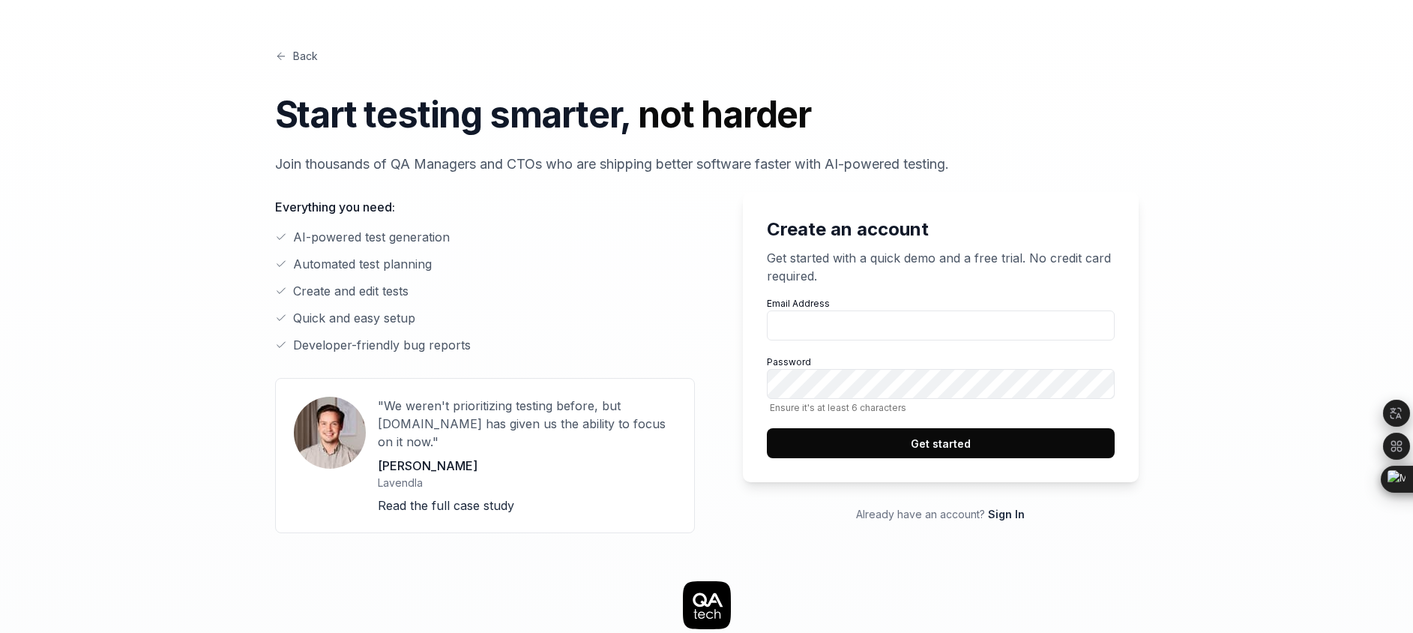
click at [1132, 319] on div "Create an account Get started with a quick demo and a free trial. No credit car…" at bounding box center [941, 337] width 396 height 290
click at [991, 518] on link "Sign In" at bounding box center [1006, 513] width 37 height 13
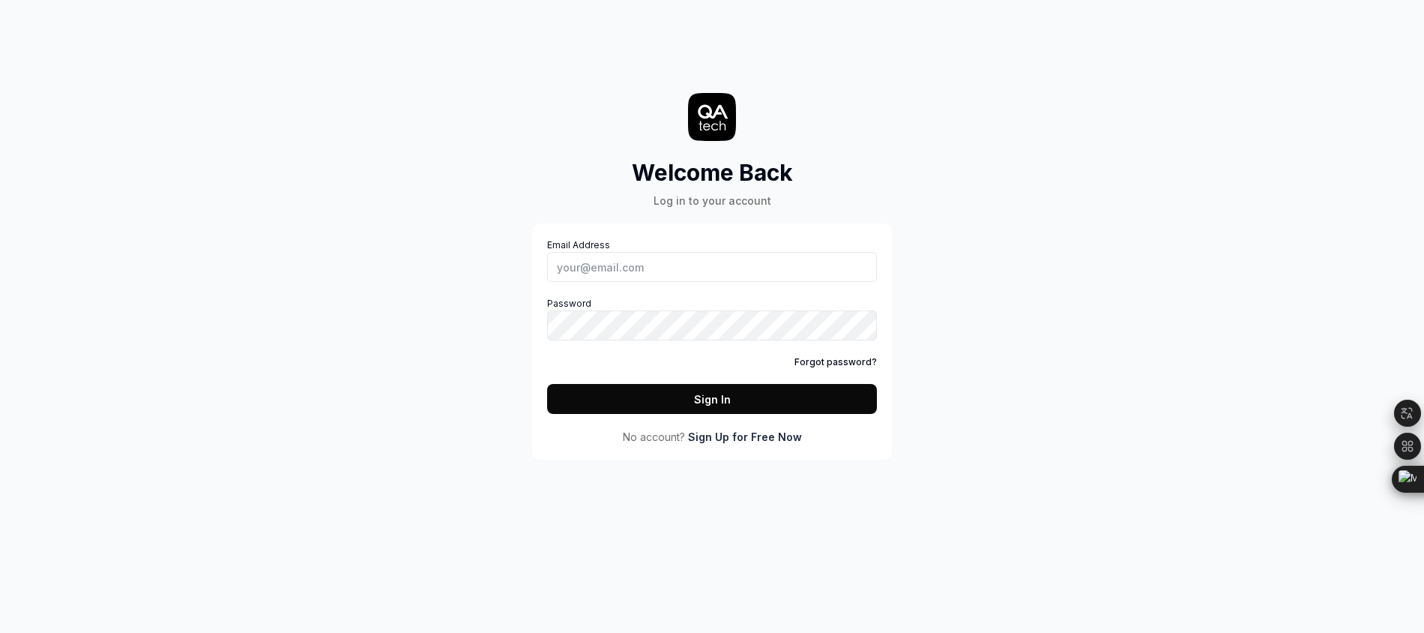
click at [744, 441] on link "Sign Up for Free Now" at bounding box center [745, 437] width 114 height 16
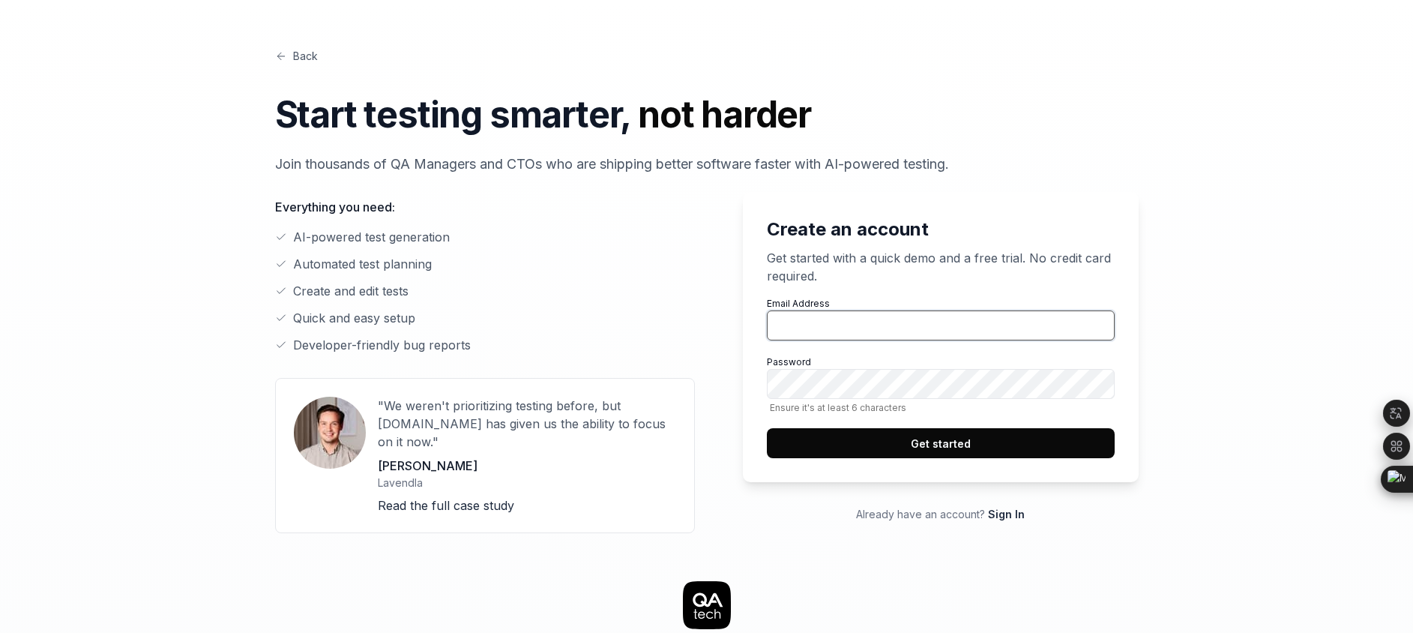
click at [851, 322] on input "Email Address" at bounding box center [941, 325] width 348 height 30
type input "[EMAIL_ADDRESS][DOMAIN_NAME]"
click at [933, 442] on button "Get started" at bounding box center [941, 443] width 348 height 30
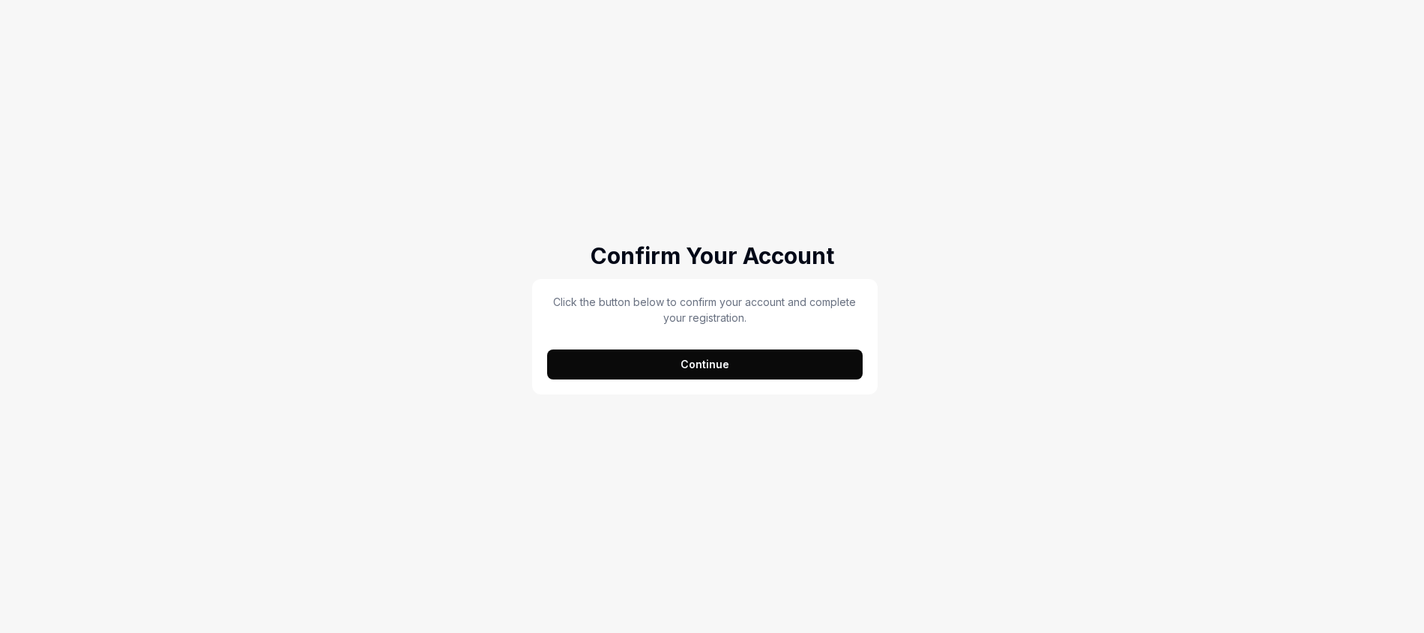
click at [726, 371] on button "Continue" at bounding box center [705, 364] width 316 height 30
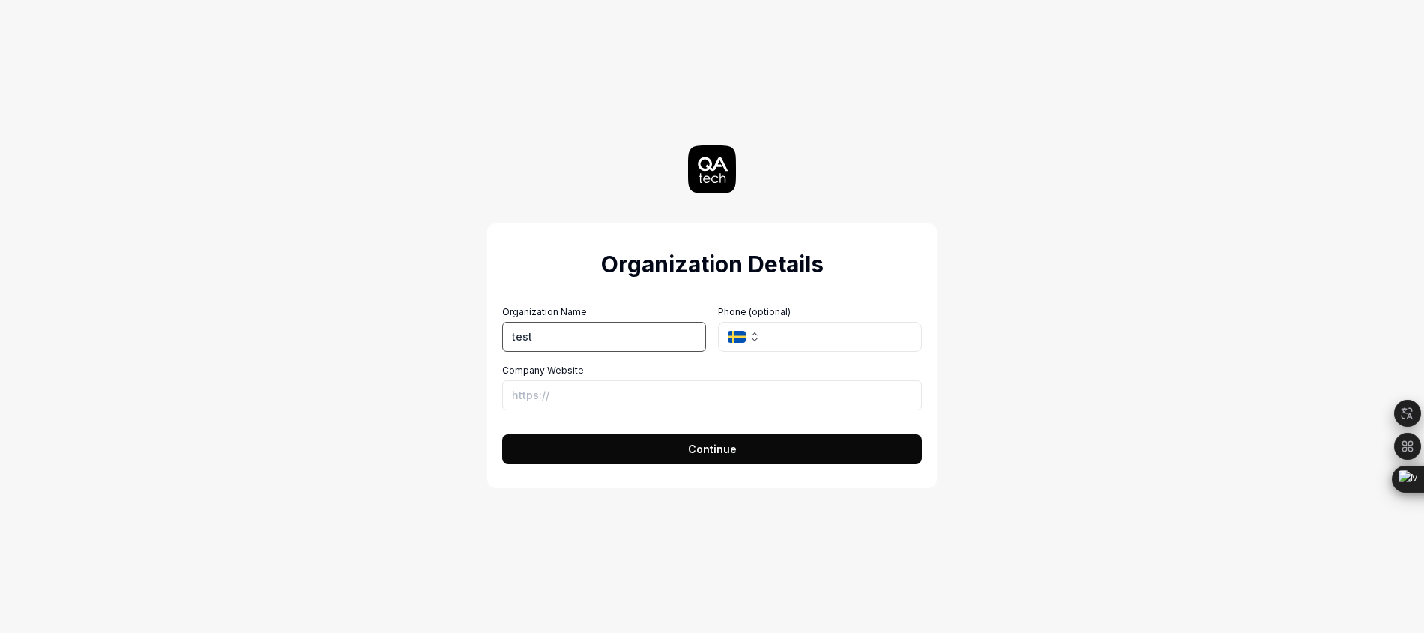
type input "test"
click at [751, 447] on button "Continue" at bounding box center [712, 449] width 420 height 30
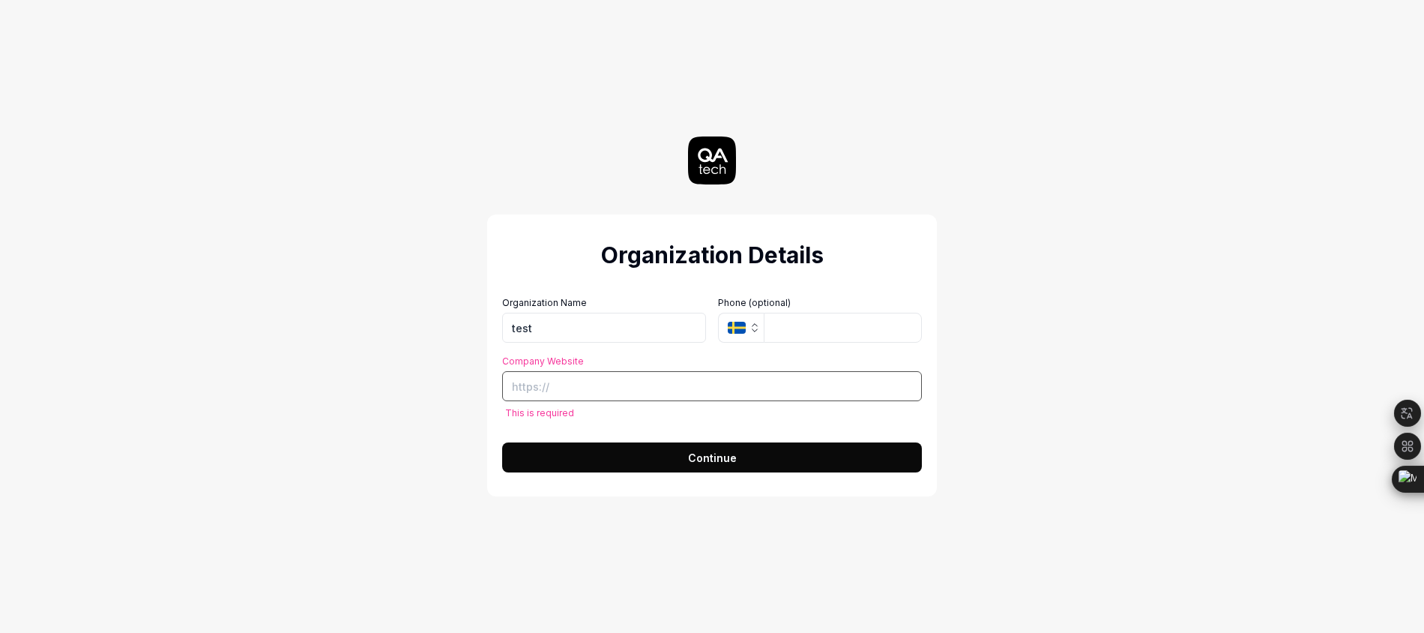
click at [624, 375] on input "Company Website" at bounding box center [712, 386] width 420 height 30
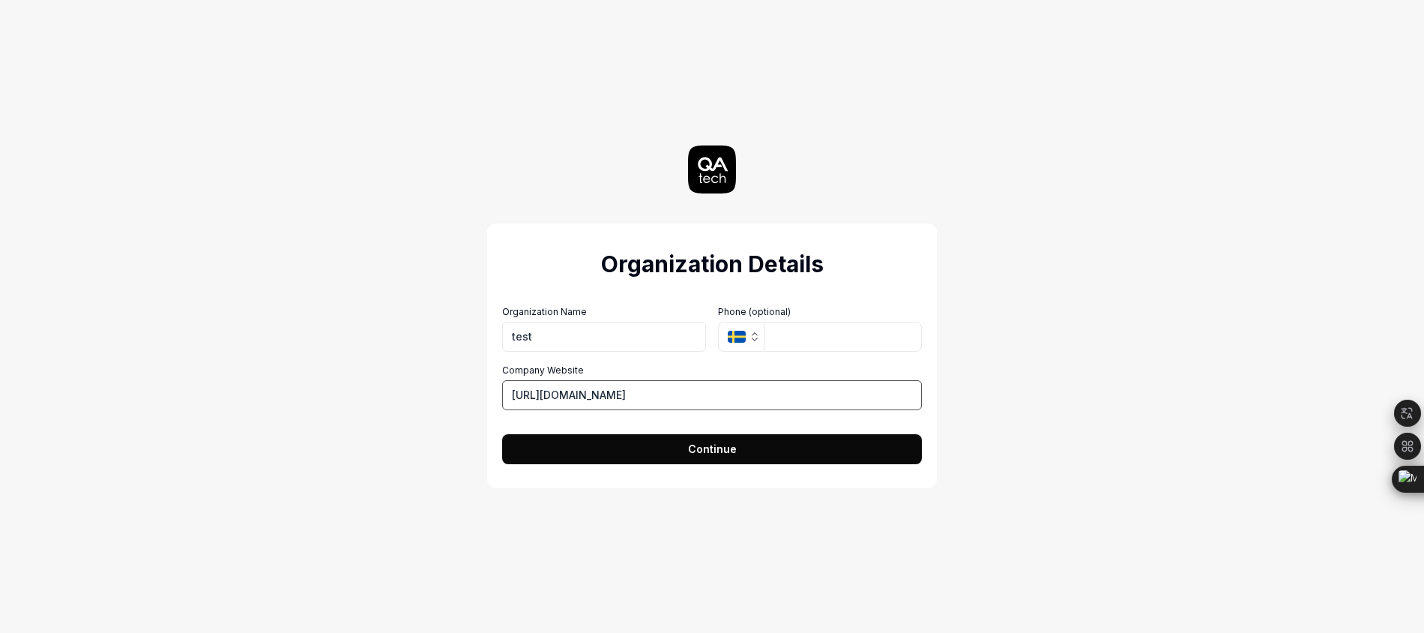
type input "http://www.google.com"
click at [793, 451] on button "Continue" at bounding box center [712, 449] width 420 height 30
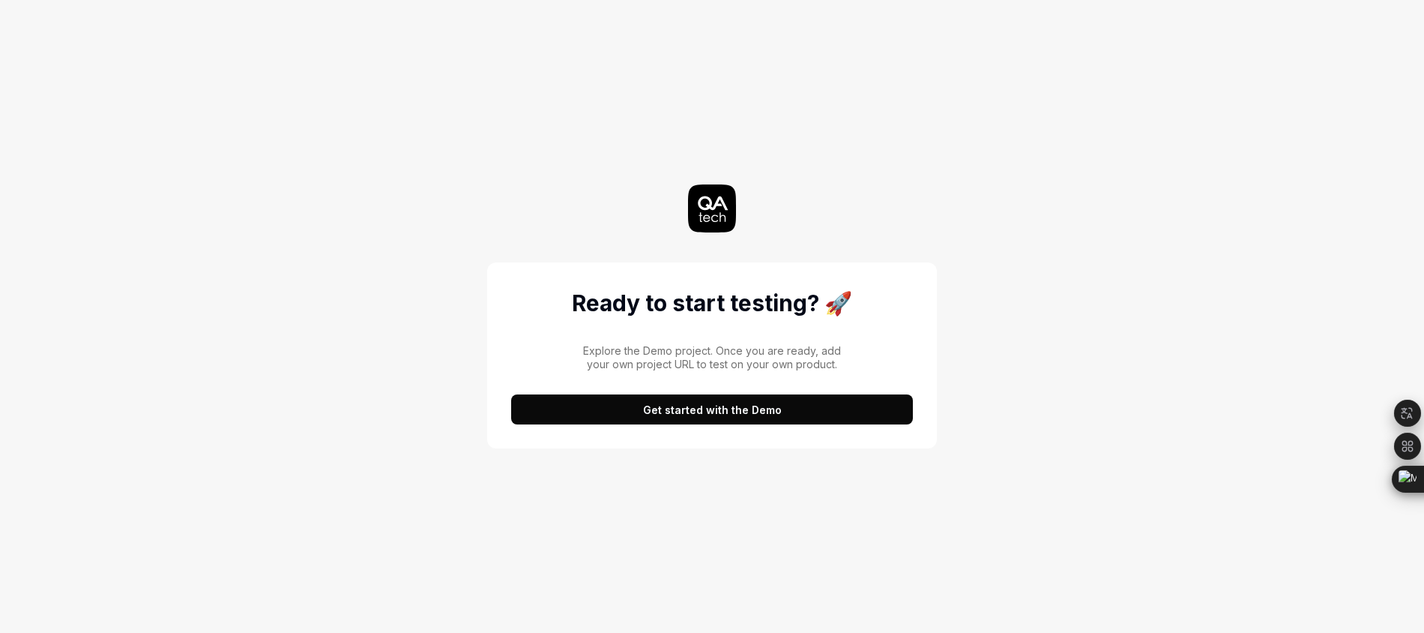
click at [875, 418] on button "Get started with the Demo" at bounding box center [712, 409] width 402 height 30
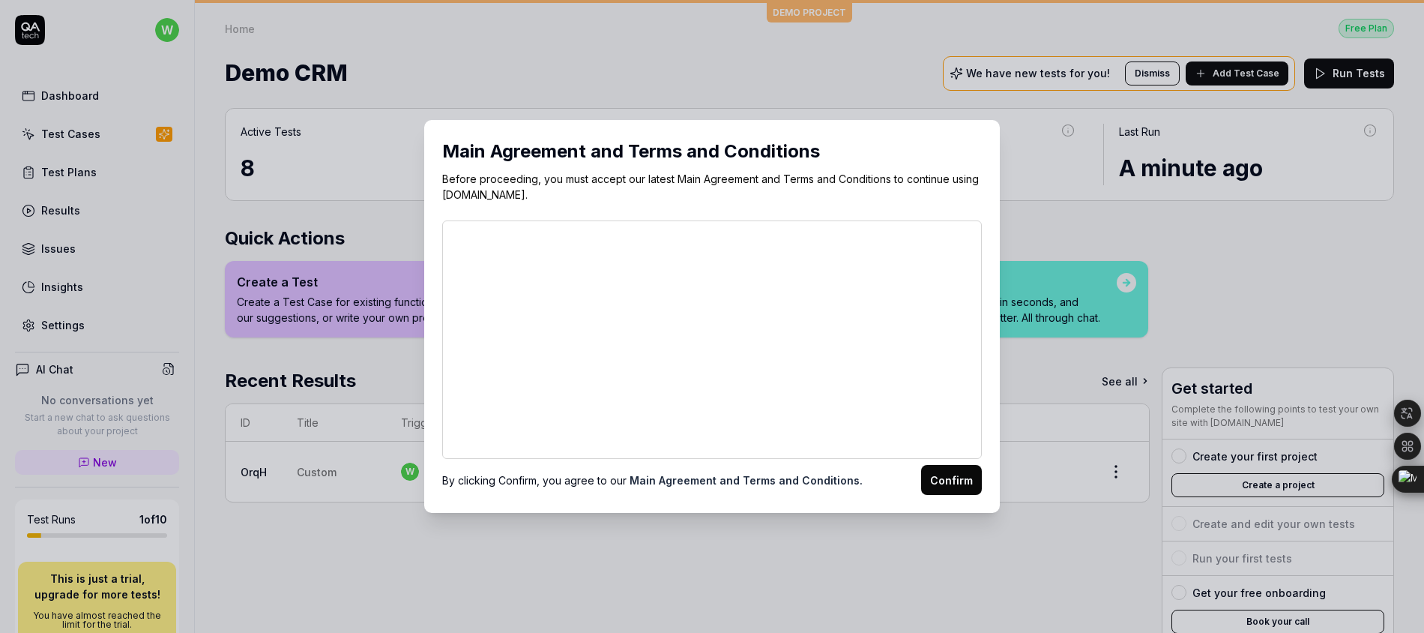
click at [964, 474] on button "Confirm" at bounding box center [951, 480] width 61 height 30
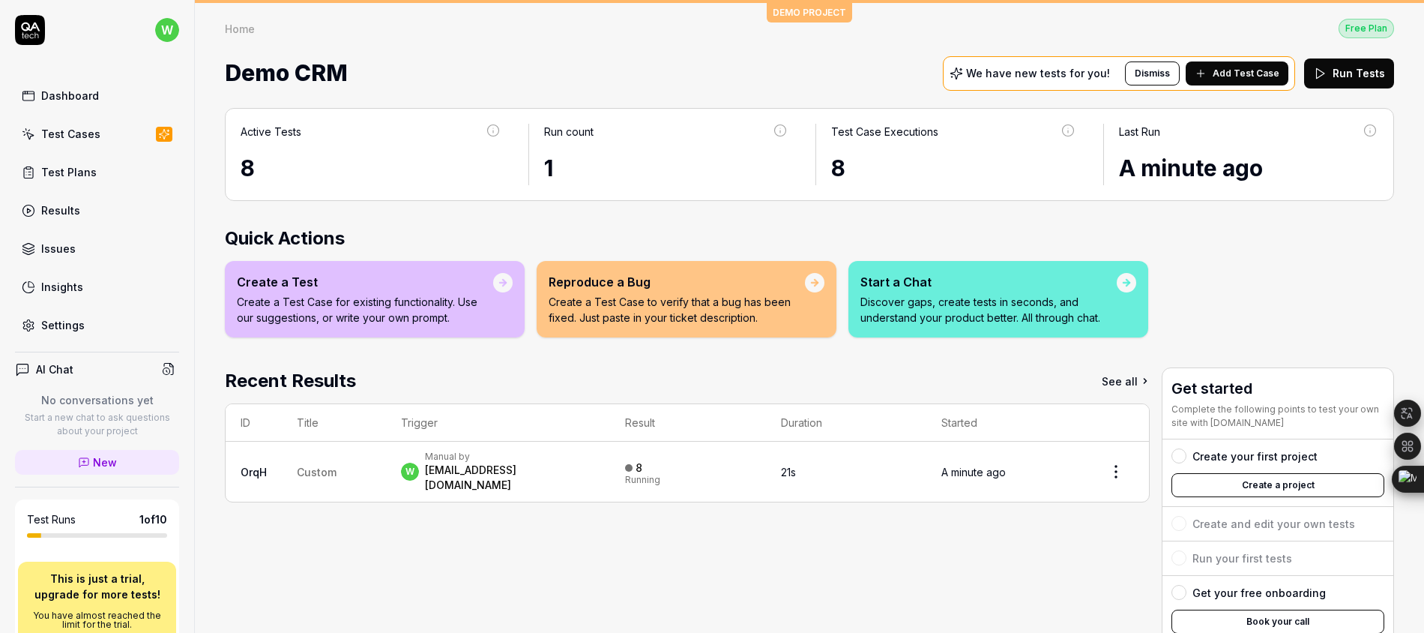
click at [97, 89] on link "Dashboard" at bounding box center [97, 95] width 164 height 29
click at [105, 137] on link "Test Cases" at bounding box center [97, 133] width 164 height 29
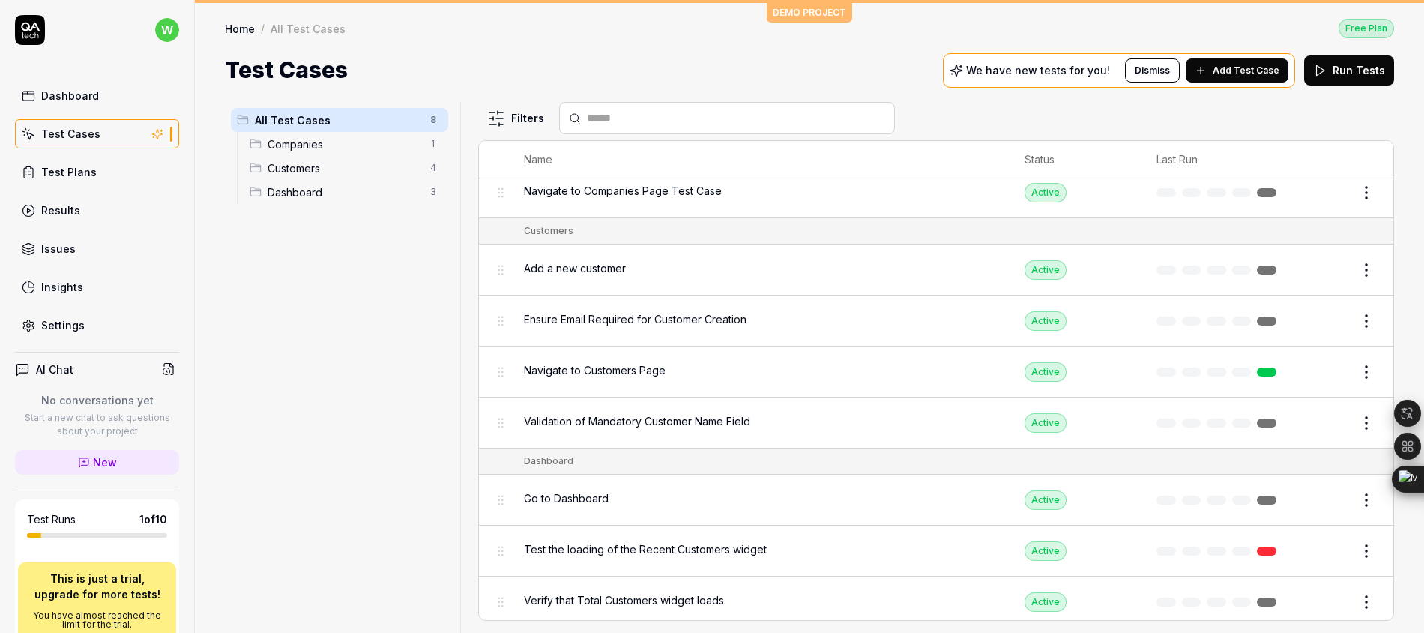
scroll to position [38, 0]
click at [382, 146] on span "Companies" at bounding box center [345, 144] width 154 height 16
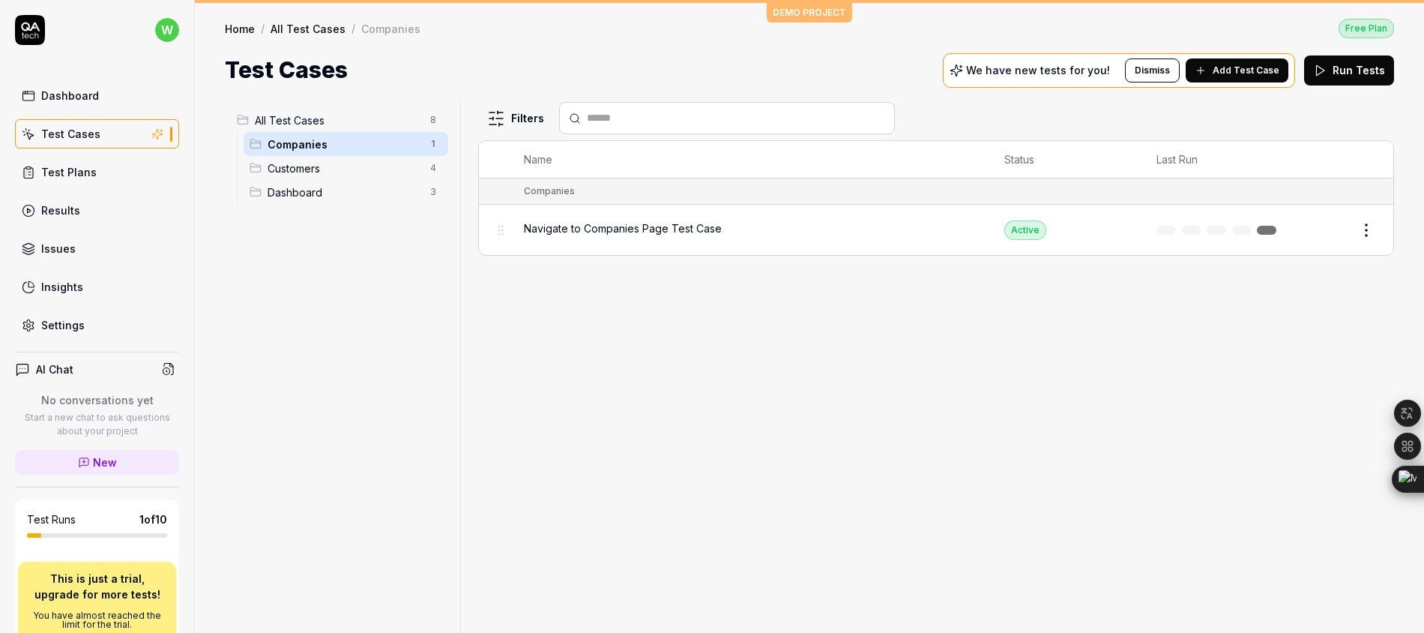
scroll to position [0, 0]
click at [384, 112] on span "All Test Cases" at bounding box center [338, 120] width 166 height 16
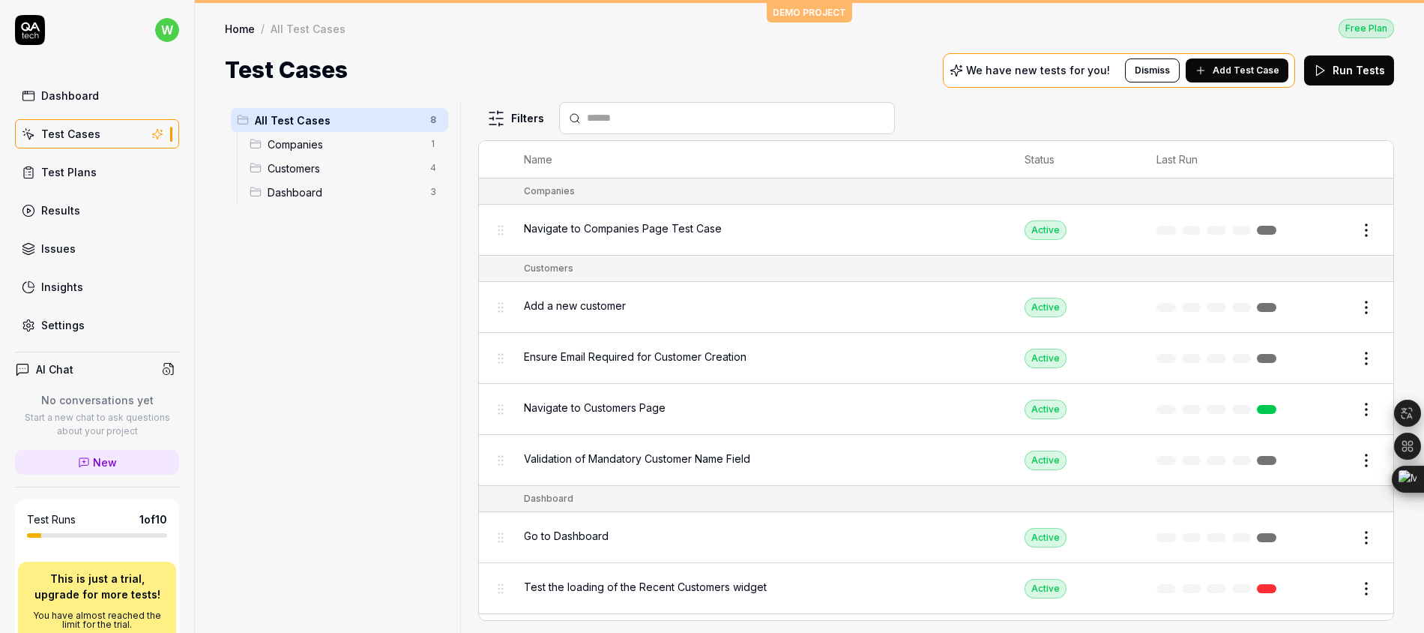
click at [384, 143] on span "Companies" at bounding box center [345, 144] width 154 height 16
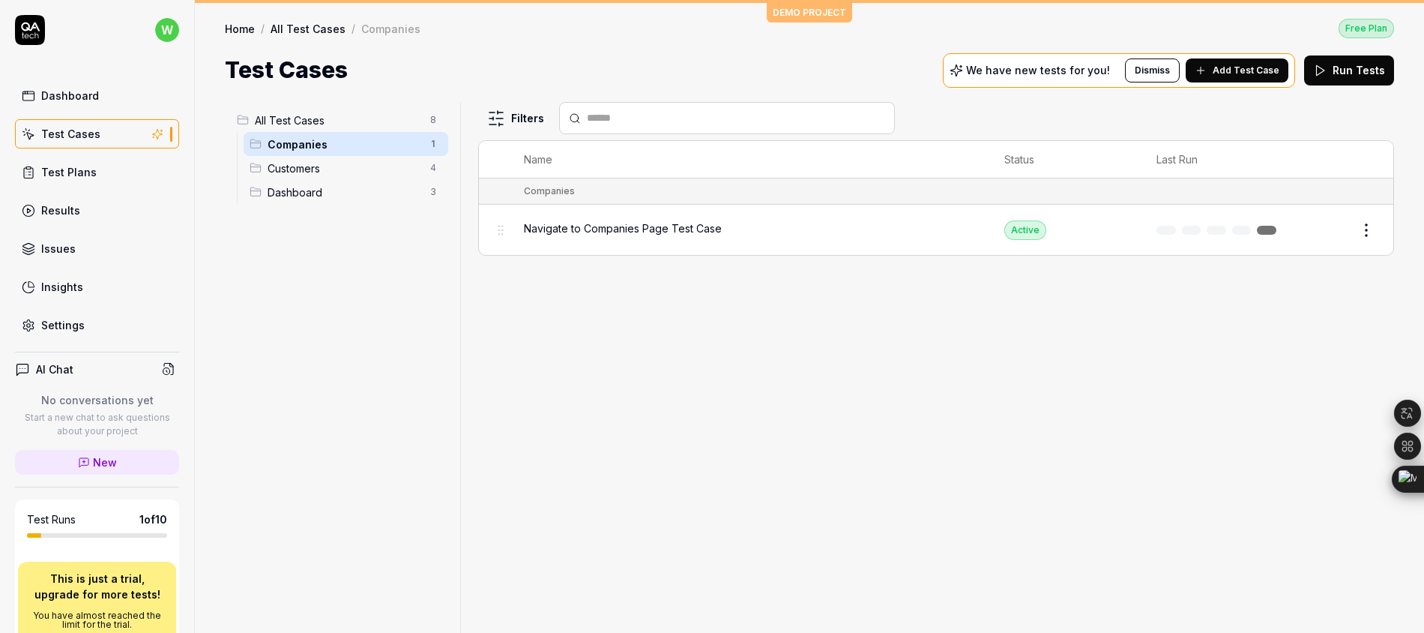
click at [699, 237] on div "Navigate to Companies Page Test Case" at bounding box center [749, 230] width 451 height 32
click at [717, 233] on span "Navigate to Companies Page Test Case" at bounding box center [623, 228] width 198 height 16
click at [331, 118] on span "All Test Cases" at bounding box center [338, 120] width 166 height 16
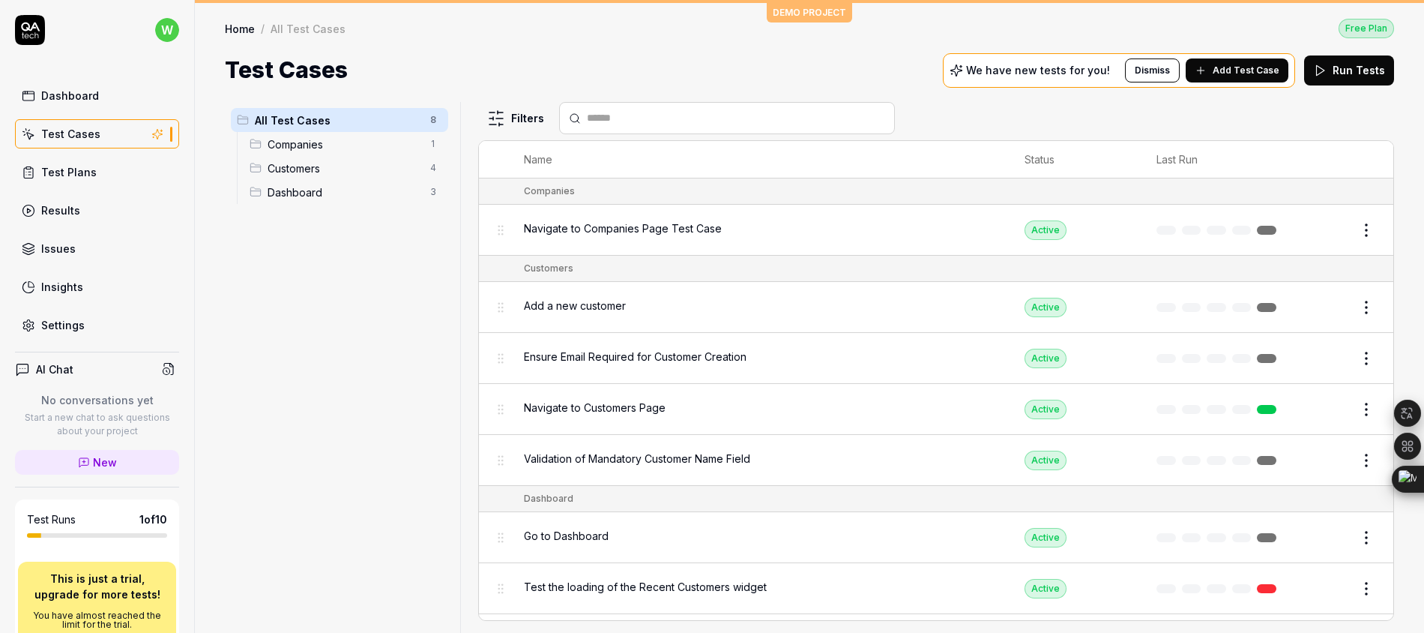
click at [1362, 74] on button "Run Tests" at bounding box center [1349, 70] width 90 height 30
click at [1145, 75] on button "Dismiss" at bounding box center [1154, 70] width 55 height 24
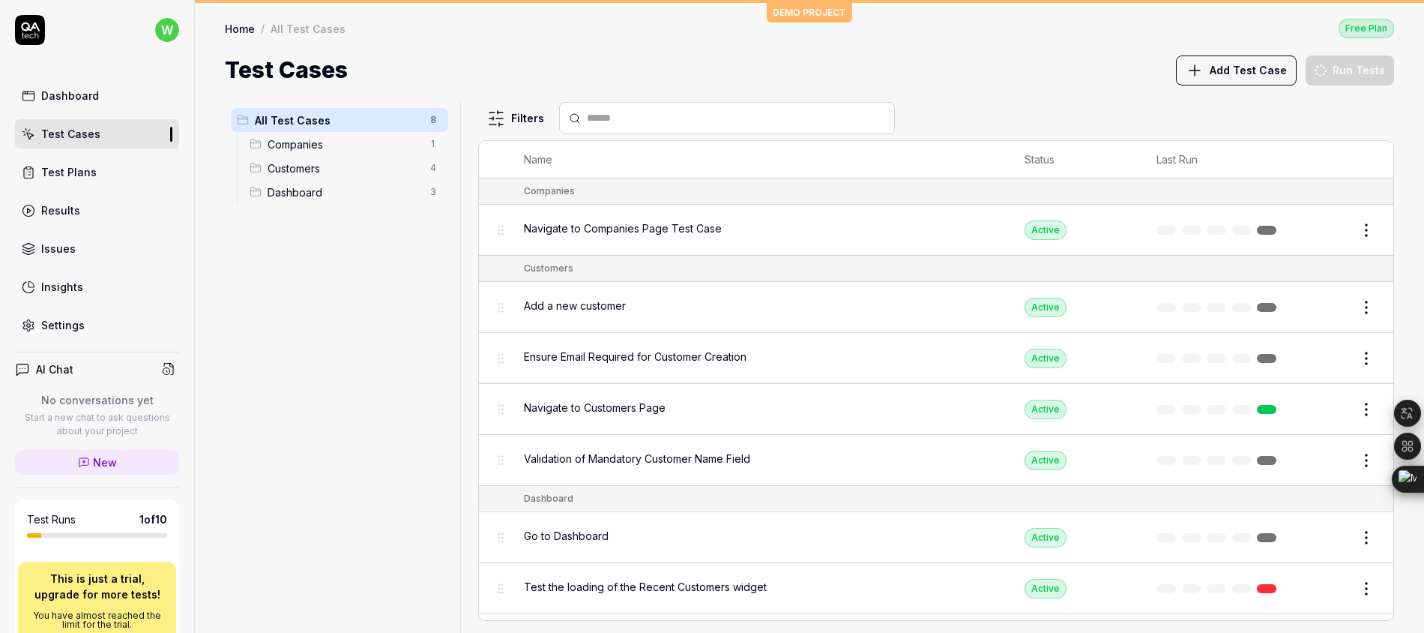
click at [89, 173] on div "Test Plans" at bounding box center [68, 172] width 55 height 16
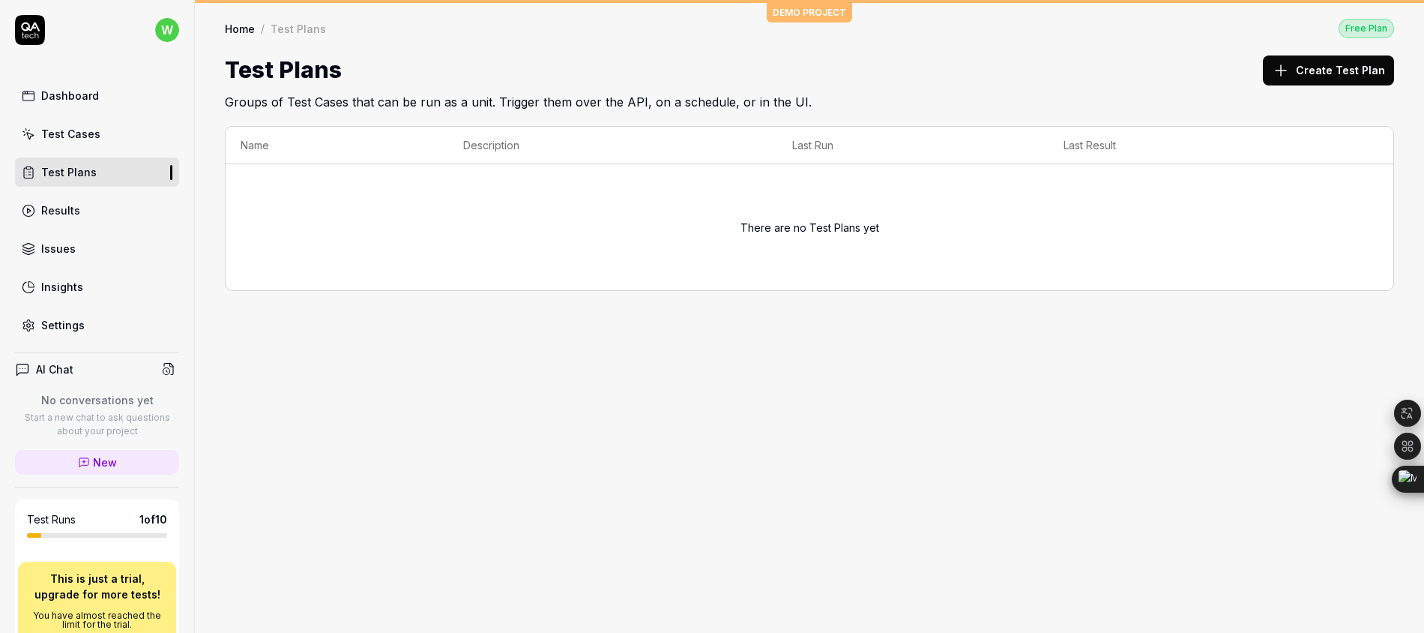
click at [98, 128] on link "Test Cases" at bounding box center [97, 133] width 164 height 29
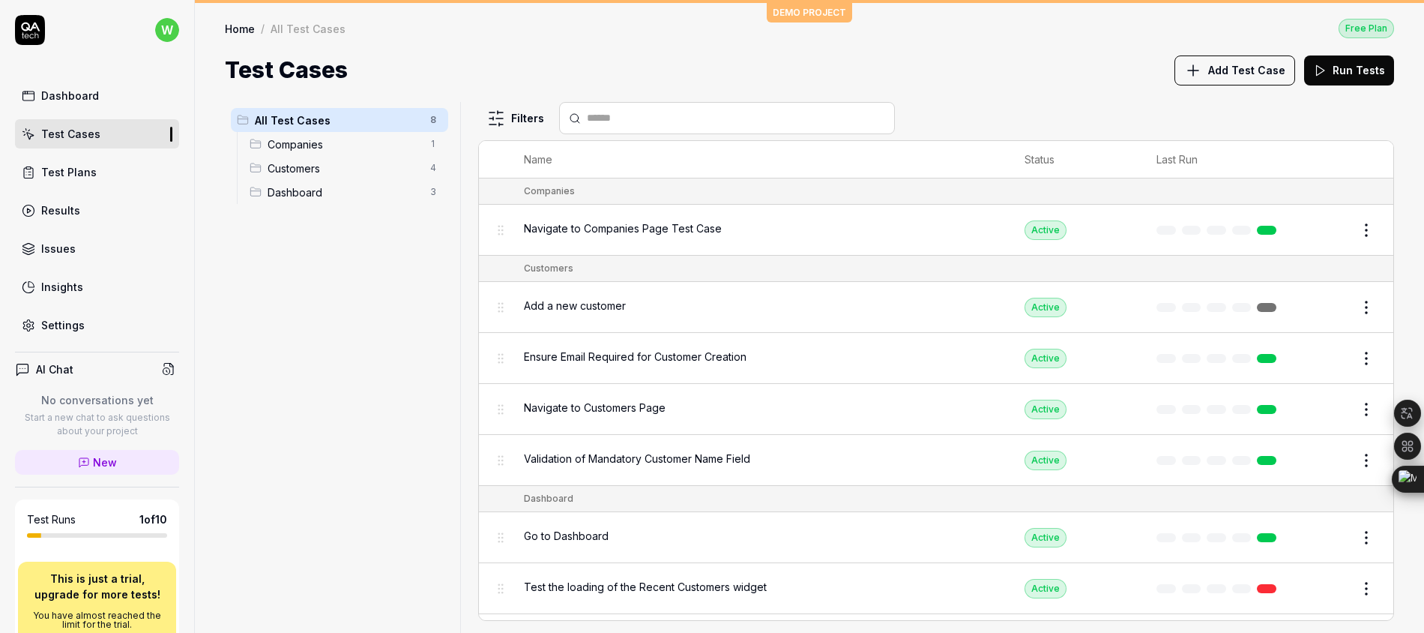
click at [115, 227] on div "Dashboard Test Cases Test Plans Results Issues Insights Settings" at bounding box center [97, 210] width 164 height 259
click at [128, 199] on link "Results" at bounding box center [97, 210] width 164 height 29
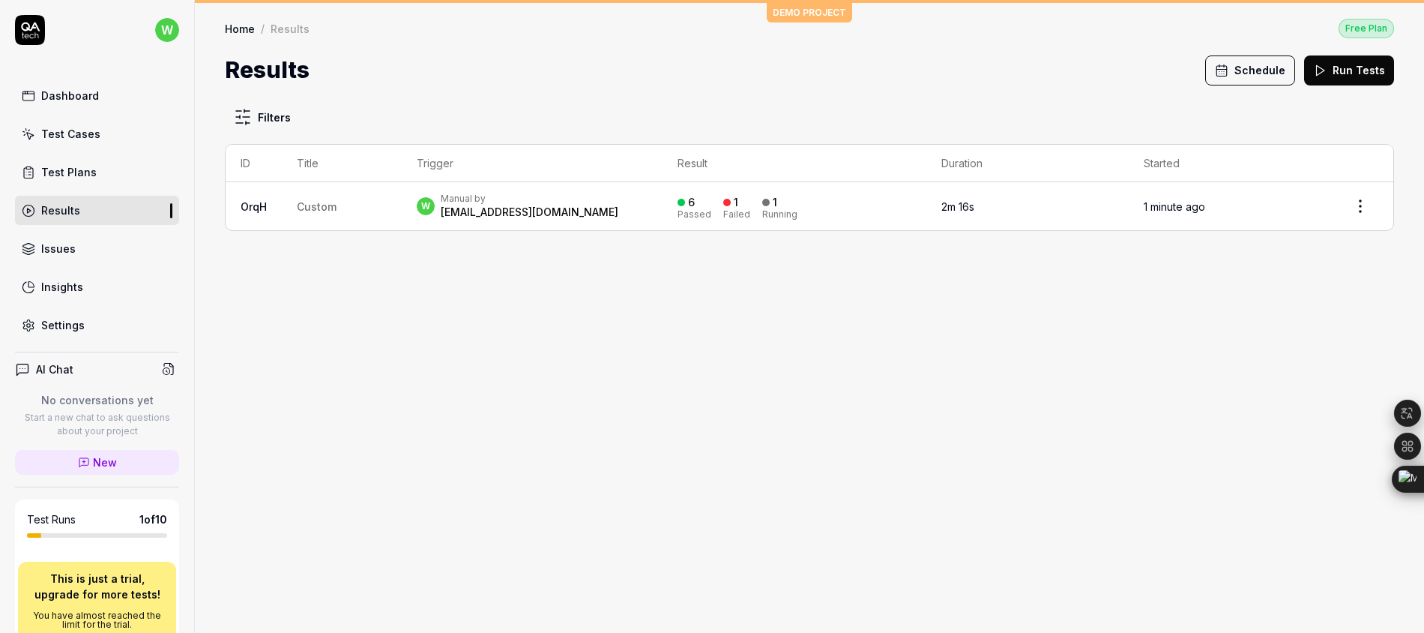
click at [94, 470] on span "New" at bounding box center [105, 462] width 24 height 16
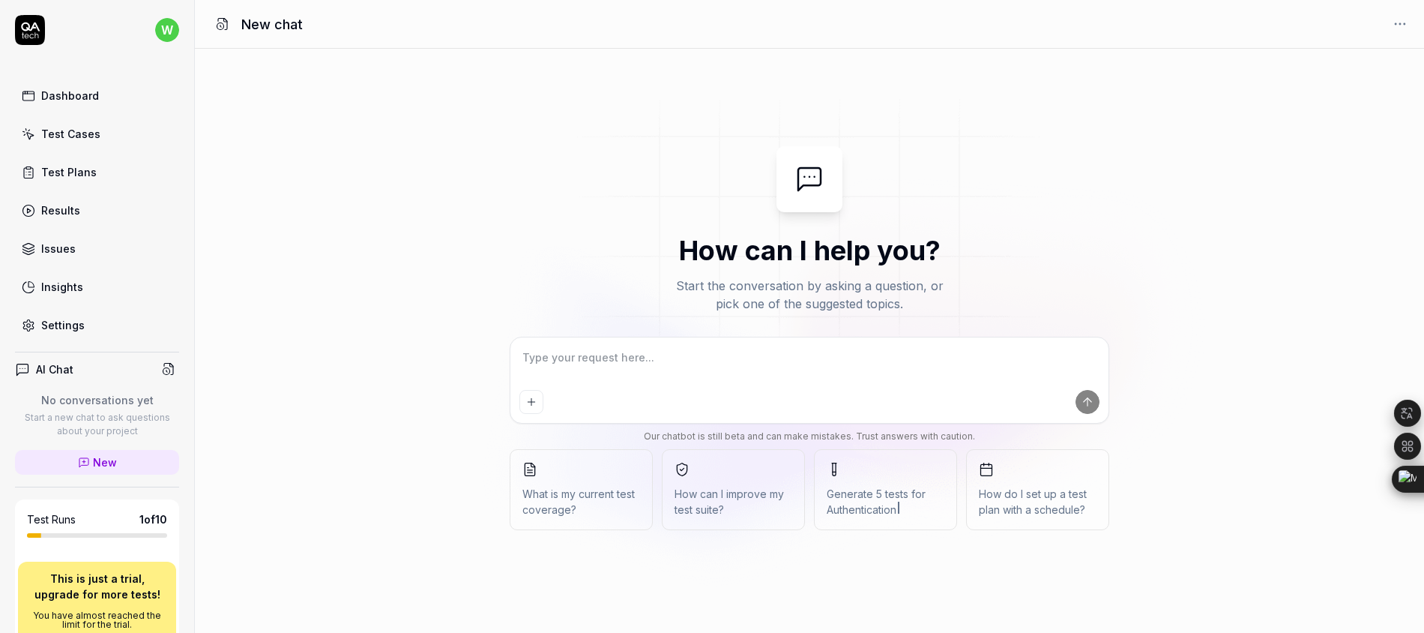
click at [112, 297] on link "Insights" at bounding box center [97, 286] width 164 height 29
type textarea "*"
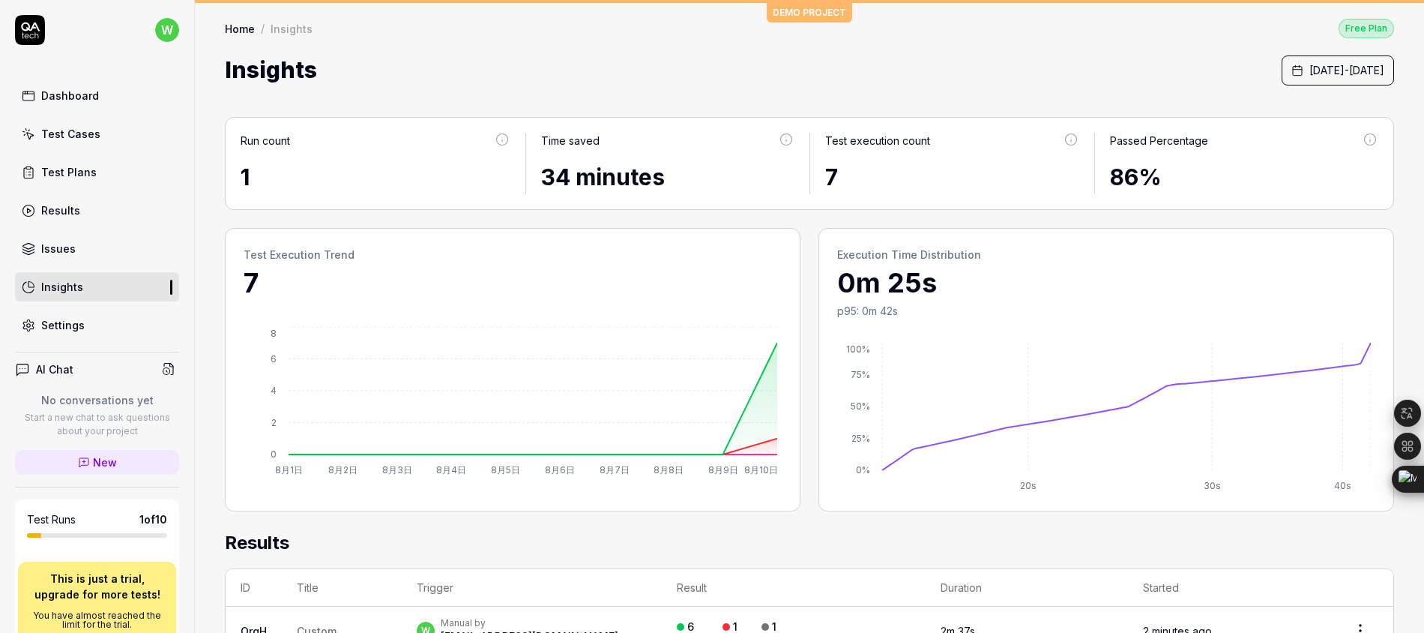
click at [81, 163] on link "Test Plans" at bounding box center [97, 171] width 164 height 29
click at [109, 141] on link "Test Cases" at bounding box center [97, 133] width 164 height 29
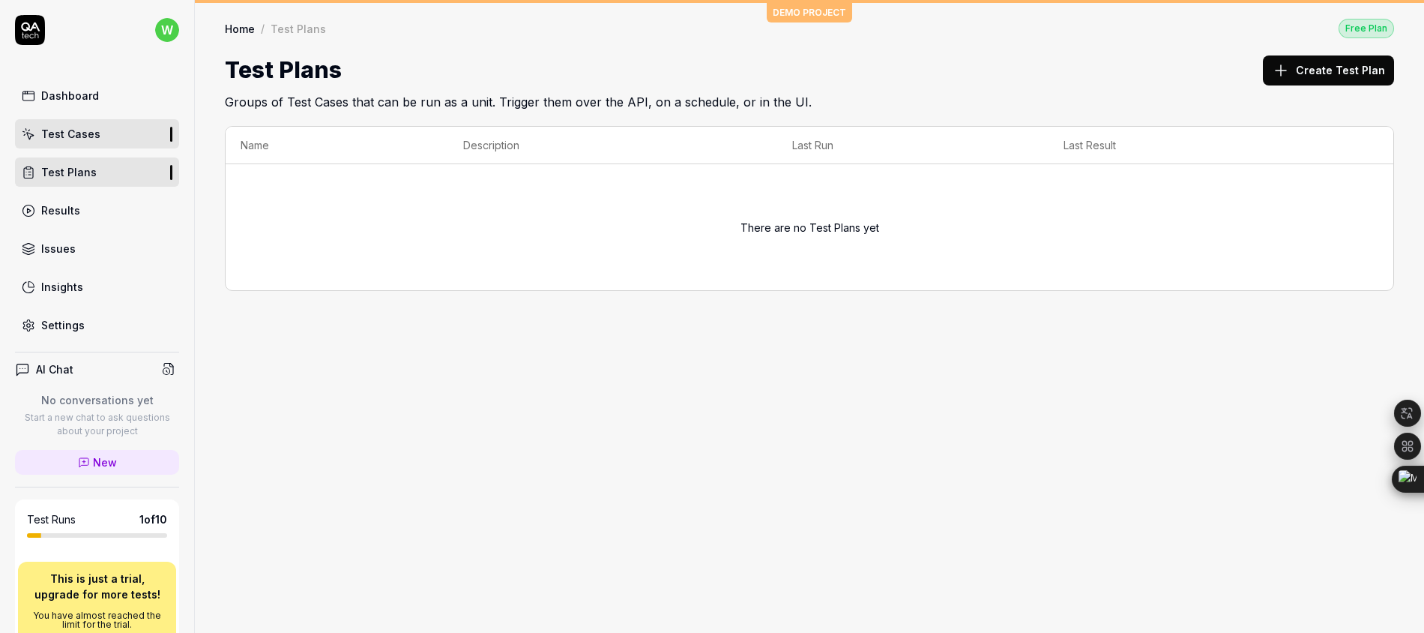
click at [109, 141] on link "Test Cases" at bounding box center [97, 133] width 164 height 29
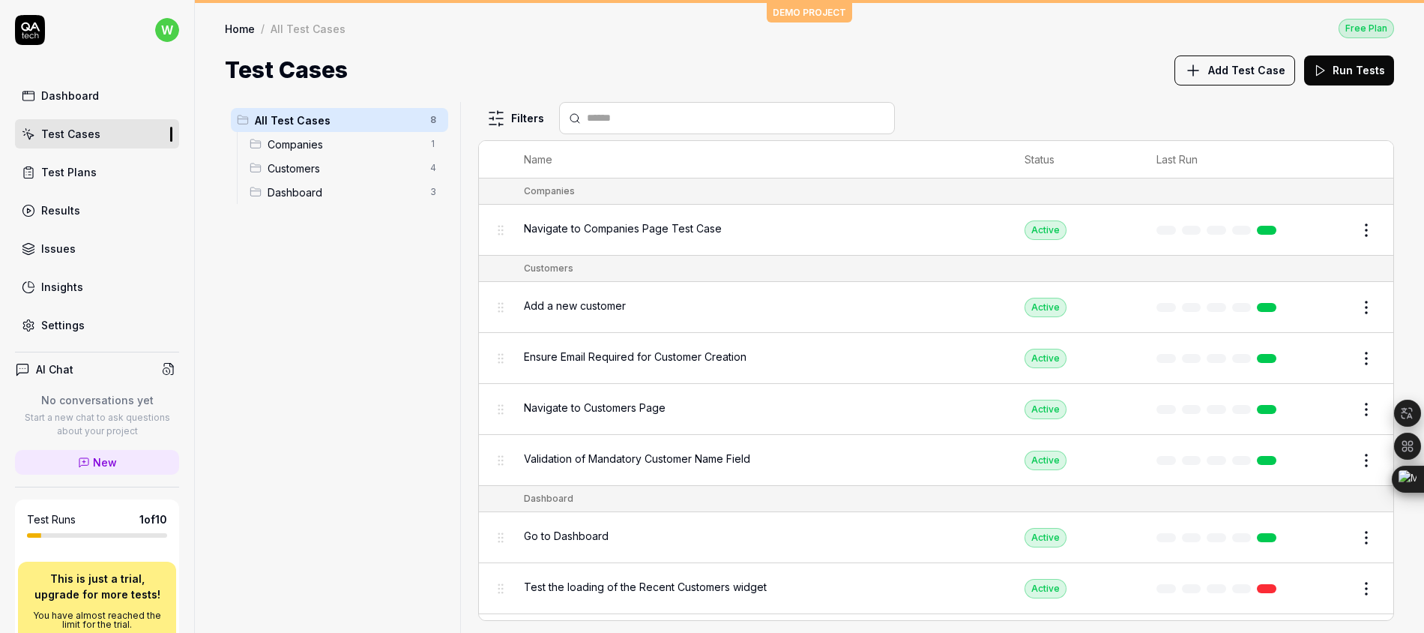
click at [1214, 55] on button "Add Test Case" at bounding box center [1234, 70] width 121 height 30
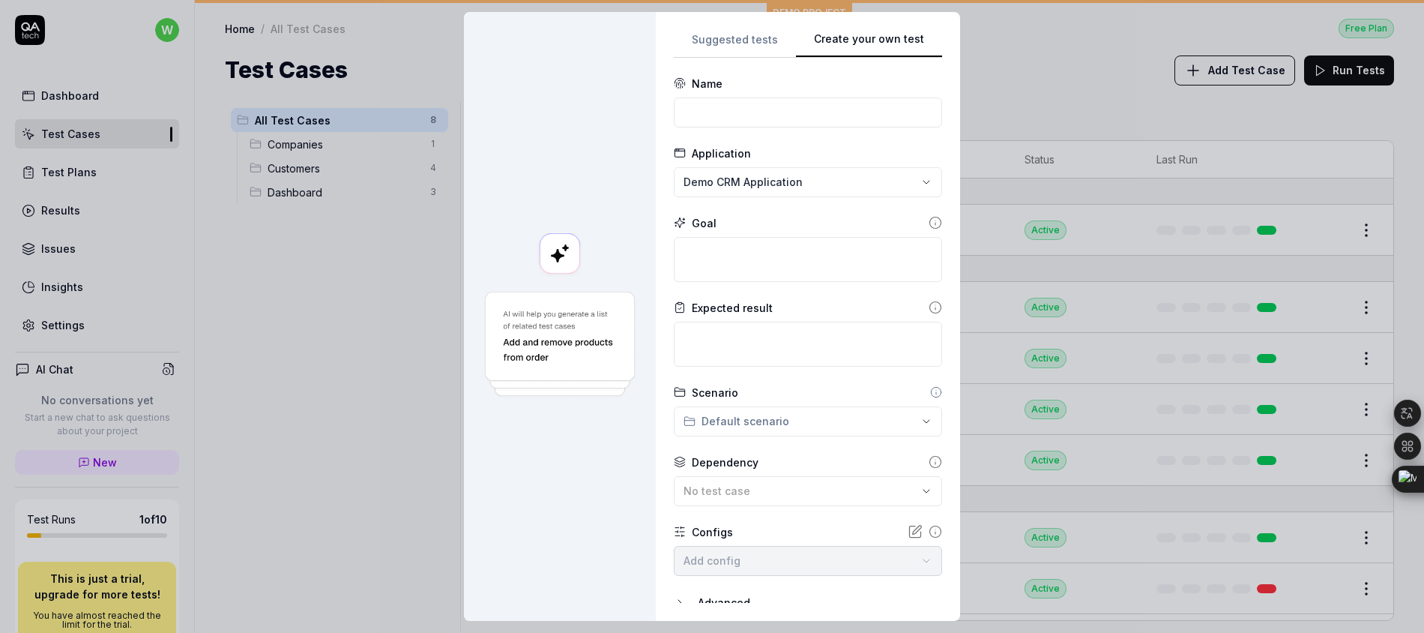
click at [888, 39] on button "Create your own test" at bounding box center [869, 44] width 146 height 27
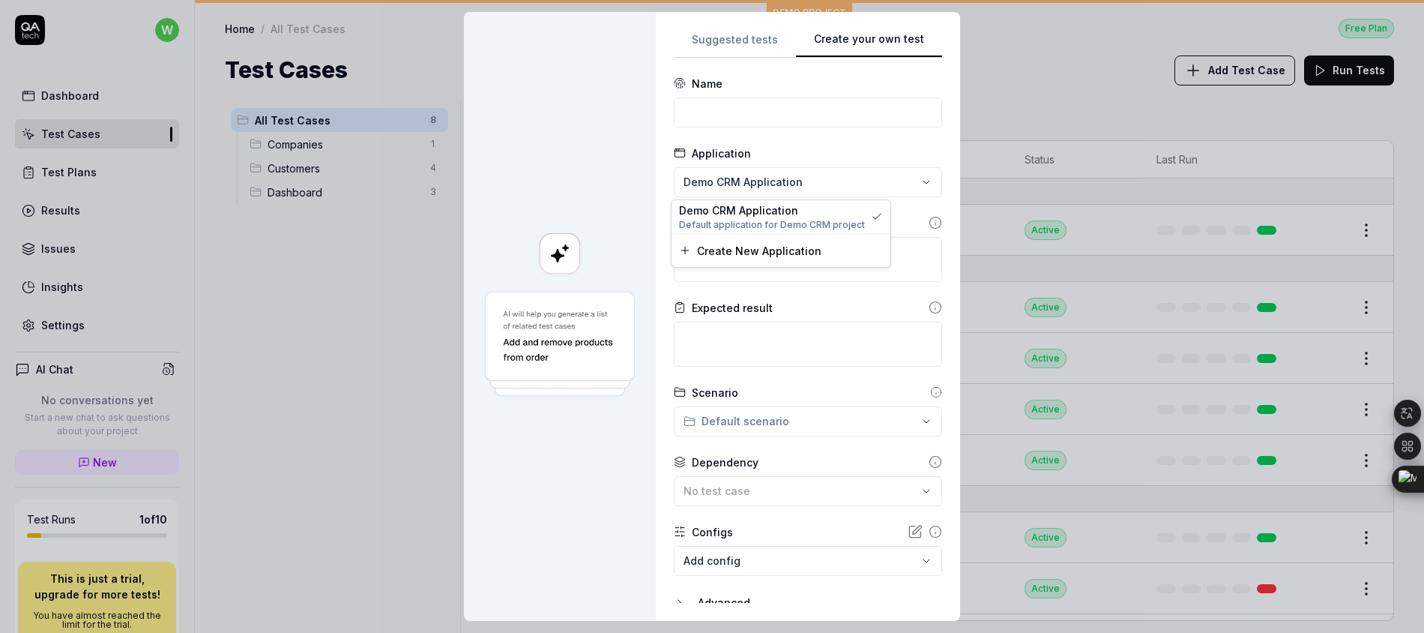
click at [884, 168] on div "**********" at bounding box center [712, 316] width 1424 height 633
click at [789, 250] on span "Create New Application" at bounding box center [759, 251] width 124 height 16
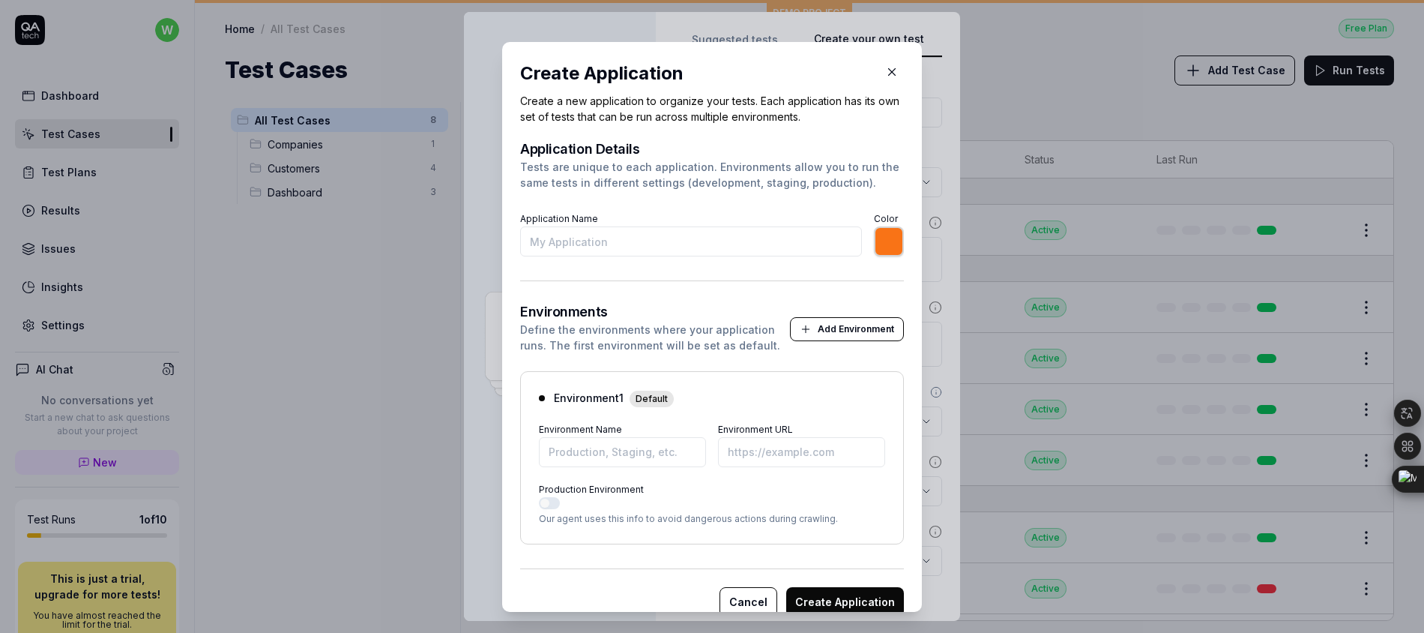
click at [874, 241] on input "*******" at bounding box center [889, 241] width 30 height 30
click at [726, 250] on input "Application Name" at bounding box center [691, 241] width 342 height 30
type input "Demo"
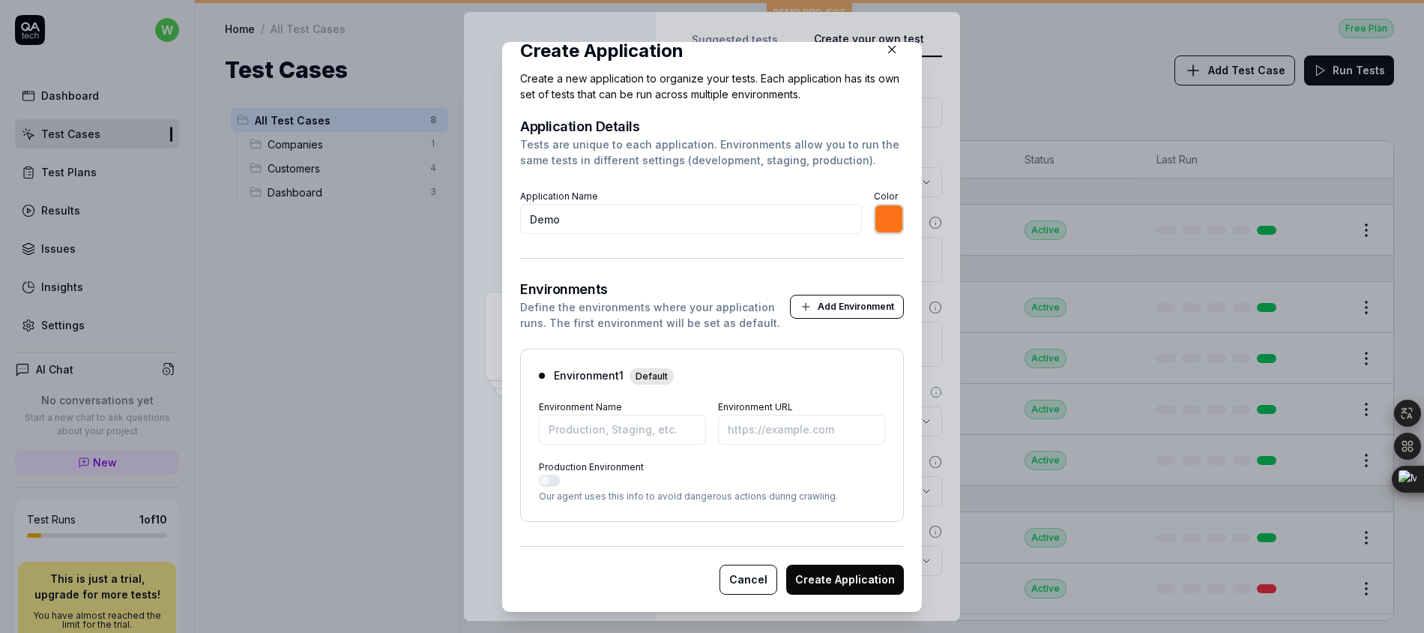
click at [819, 310] on button "Add Environment" at bounding box center [847, 307] width 114 height 24
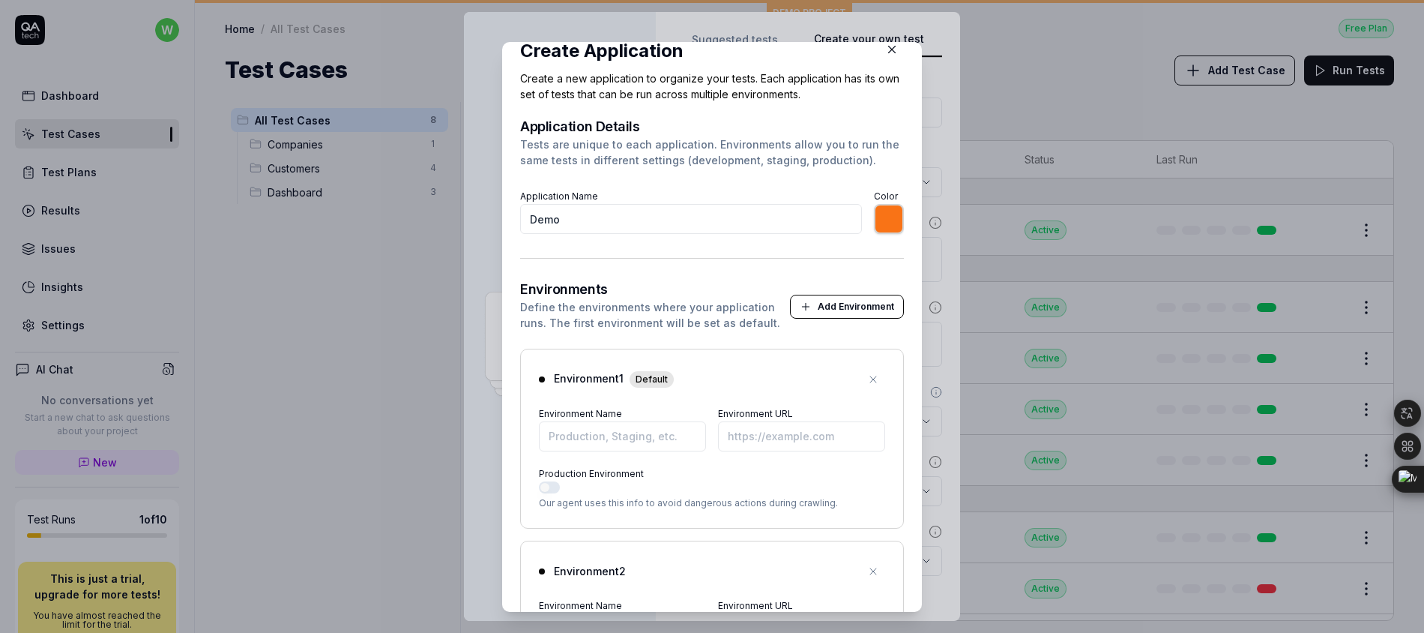
scroll to position [222, 0]
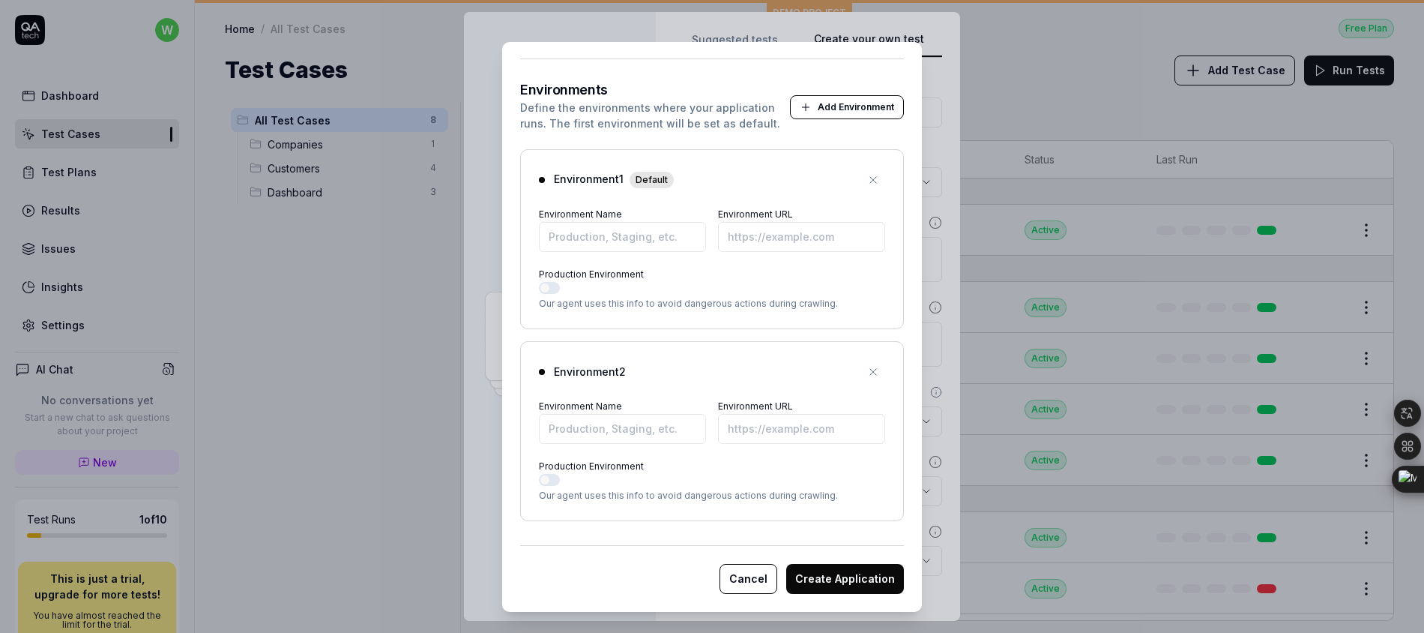
click at [867, 373] on icon "button" at bounding box center [873, 372] width 12 height 12
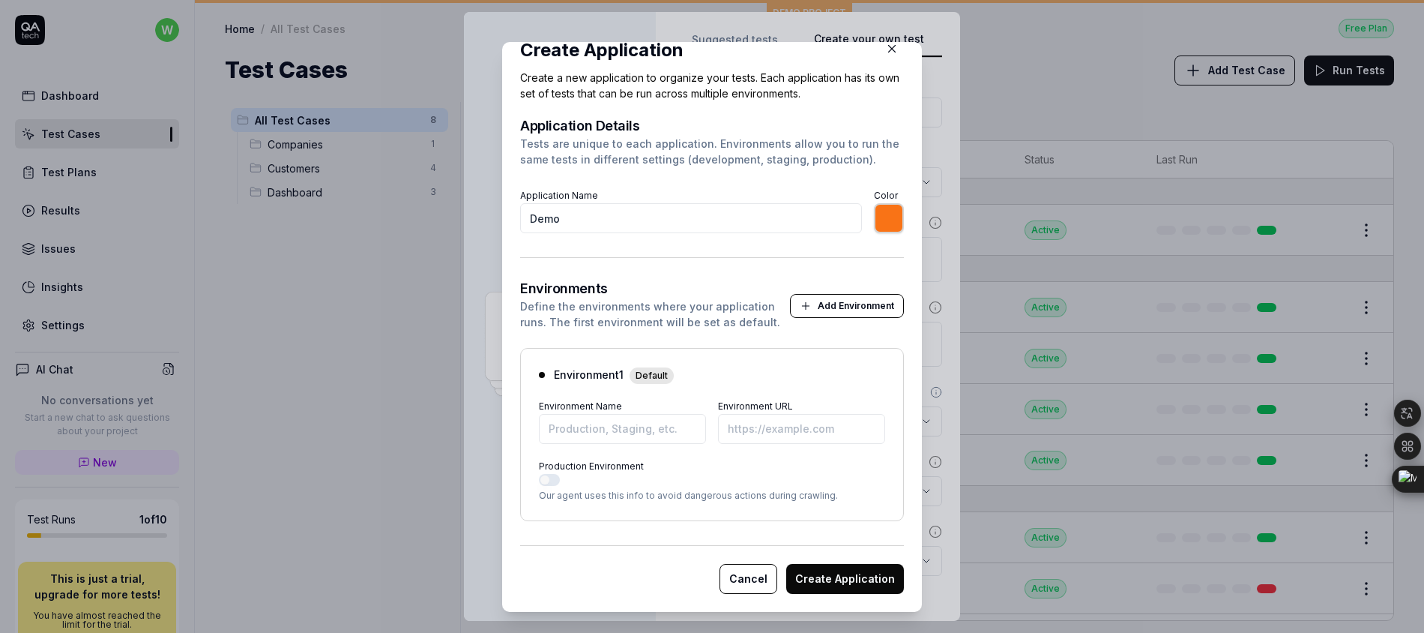
scroll to position [22, 0]
click at [639, 439] on input "Environment Name" at bounding box center [622, 429] width 167 height 30
click at [773, 432] on input "Environment URL" at bounding box center [801, 429] width 167 height 30
click at [552, 478] on button "Production Environment" at bounding box center [549, 480] width 21 height 12
click at [833, 573] on button "Create Application" at bounding box center [845, 579] width 118 height 30
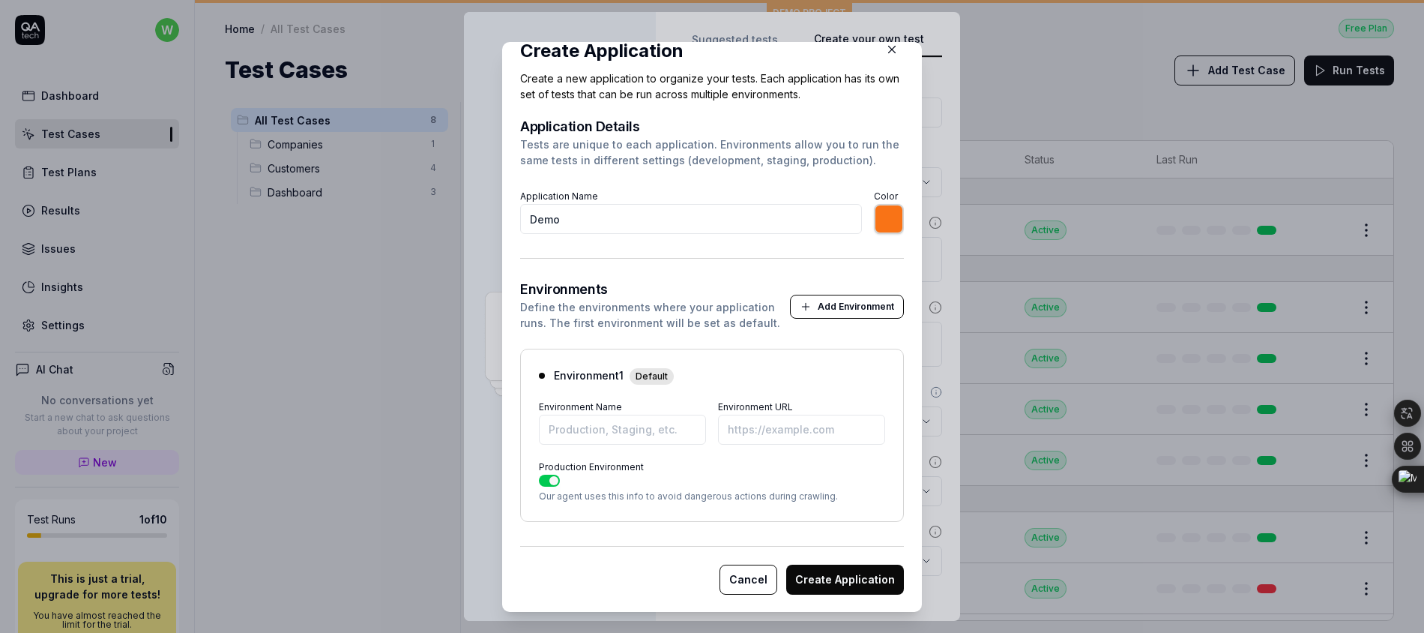
type input "*******"
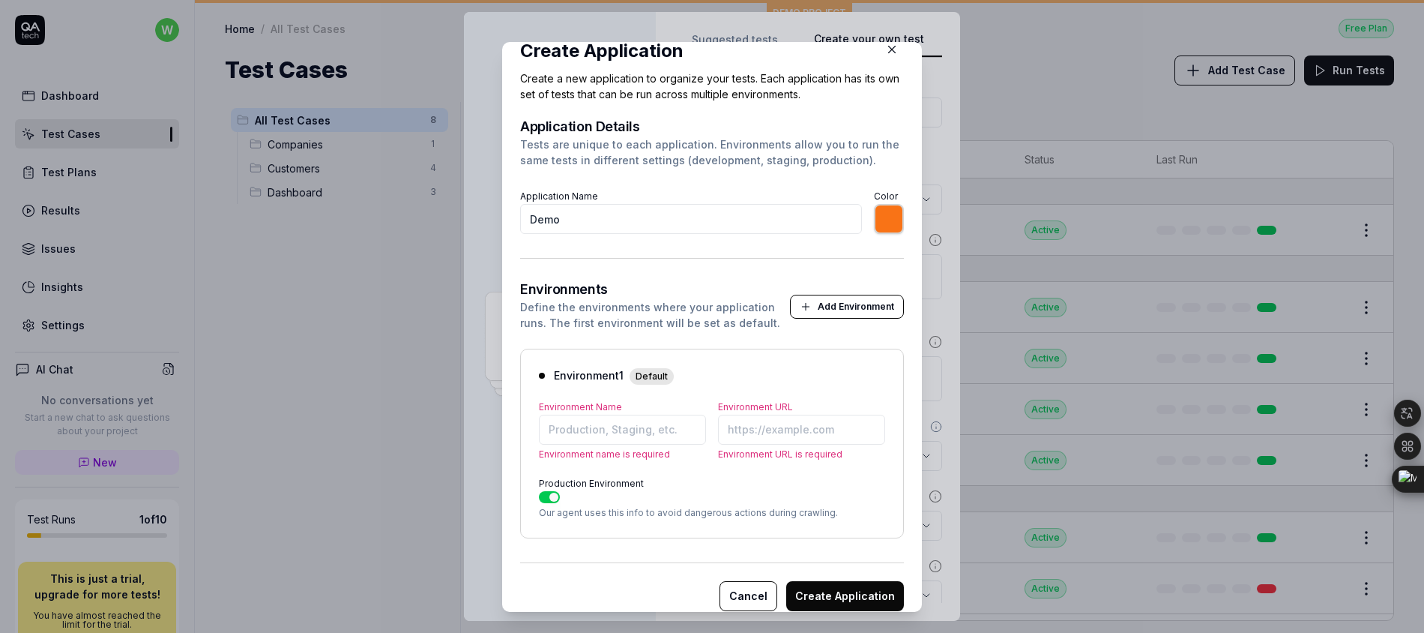
click at [749, 601] on button "Cancel" at bounding box center [749, 596] width 58 height 30
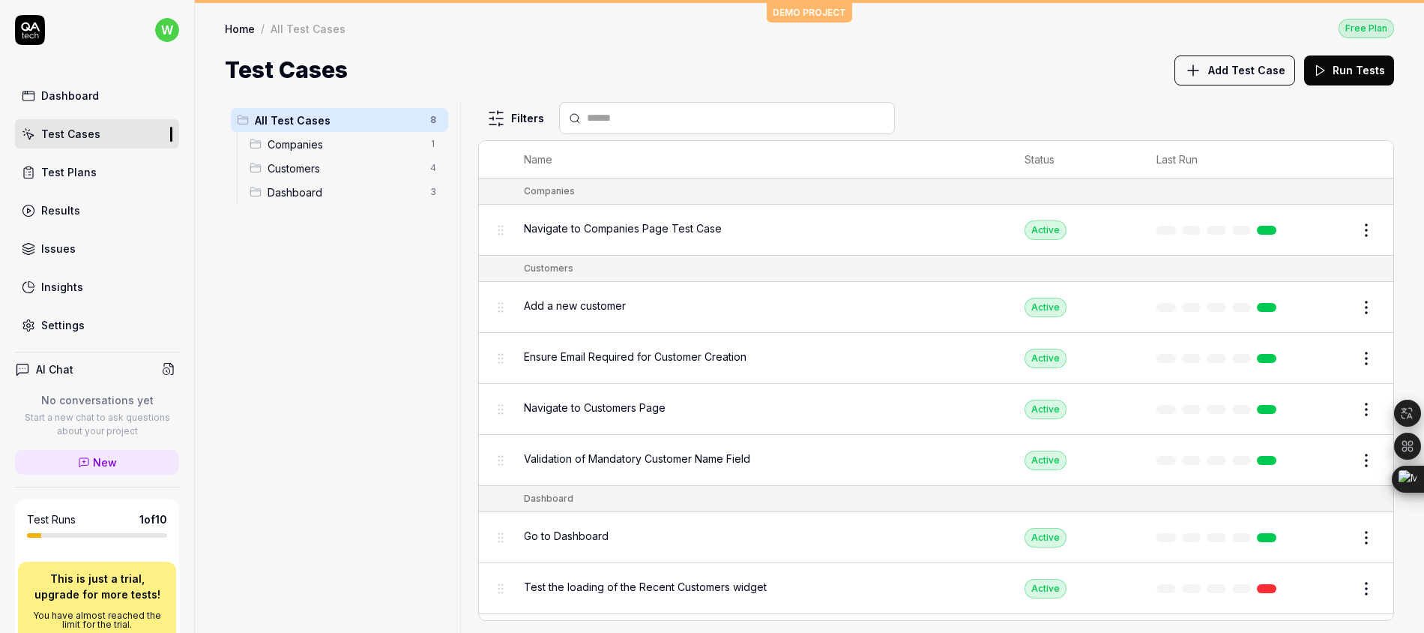
click at [102, 175] on link "Test Plans" at bounding box center [97, 171] width 164 height 29
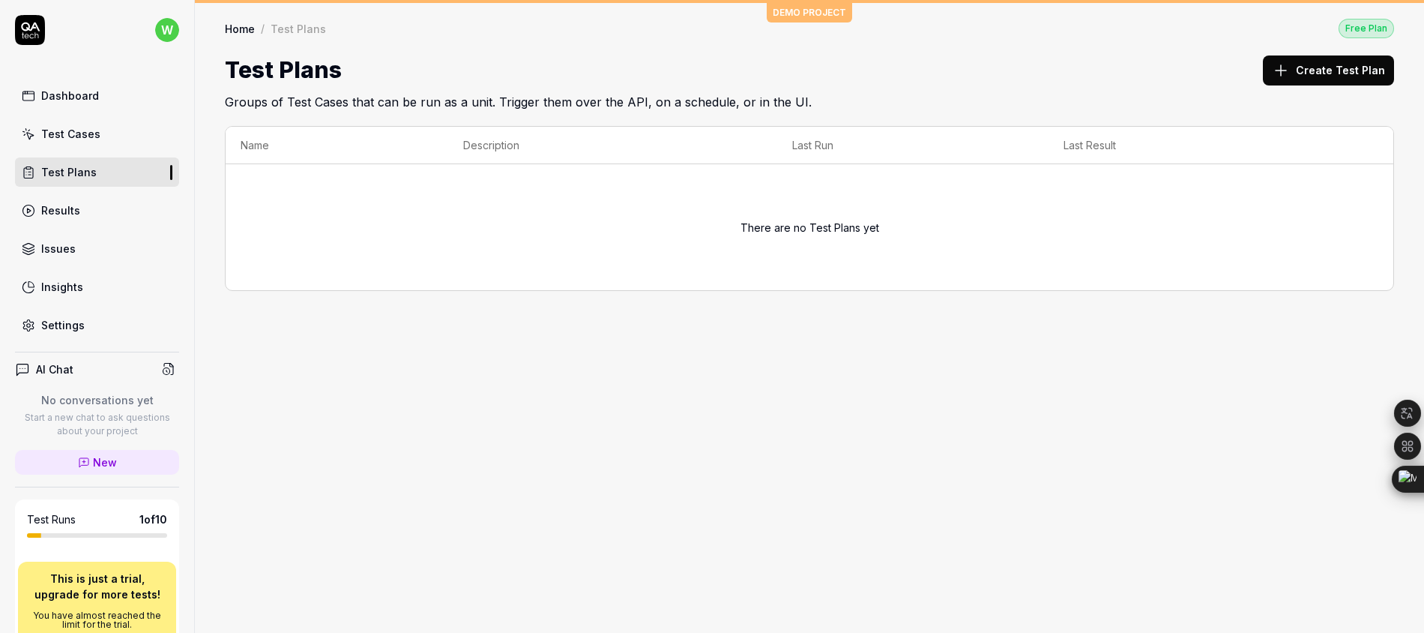
click at [1311, 73] on button "Create Test Plan" at bounding box center [1328, 70] width 131 height 30
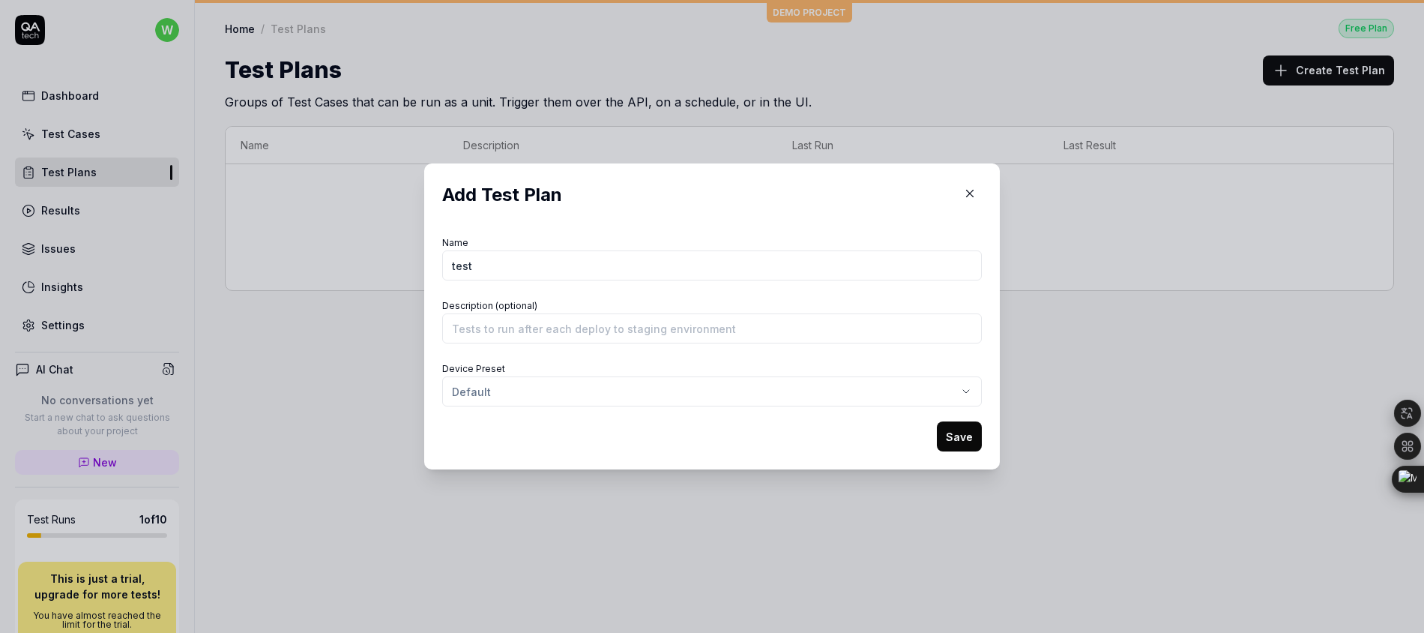
type input "test"
click at [878, 377] on div "​ Add Test Plan Name test Description (optional) Device Preset Default Save" at bounding box center [712, 316] width 1424 height 633
click at [552, 470] on div "Create new preset" at bounding box center [554, 460] width 226 height 33
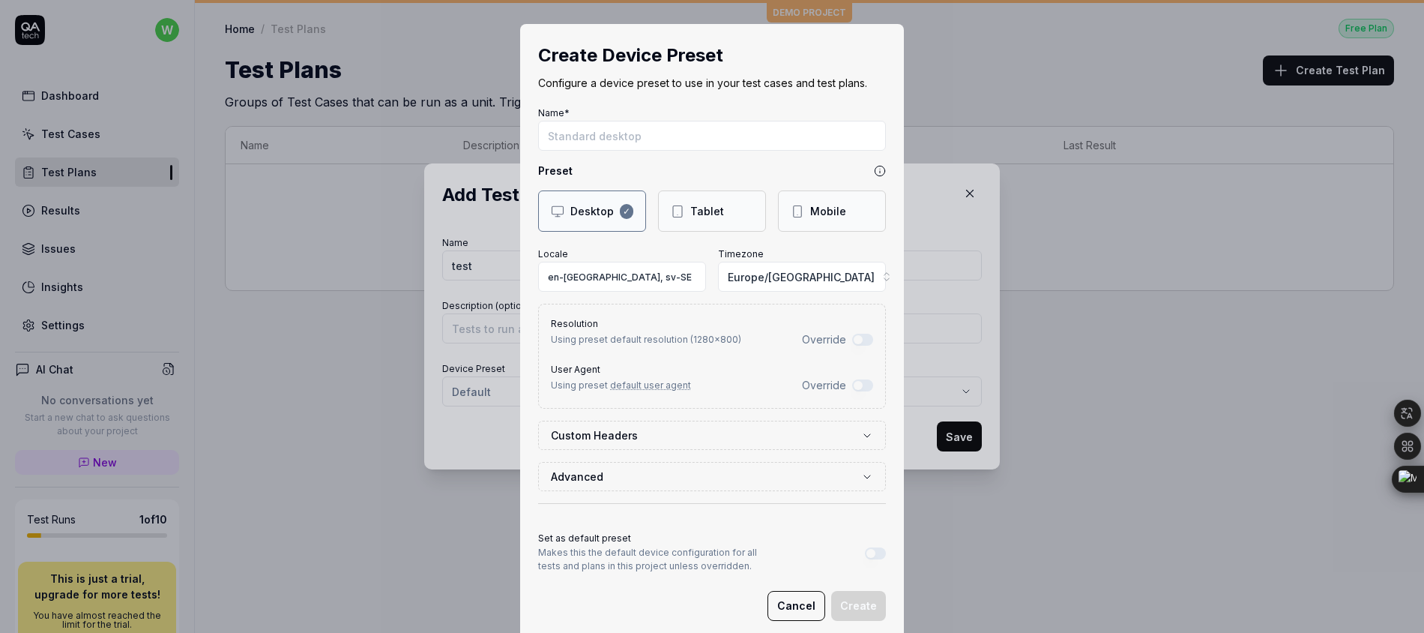
click at [810, 214] on div "Mobile" at bounding box center [828, 211] width 36 height 16
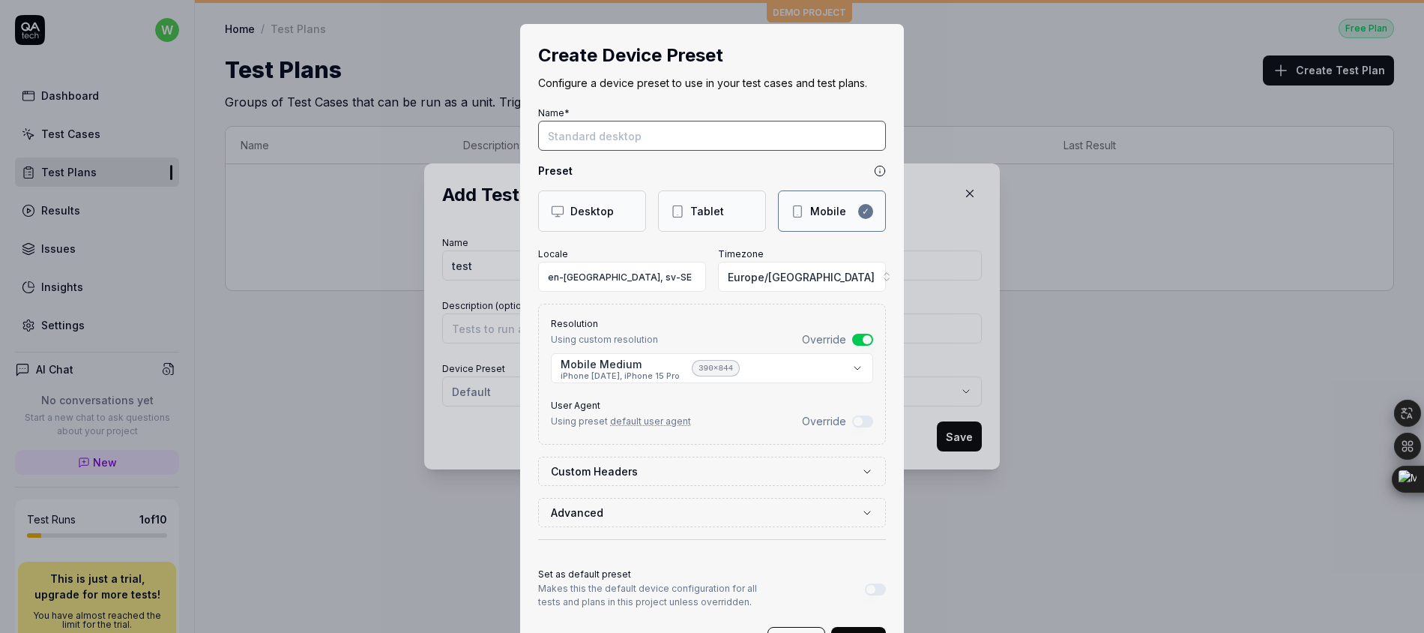
click at [687, 142] on input "Name*" at bounding box center [712, 136] width 348 height 30
type input "mobile"
click at [632, 283] on input "en-[GEOGRAPHIC_DATA], sv-SE" at bounding box center [622, 277] width 168 height 30
click at [848, 279] on button "Europe/[GEOGRAPHIC_DATA]" at bounding box center [802, 277] width 168 height 30
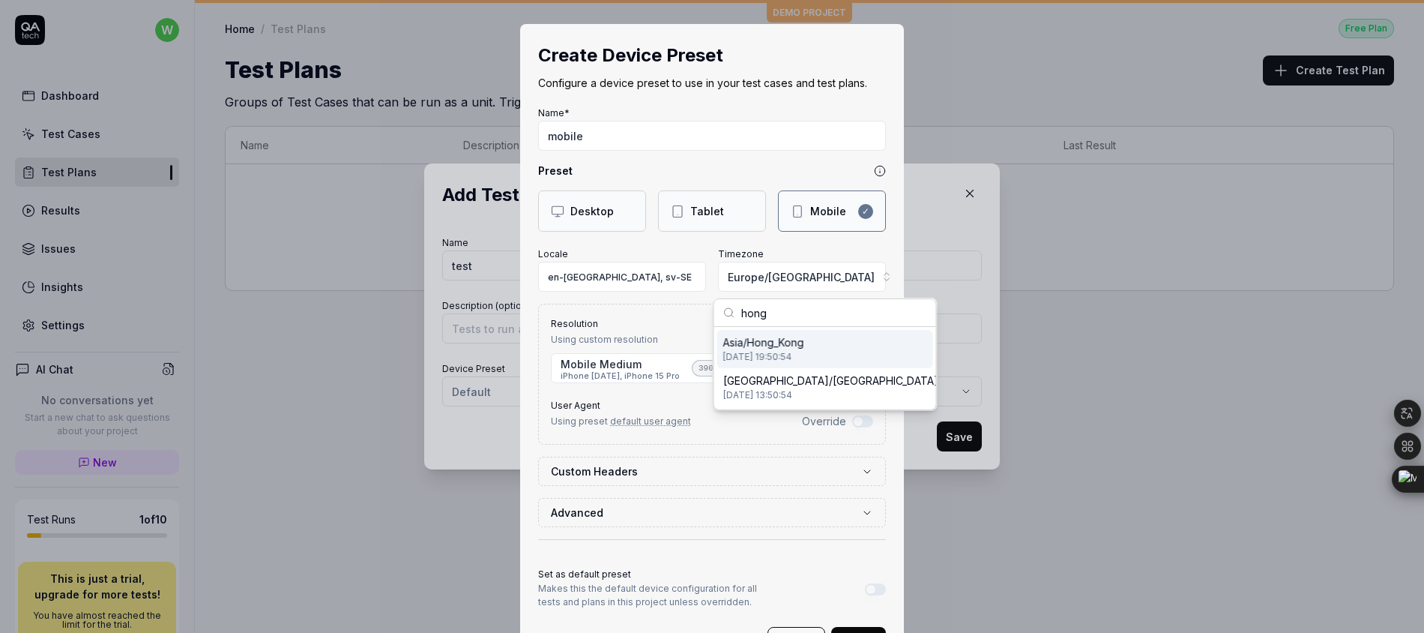
type input "hongk"
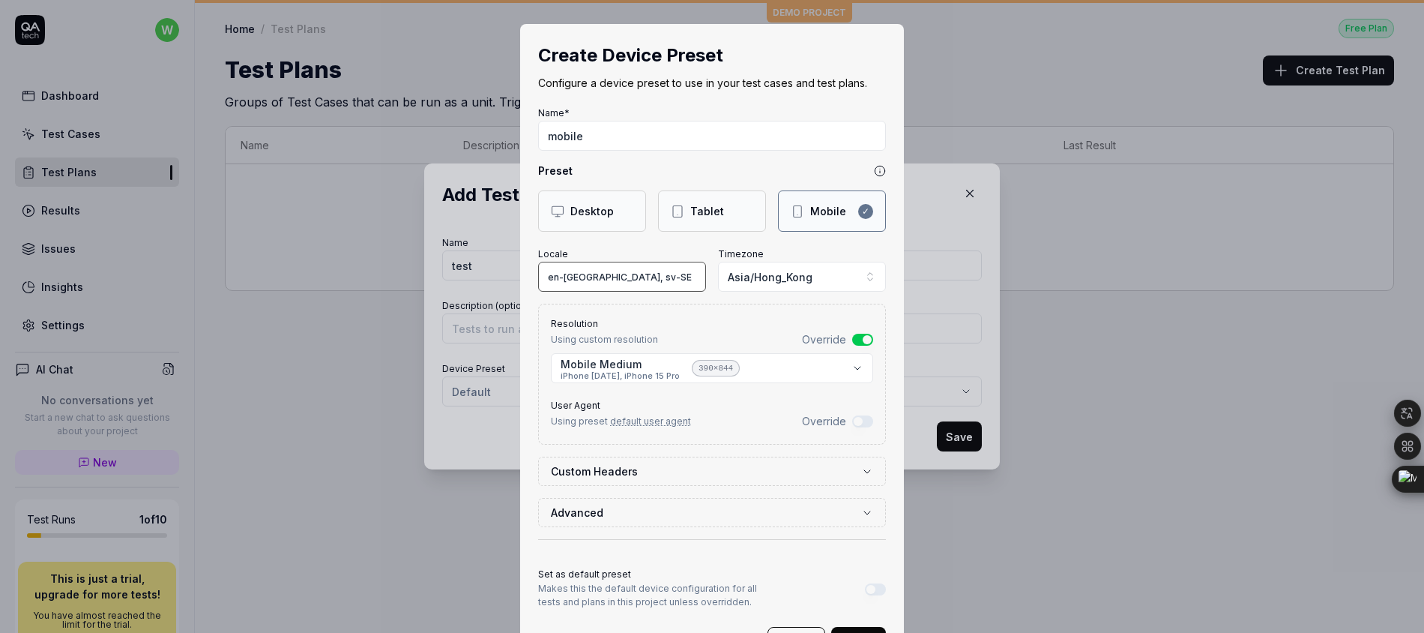
click at [567, 273] on input "en-[GEOGRAPHIC_DATA], sv-SE" at bounding box center [622, 277] width 168 height 30
click at [611, 275] on input "en-[GEOGRAPHIC_DATA], sv-SE" at bounding box center [622, 277] width 168 height 30
drag, startPoint x: 607, startPoint y: 274, endPoint x: 576, endPoint y: 275, distance: 31.5
click at [576, 275] on input "en-[GEOGRAPHIC_DATA], sv-SE" at bounding box center [622, 277] width 168 height 30
type input "en-US, zh-CN"
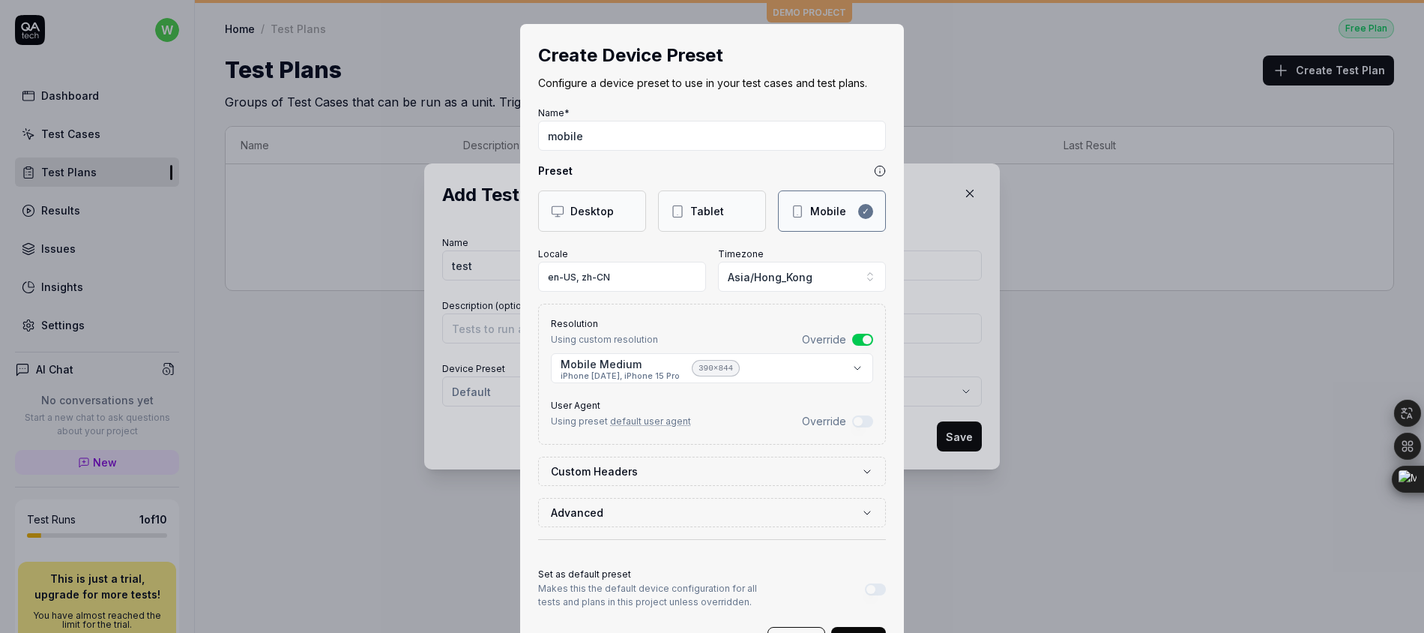
click at [849, 374] on body "**********" at bounding box center [712, 316] width 1424 height 633
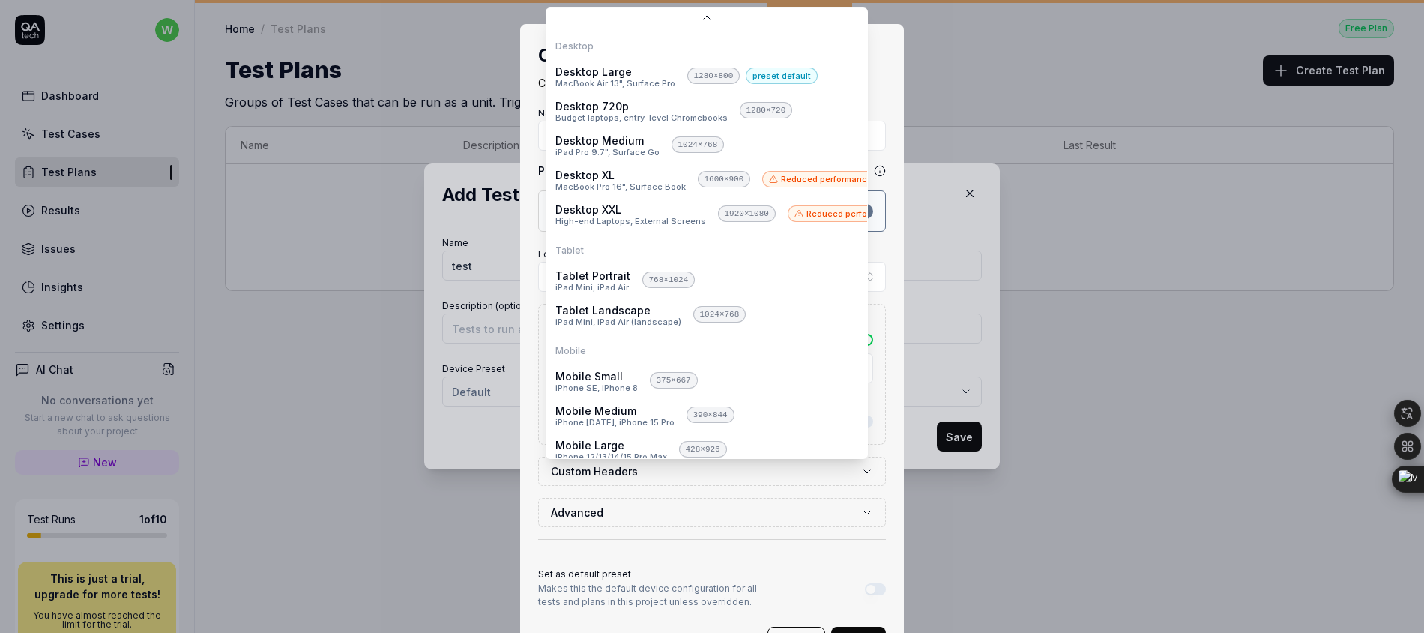
scroll to position [46, 0]
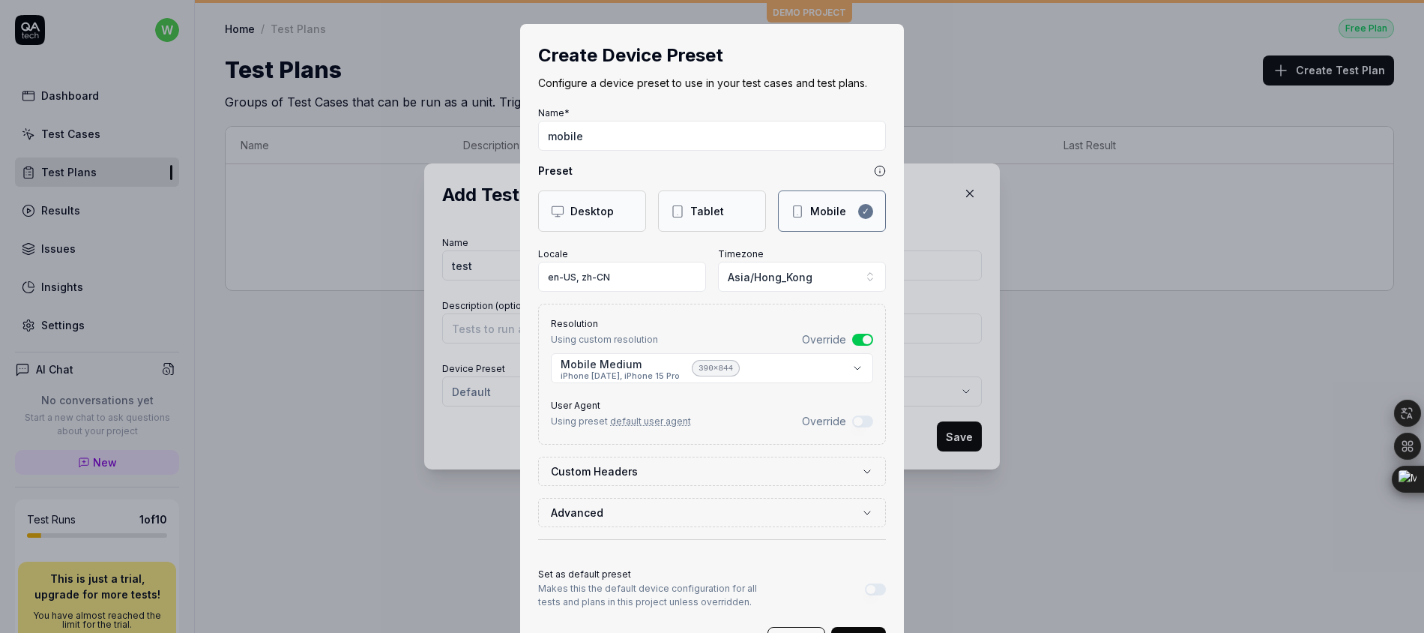
click at [863, 417] on button "Override" at bounding box center [862, 421] width 21 height 12
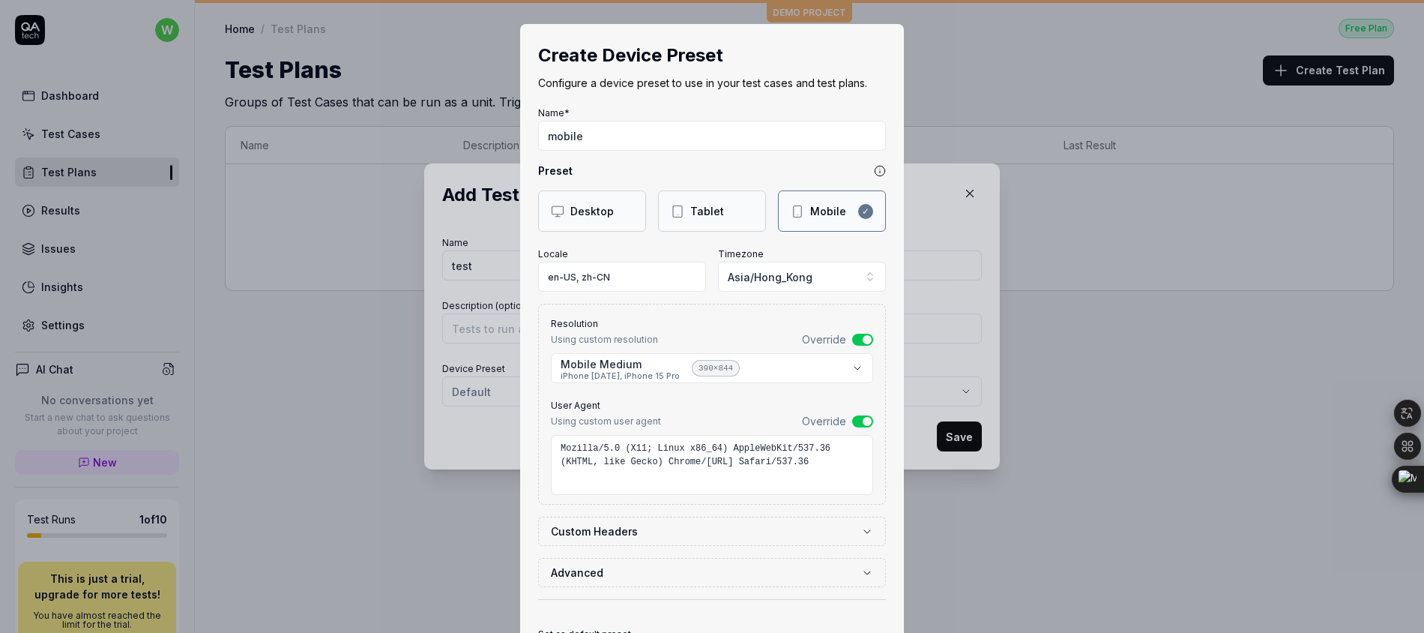
click at [863, 417] on button "Override" at bounding box center [862, 421] width 21 height 12
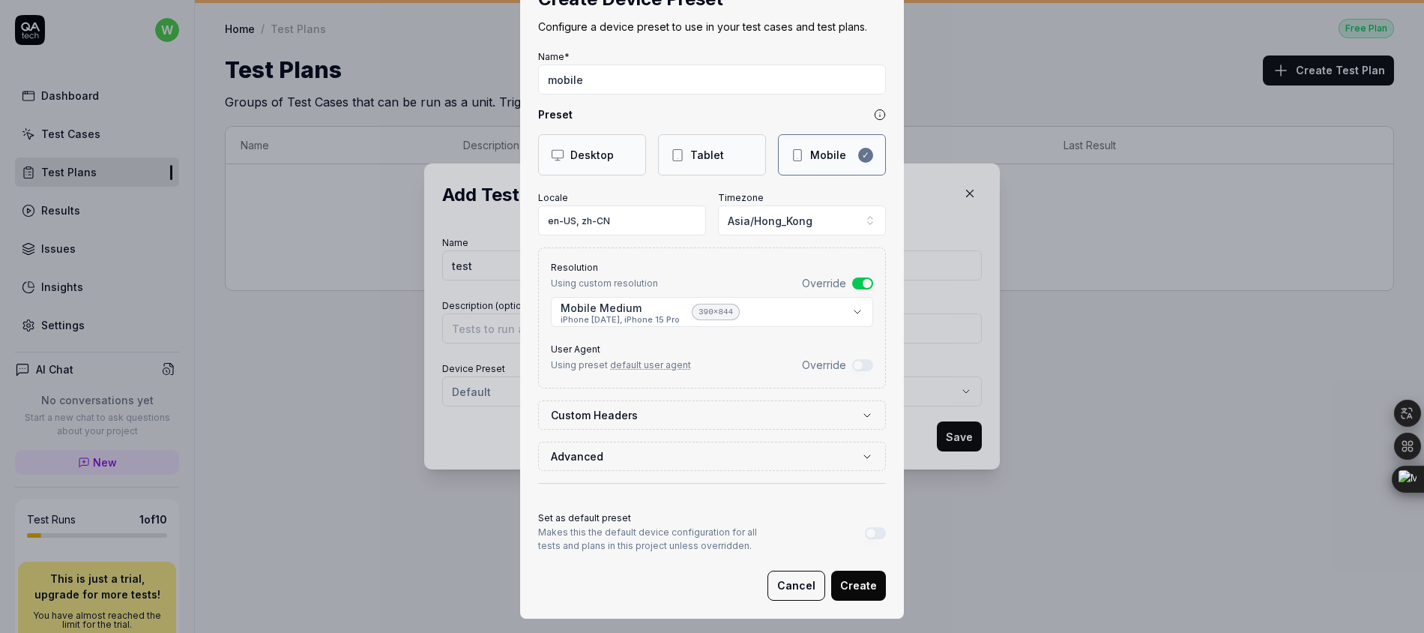
scroll to position [65, 0]
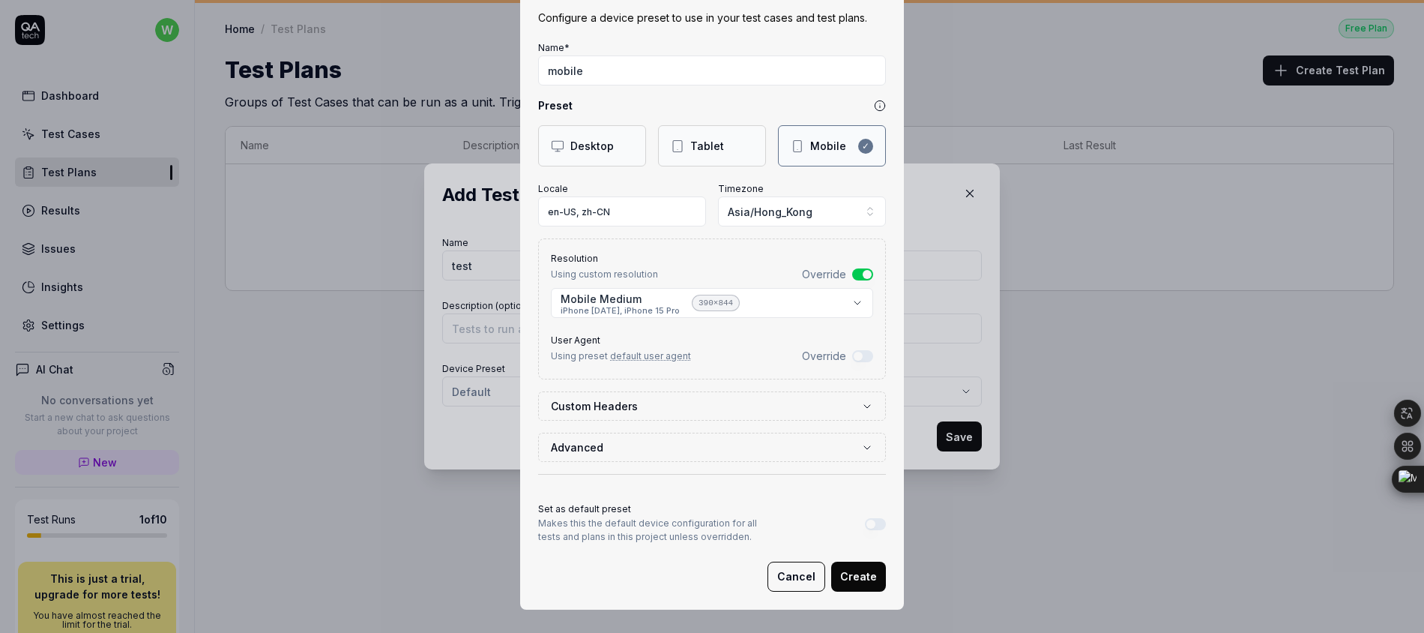
click at [861, 401] on icon "button" at bounding box center [867, 406] width 12 height 12
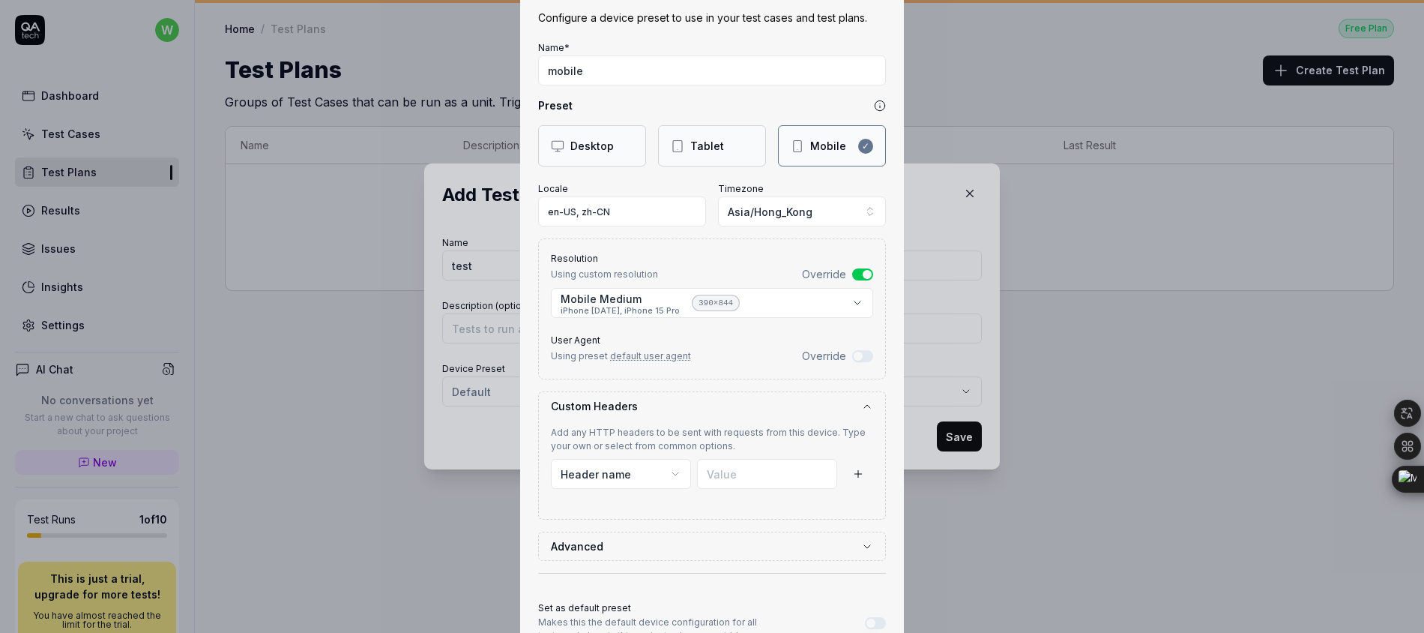
click at [861, 401] on icon "button" at bounding box center [867, 406] width 12 height 12
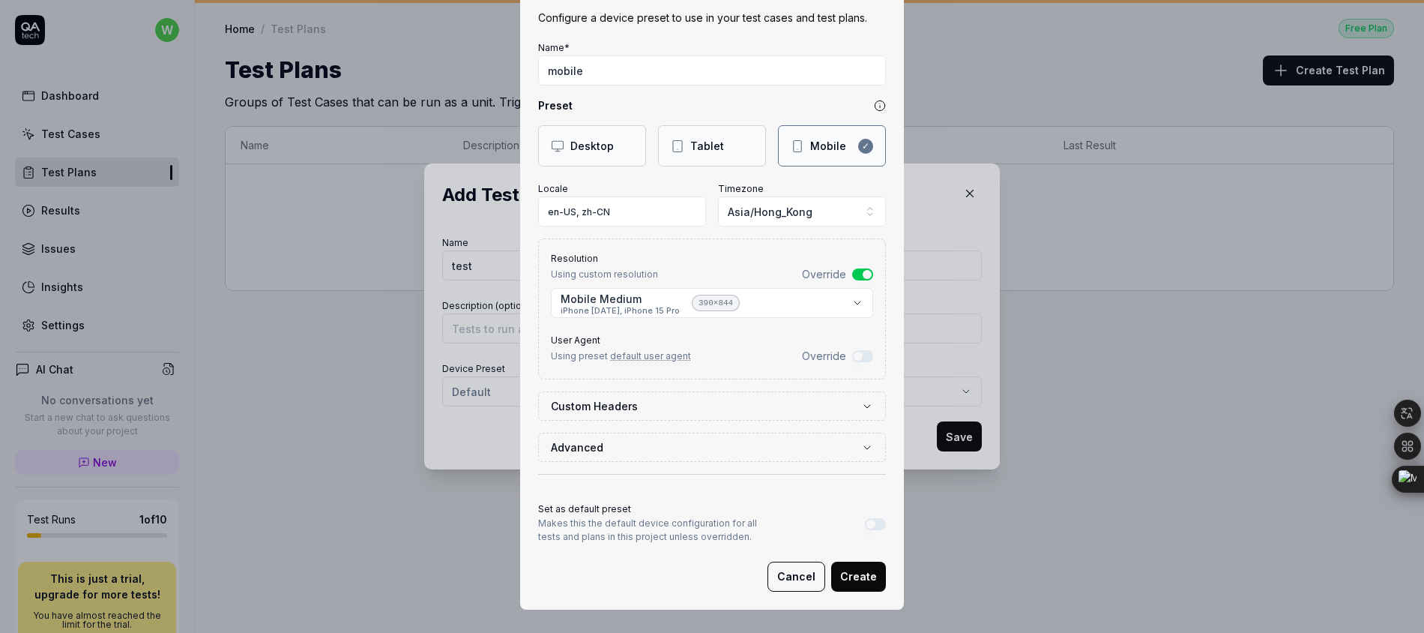
click at [861, 401] on icon "button" at bounding box center [867, 406] width 12 height 12
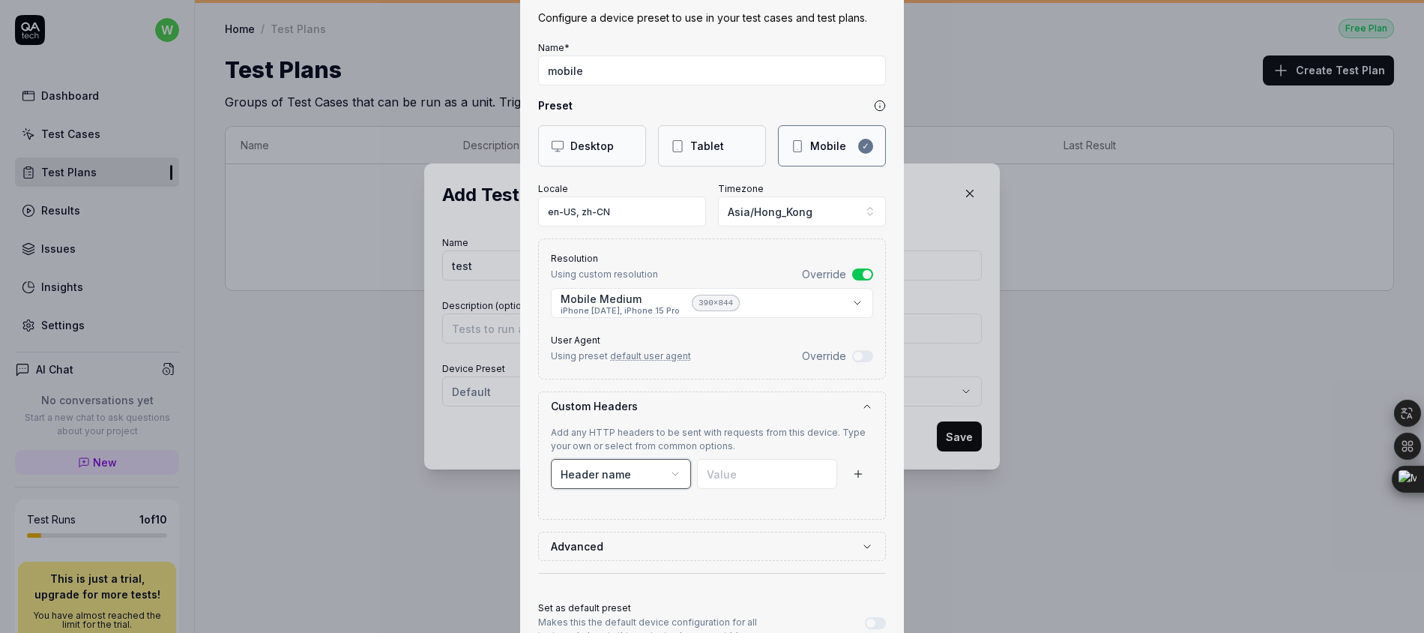
click at [651, 472] on button "Header name" at bounding box center [621, 474] width 140 height 30
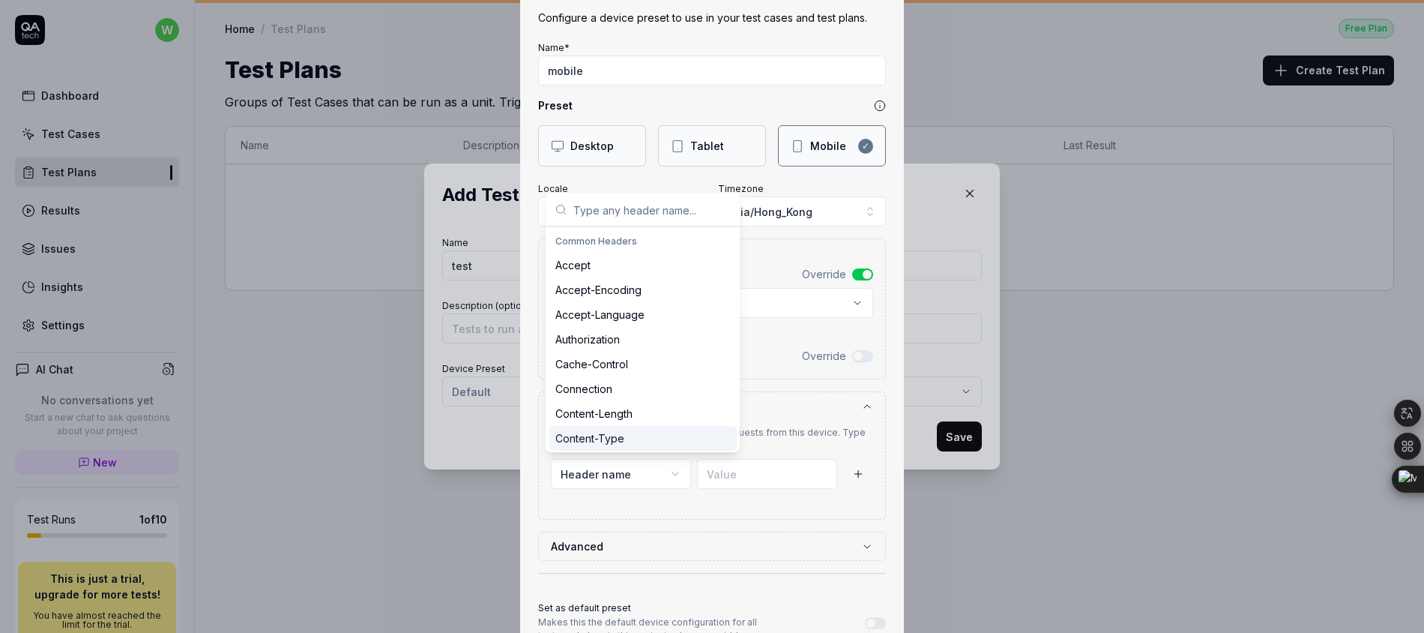
click at [623, 434] on div "Content-Type" at bounding box center [642, 438] width 187 height 25
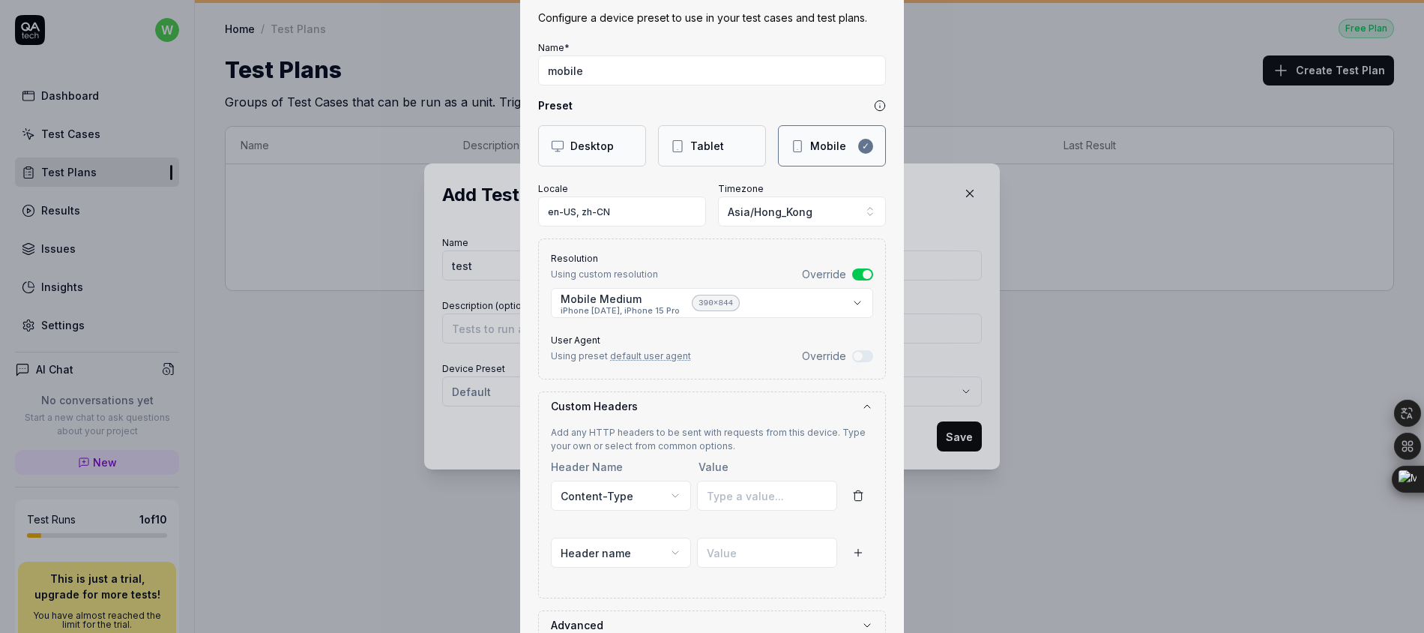
click at [820, 502] on input at bounding box center [767, 495] width 140 height 30
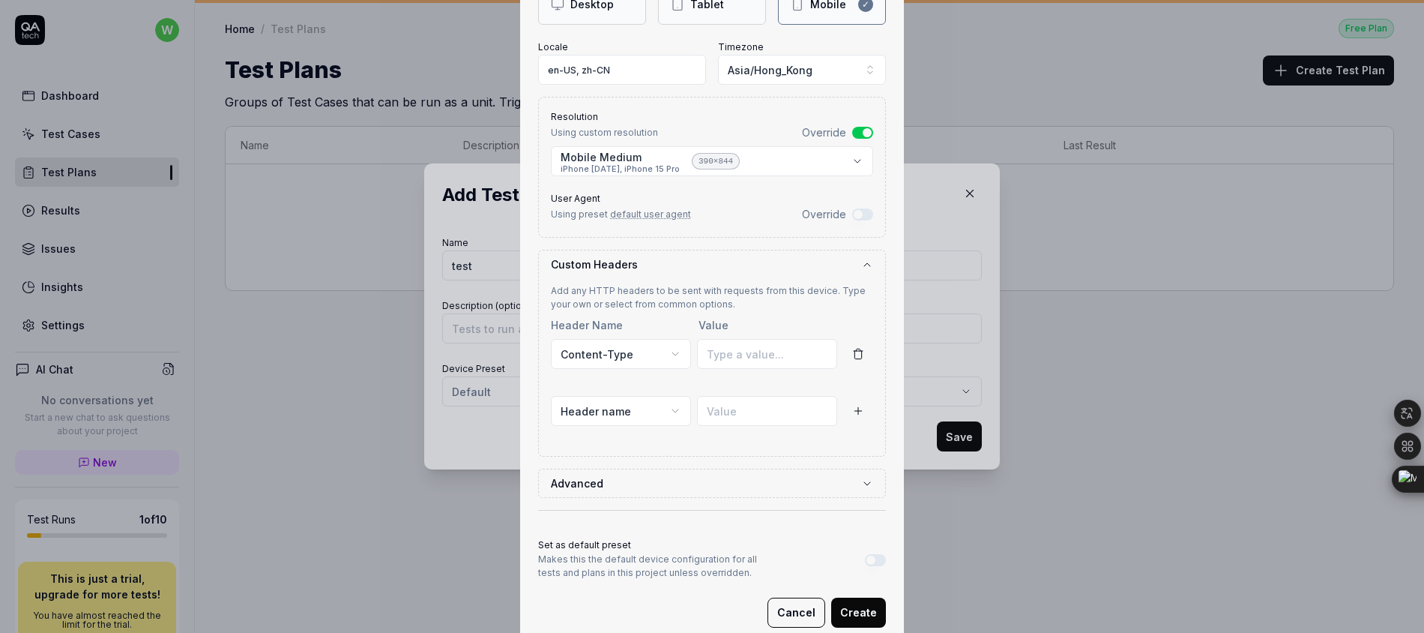
scroll to position [243, 0]
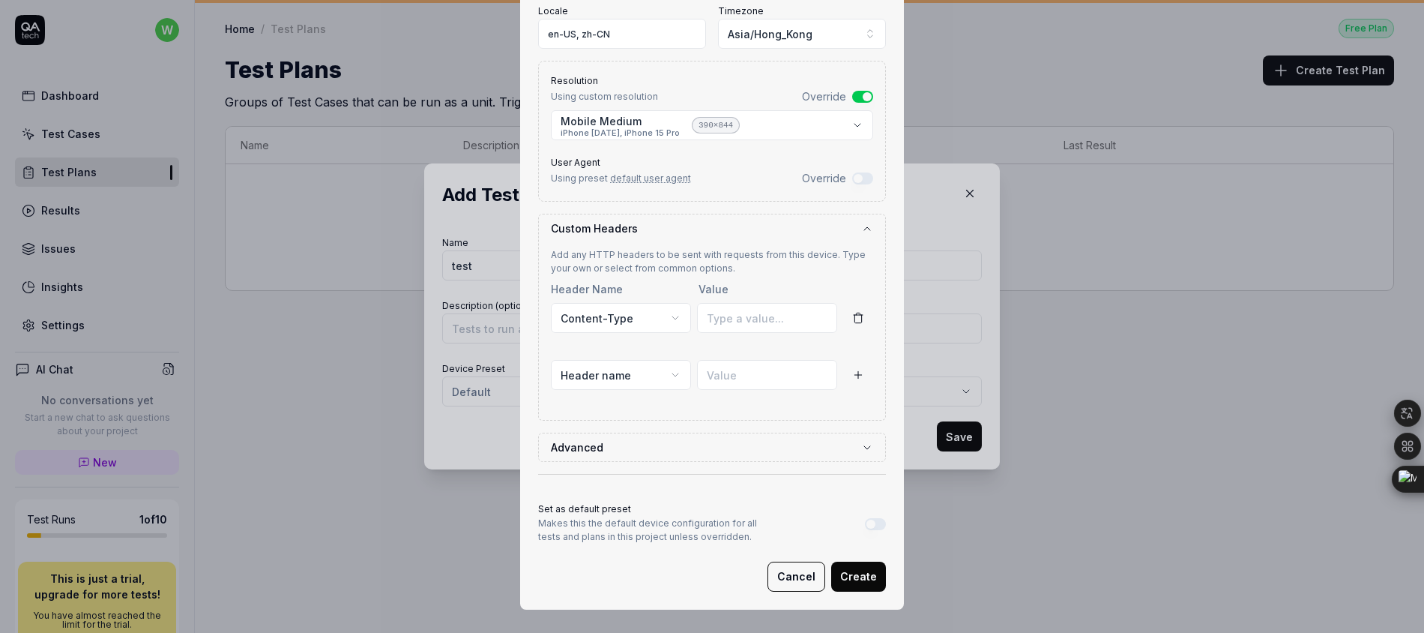
click at [861, 441] on icon "button" at bounding box center [867, 447] width 12 height 12
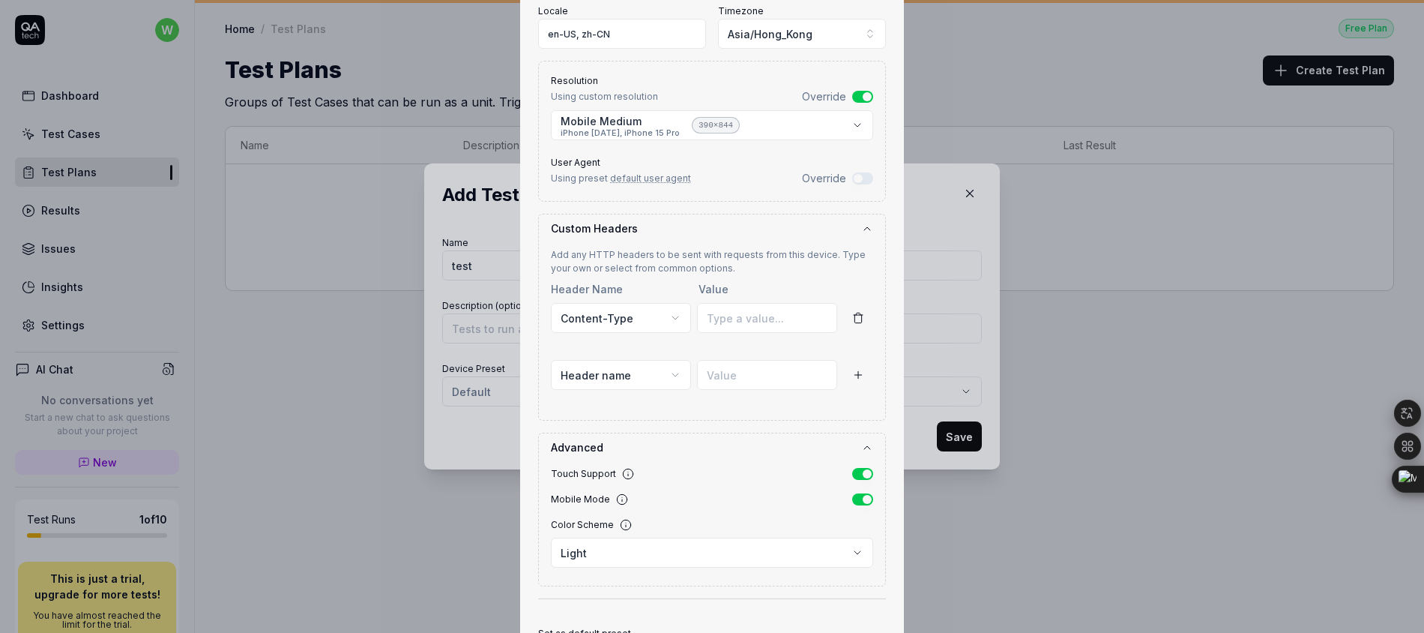
click at [861, 441] on icon "button" at bounding box center [867, 447] width 12 height 12
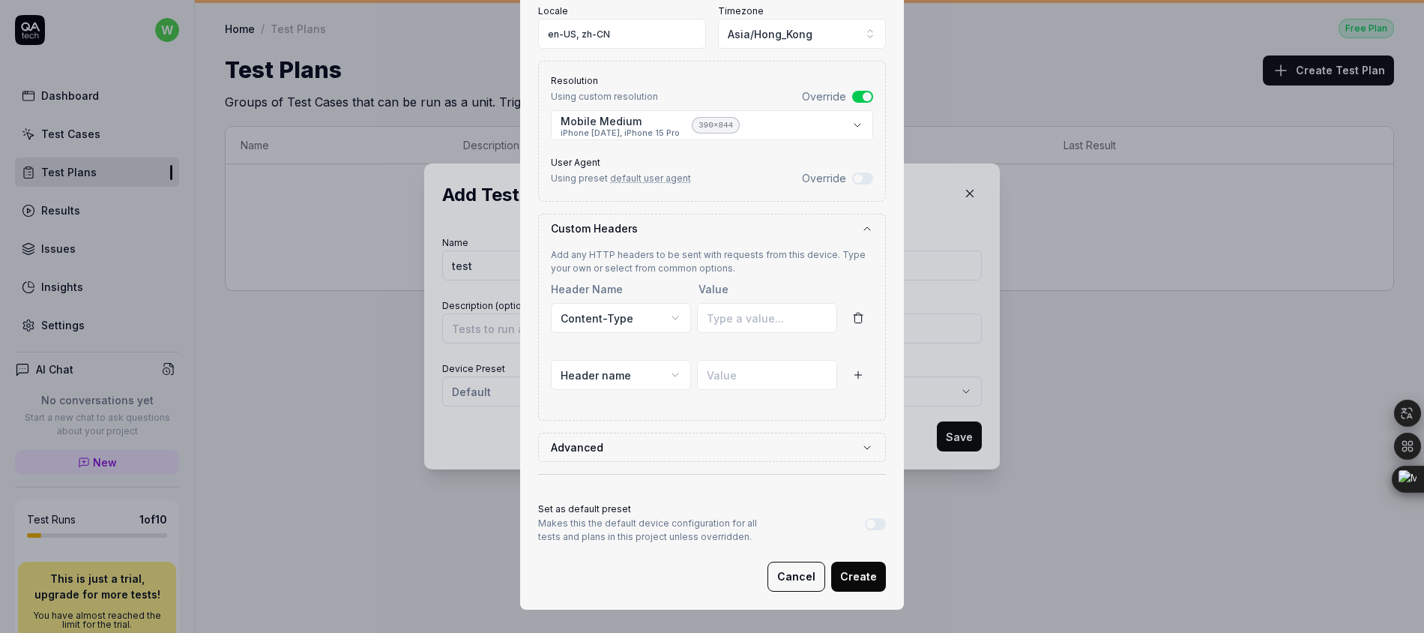
click at [855, 324] on button "button" at bounding box center [858, 318] width 30 height 30
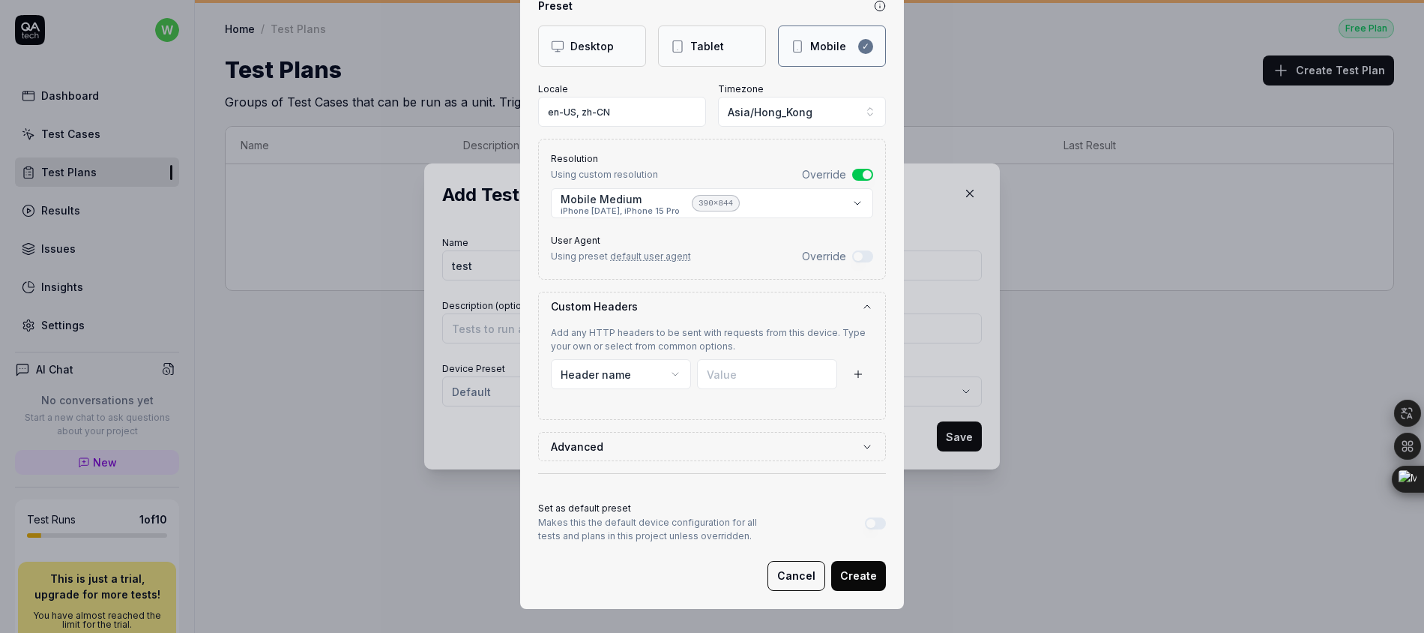
scroll to position [164, 0]
click at [834, 582] on button "Create" at bounding box center [858, 576] width 55 height 30
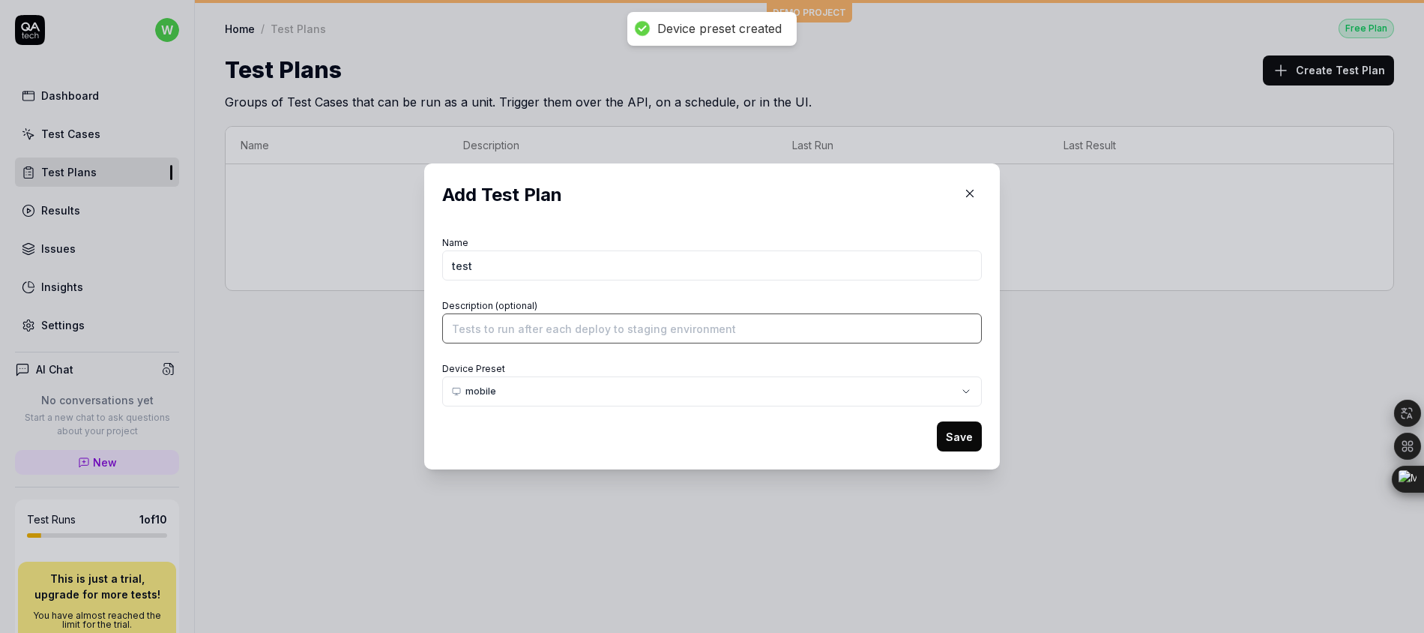
click at [585, 317] on input "Description (optional)" at bounding box center [712, 328] width 540 height 30
click at [962, 427] on button "Save" at bounding box center [959, 436] width 45 height 30
click at [951, 428] on button "Save" at bounding box center [959, 436] width 45 height 30
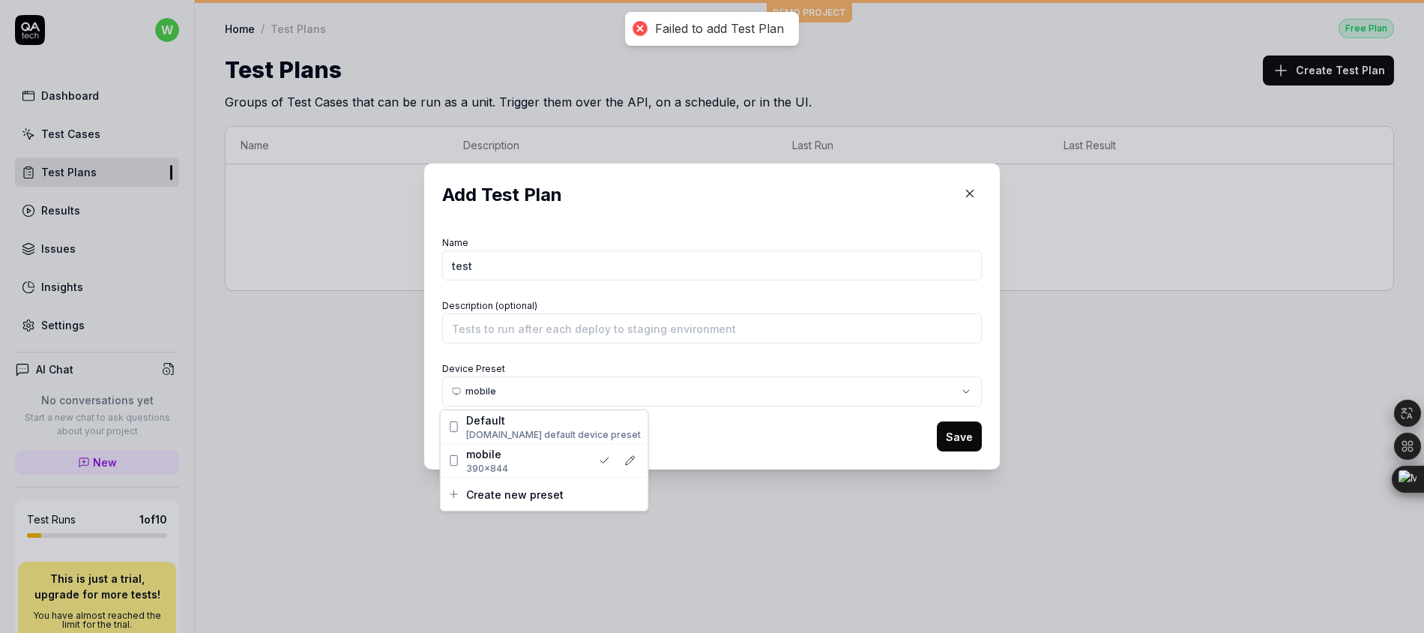
click at [559, 390] on div "​ Add Test Plan Name test Description (optional) Device Preset mobile Save" at bounding box center [712, 316] width 1424 height 633
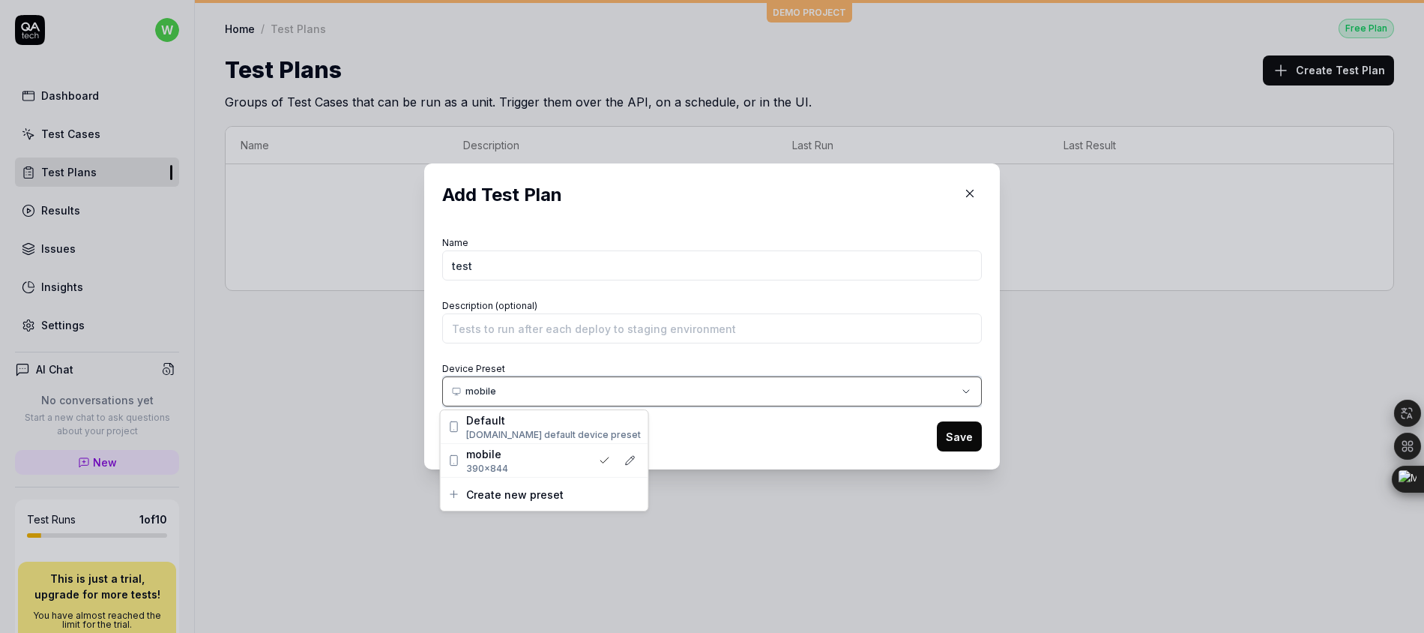
click at [563, 266] on div "​ Add Test Plan Name test Description (optional) Device Preset mobile Save" at bounding box center [712, 316] width 1424 height 633
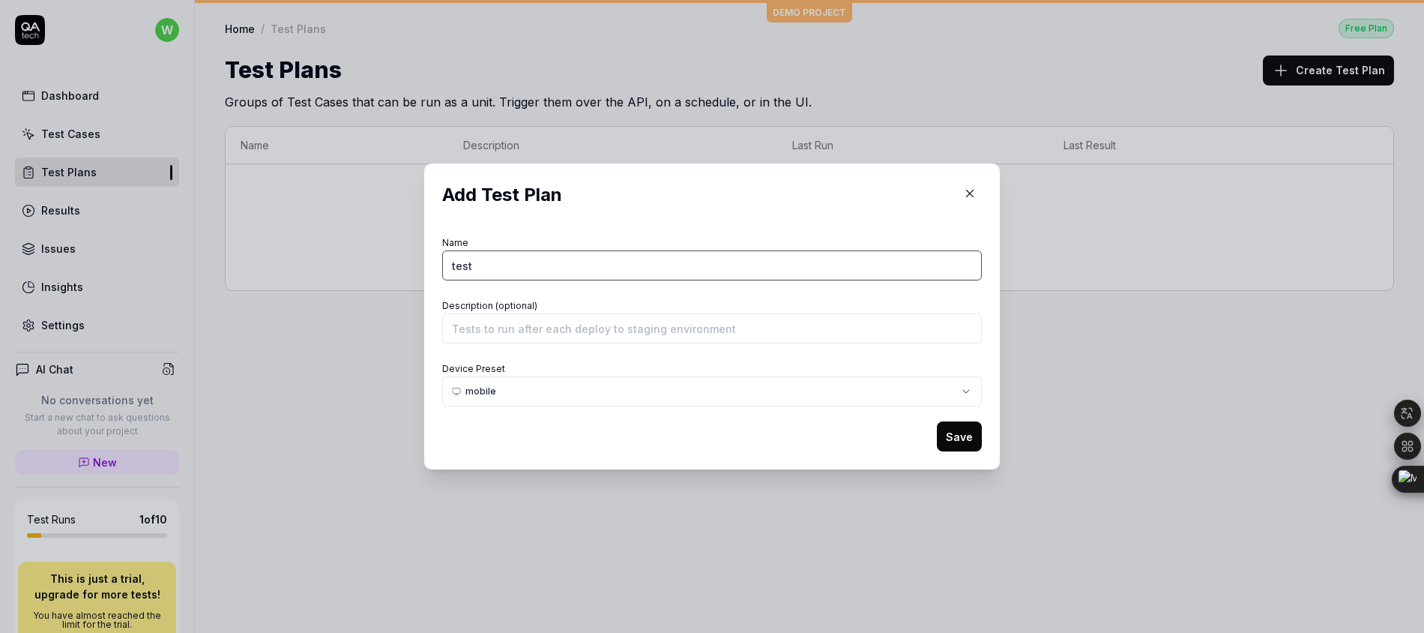
click at [563, 266] on input "test" at bounding box center [712, 265] width 540 height 30
drag, startPoint x: 563, startPoint y: 266, endPoint x: 400, endPoint y: 262, distance: 162.7
click at [400, 262] on div "​ Add Test Plan Name 12 Description (optional) Device Preset mobile Save" at bounding box center [712, 316] width 636 height 342
type input "test123"
click at [965, 427] on button "Save" at bounding box center [959, 436] width 45 height 30
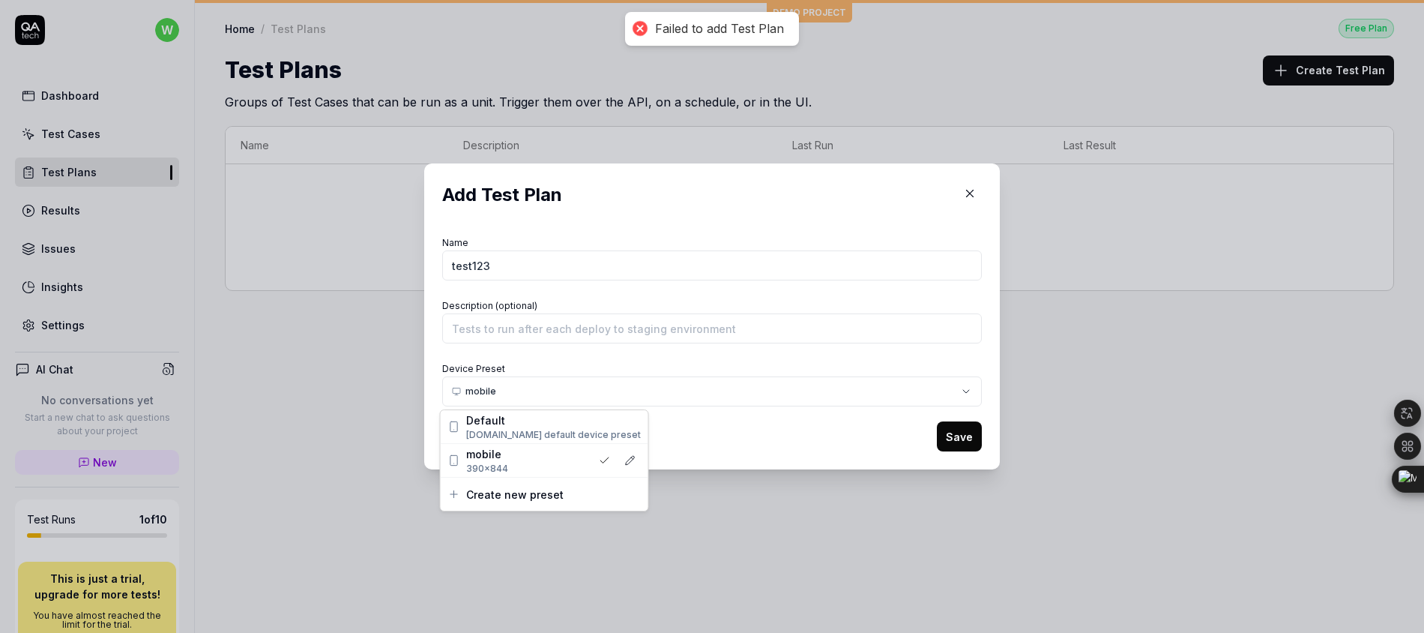
click at [621, 387] on div "​ Add Test Plan Name test123 Description (optional) Device Preset mobile Save" at bounding box center [712, 316] width 1424 height 633
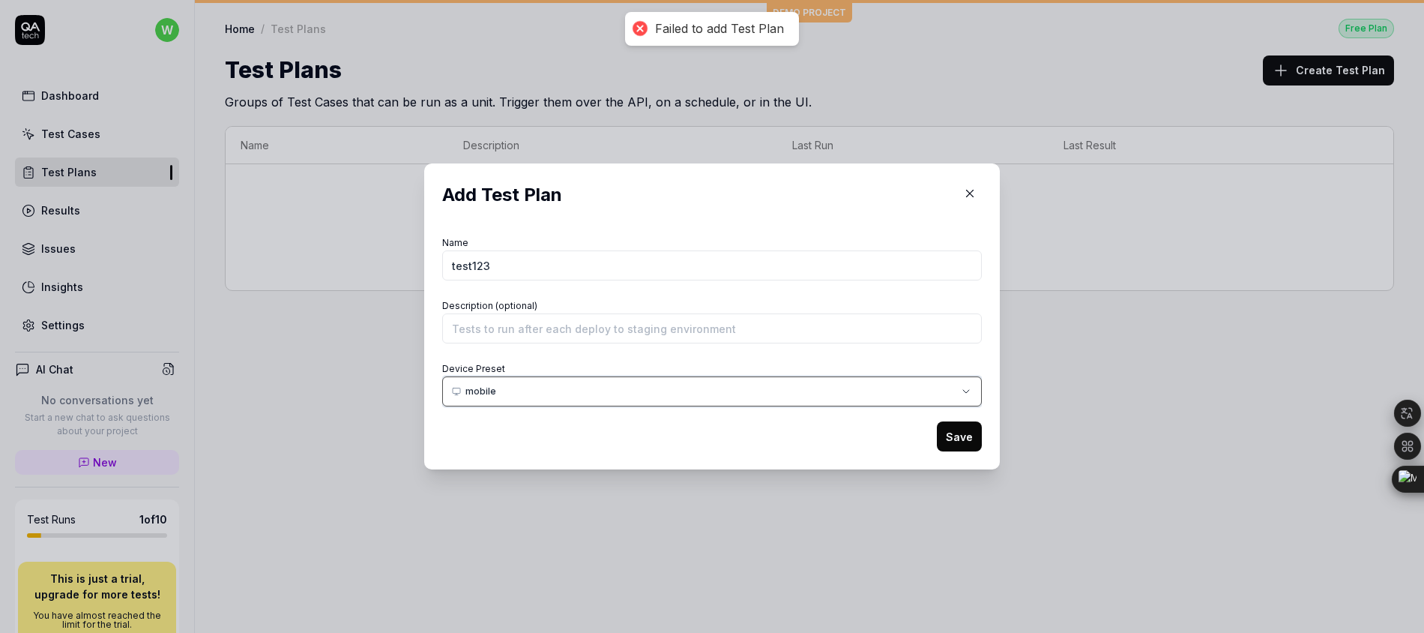
click at [581, 319] on div "​ Add Test Plan Name test123 Description (optional) Device Preset mobile Save" at bounding box center [712, 316] width 1424 height 633
click at [585, 322] on input "Description (optional)" at bounding box center [712, 328] width 540 height 30
type input "test"
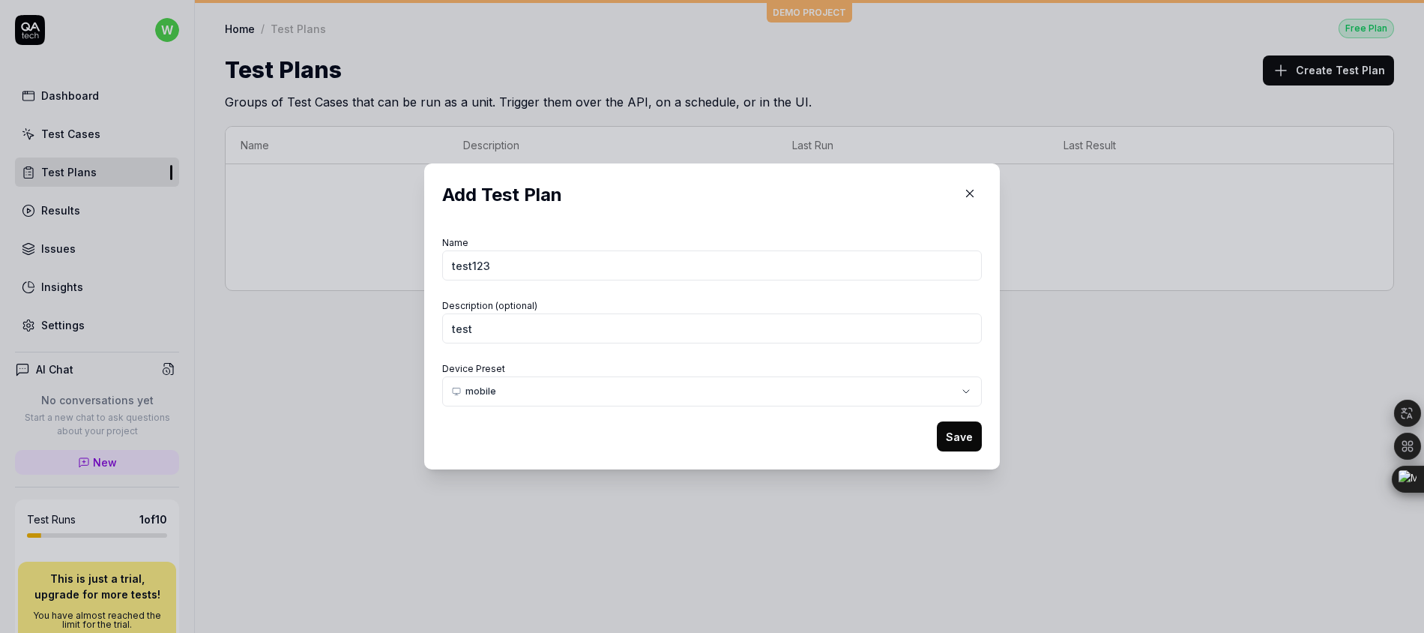
click at [962, 444] on button "Save" at bounding box center [959, 436] width 45 height 30
click at [968, 191] on icon "button" at bounding box center [969, 193] width 13 height 13
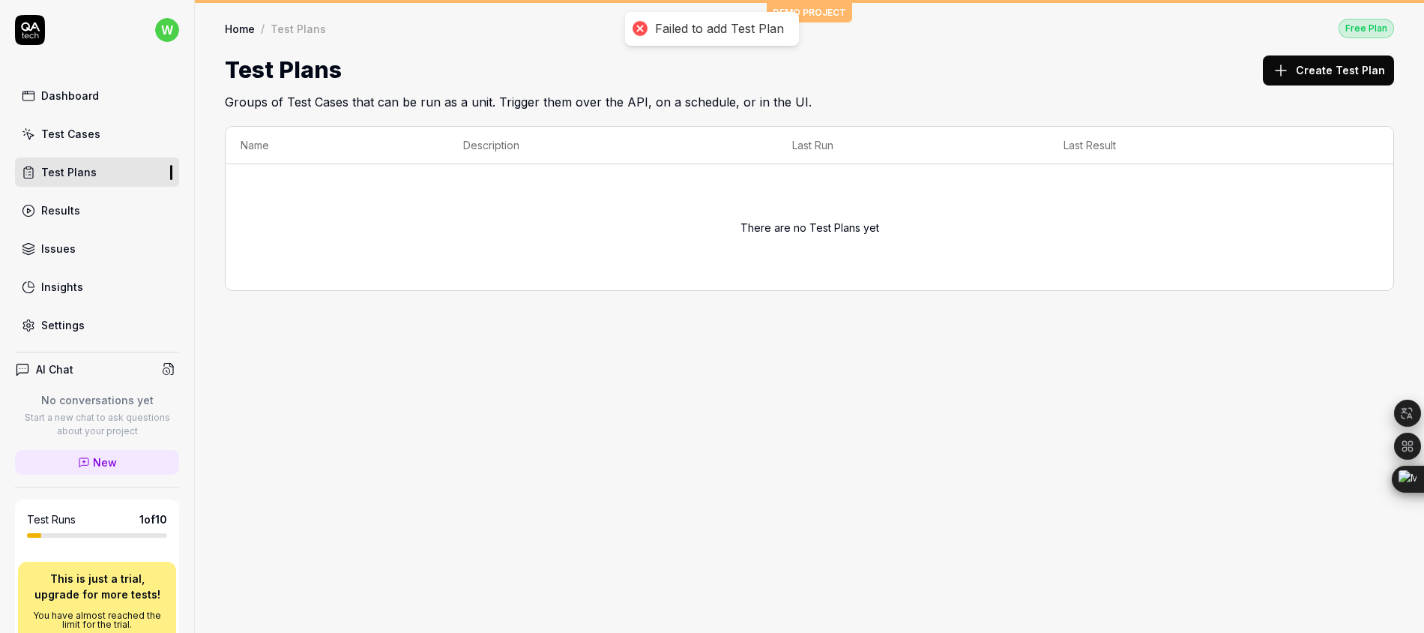
click at [1301, 73] on button "Create Test Plan" at bounding box center [1328, 70] width 131 height 30
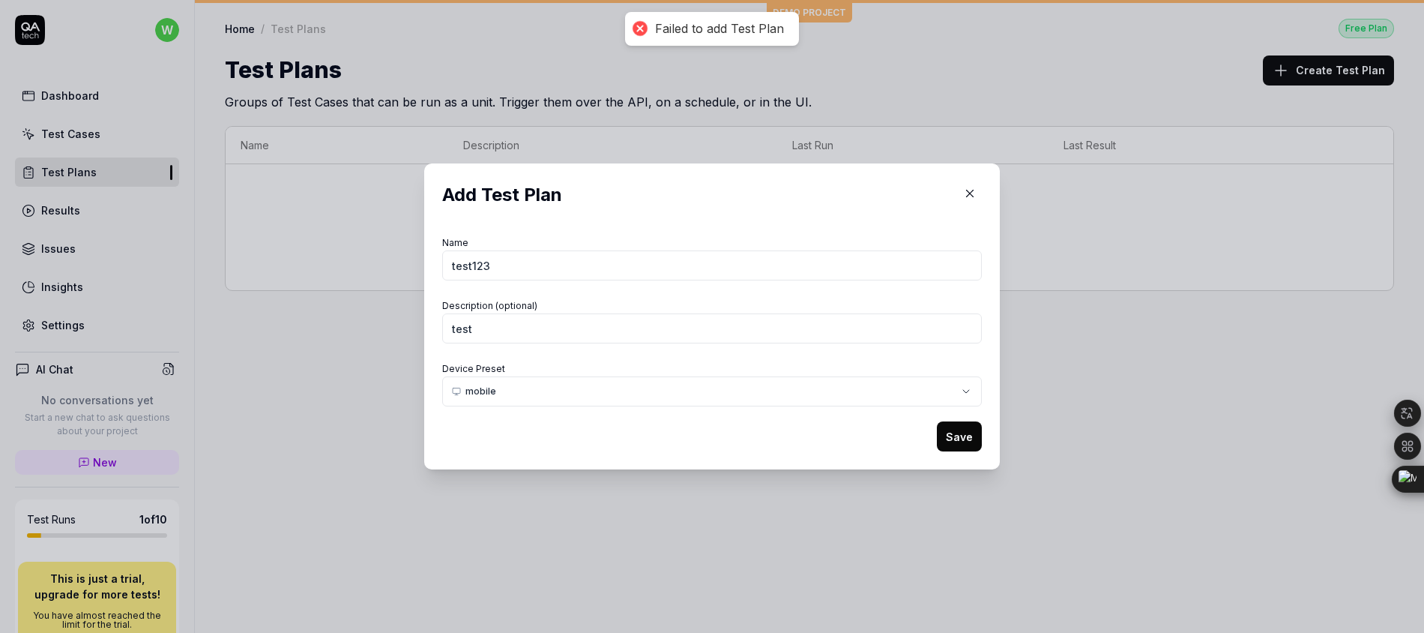
click at [604, 390] on div "​ Add Test Plan Name test123 Description (optional) test Device Preset mobile S…" at bounding box center [712, 316] width 1424 height 633
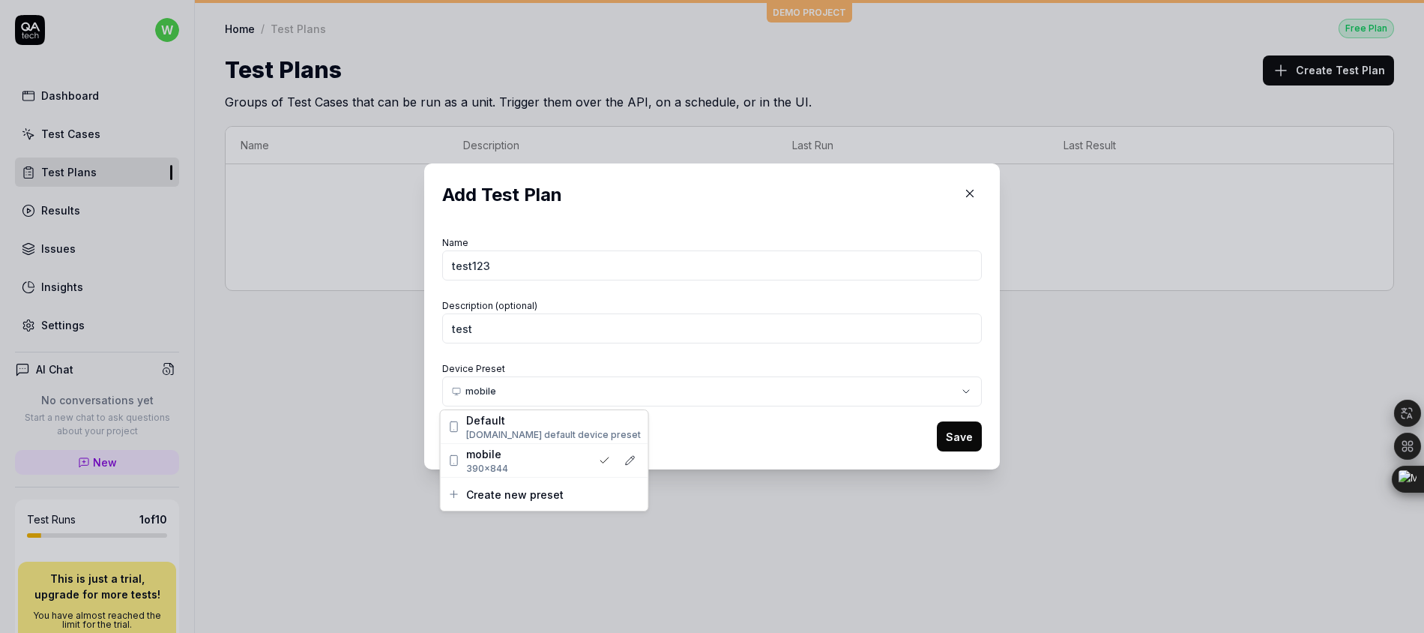
click at [625, 457] on icon "button" at bounding box center [630, 460] width 10 height 10
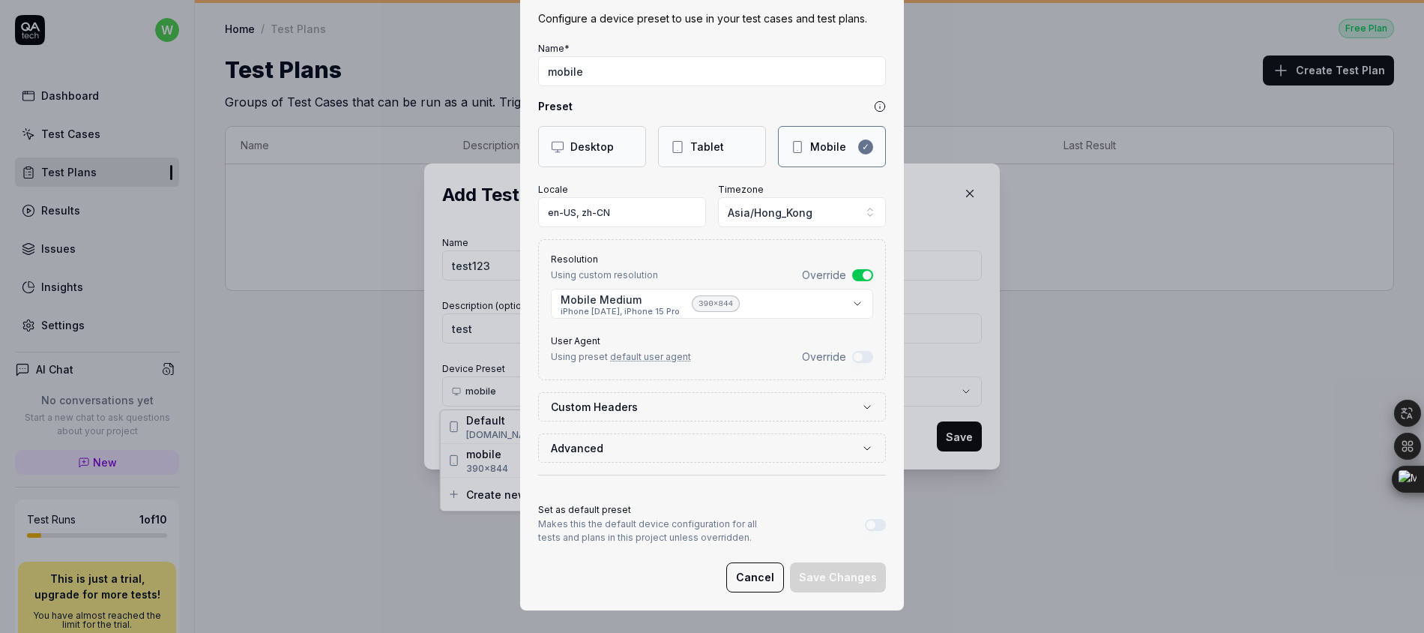
scroll to position [65, 0]
click at [621, 78] on input "mobile" at bounding box center [712, 70] width 348 height 30
type input "mobile1"
click at [856, 578] on button "Save Changes" at bounding box center [838, 576] width 96 height 30
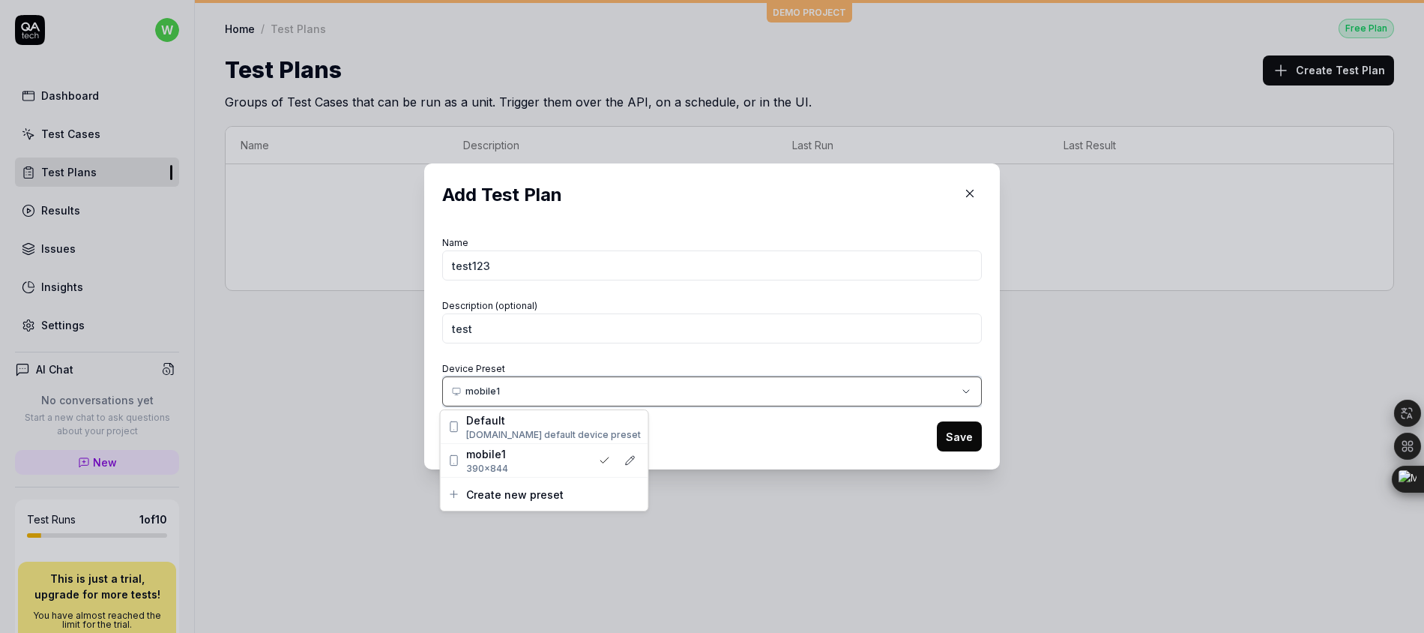
click at [801, 410] on div "​ Add Test Plan Name test123 Description (optional) test Device Preset mobile1 …" at bounding box center [712, 316] width 1424 height 633
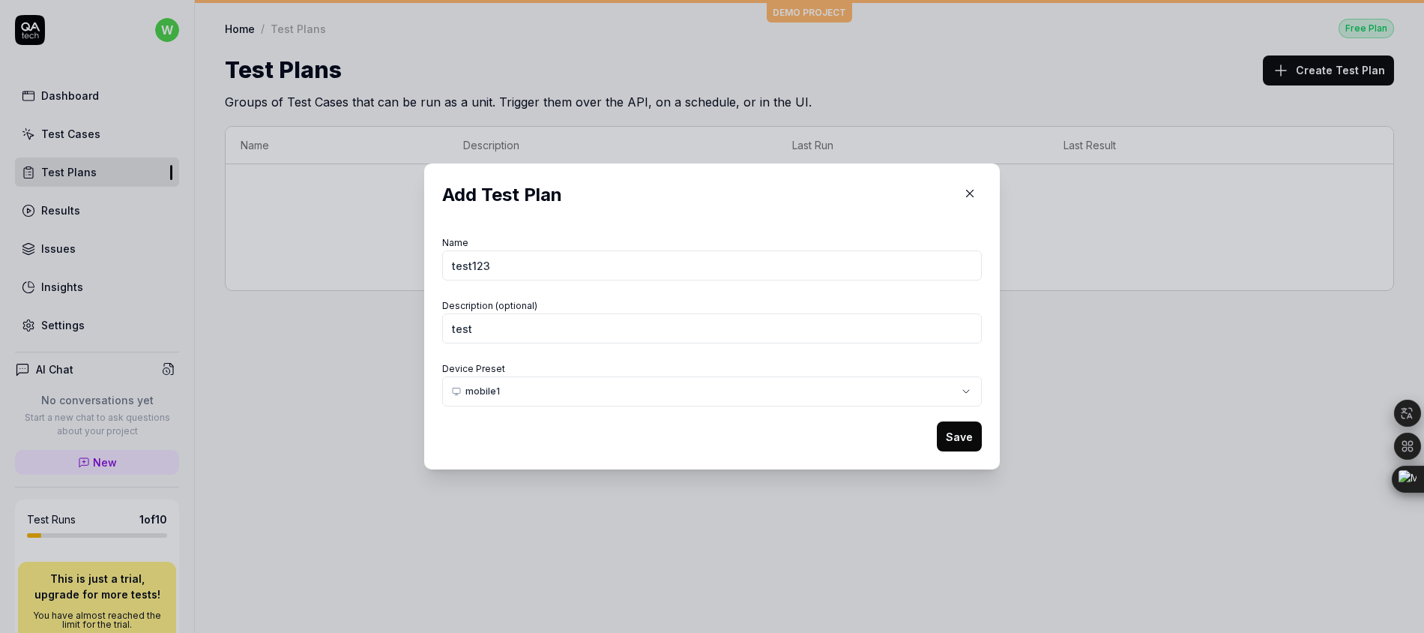
click at [971, 435] on button "Save" at bounding box center [959, 436] width 45 height 30
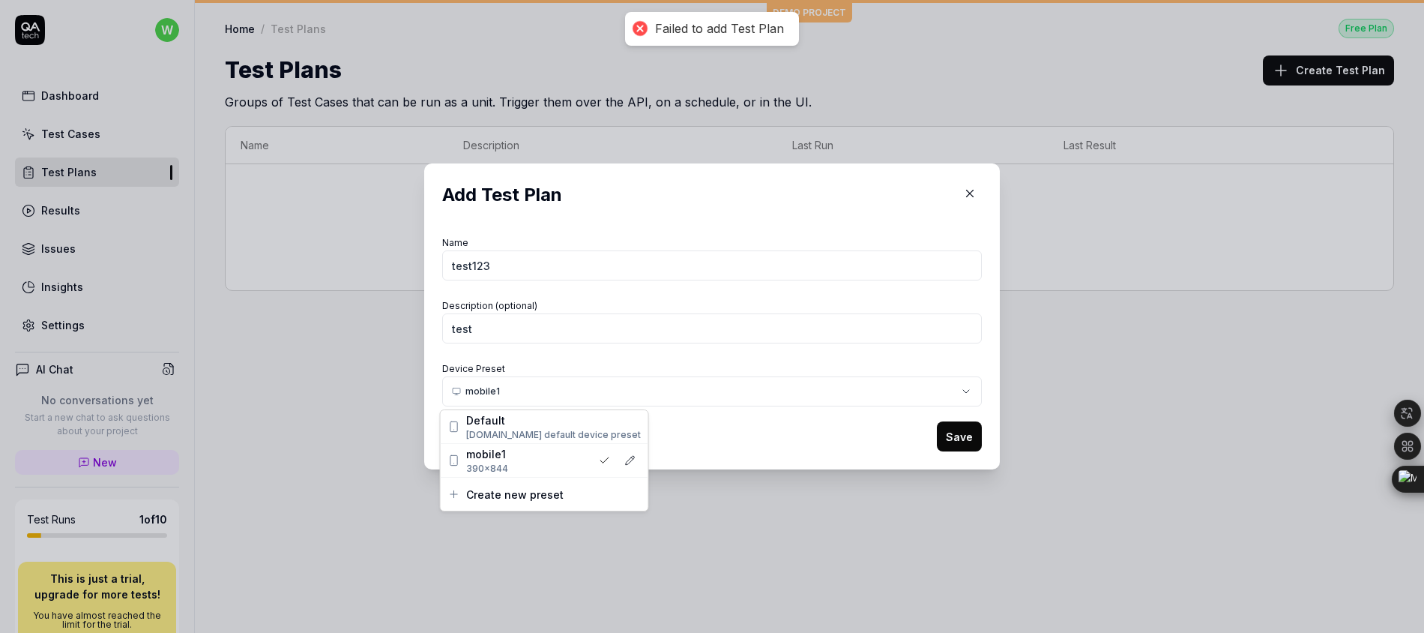
click at [770, 399] on div "​ Add Test Plan Name test123 Description (optional) test Device Preset mobile1 …" at bounding box center [712, 316] width 1424 height 633
click at [564, 436] on span "[DOMAIN_NAME] default device preset" at bounding box center [553, 434] width 175 height 13
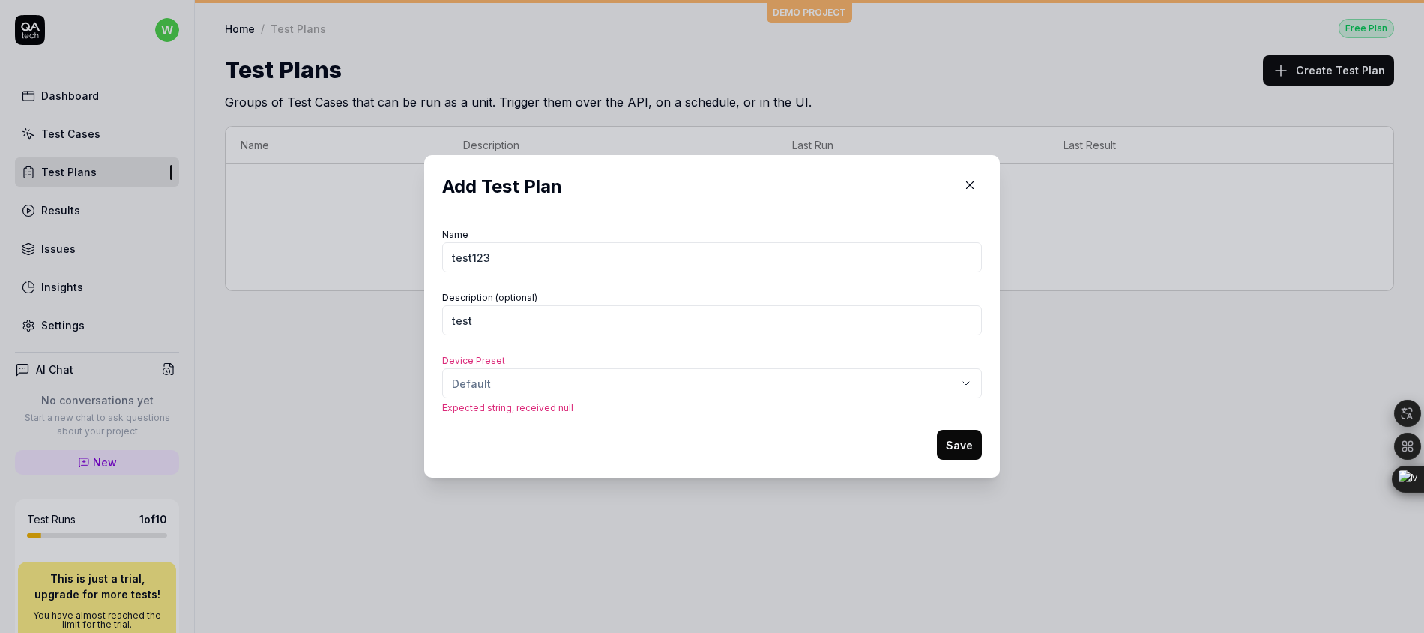
click at [964, 453] on button "Save" at bounding box center [959, 444] width 45 height 30
click at [957, 452] on button "Save" at bounding box center [959, 444] width 45 height 30
click at [947, 451] on button "Save" at bounding box center [959, 444] width 45 height 30
click at [645, 387] on div "​ Add Test Plan Name test123 Description (optional) test Device Preset Default …" at bounding box center [712, 316] width 1424 height 633
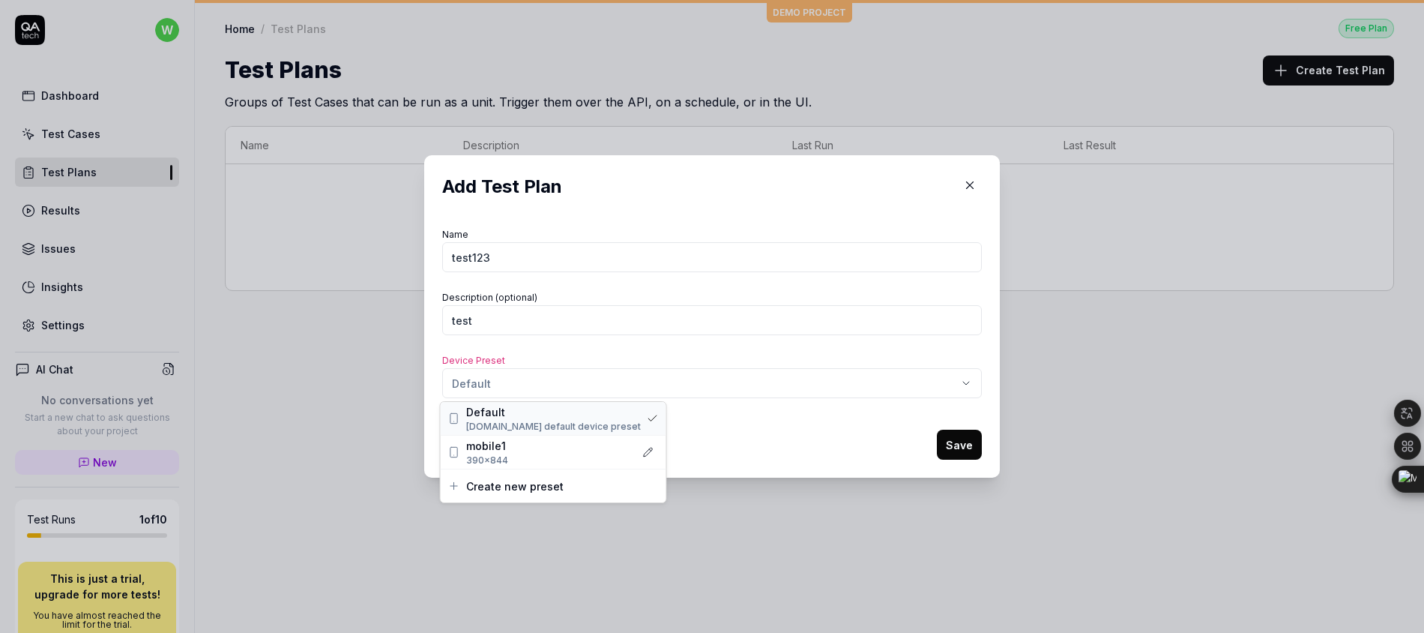
click at [528, 414] on span "Default" at bounding box center [553, 412] width 175 height 16
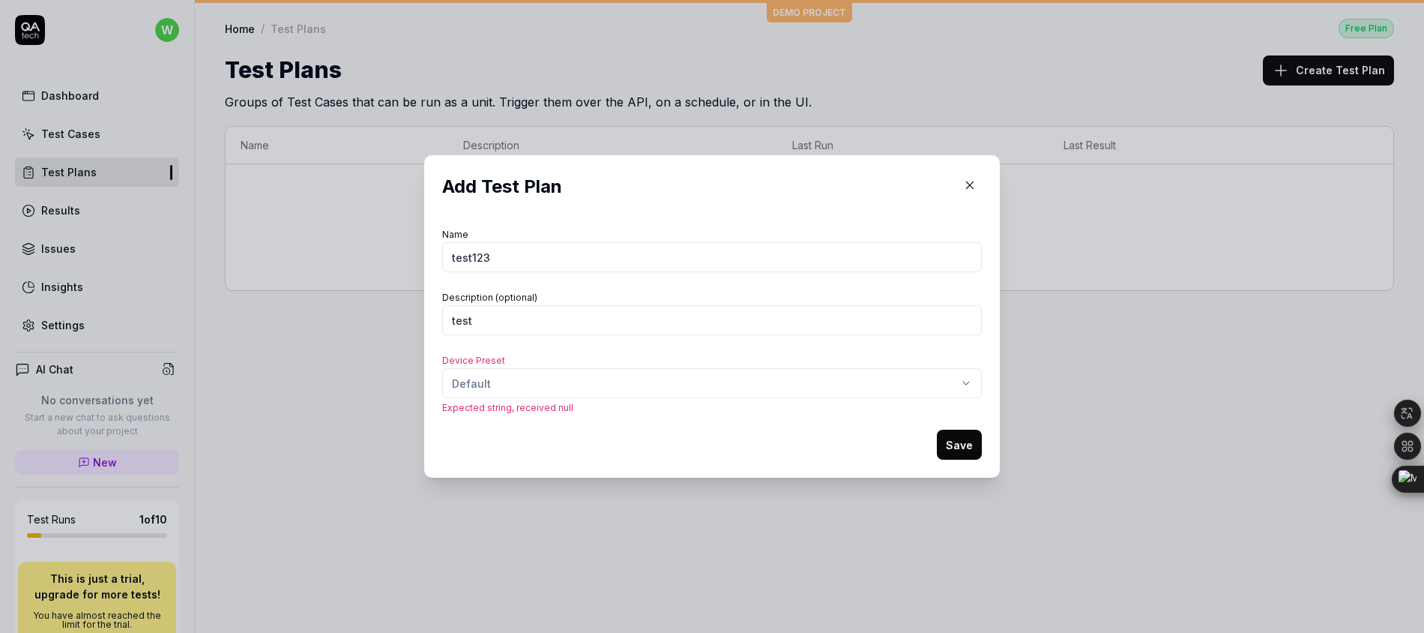
click at [950, 443] on button "Save" at bounding box center [959, 444] width 45 height 30
click at [960, 193] on button "button" at bounding box center [970, 185] width 24 height 24
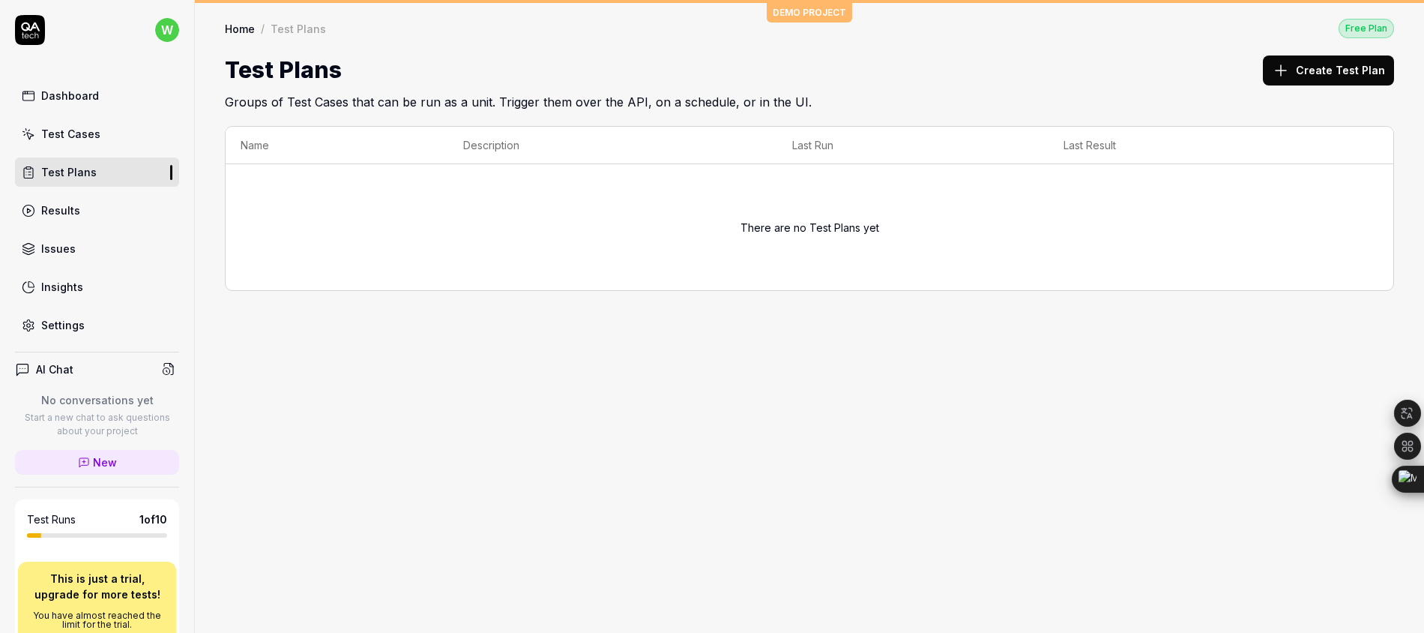
click at [842, 8] on span "DEMO PROJECT" at bounding box center [809, 12] width 73 height 19
click at [813, 15] on span "DEMO PROJECT" at bounding box center [809, 12] width 73 height 19
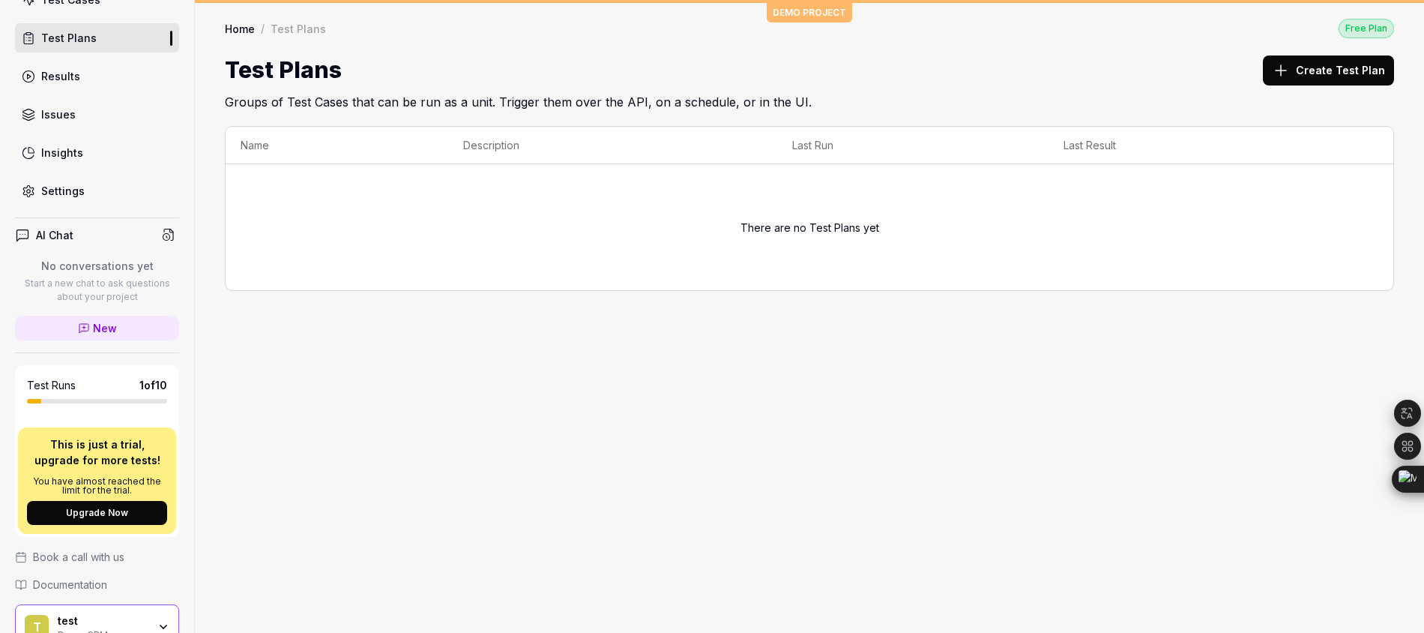
scroll to position [223, 0]
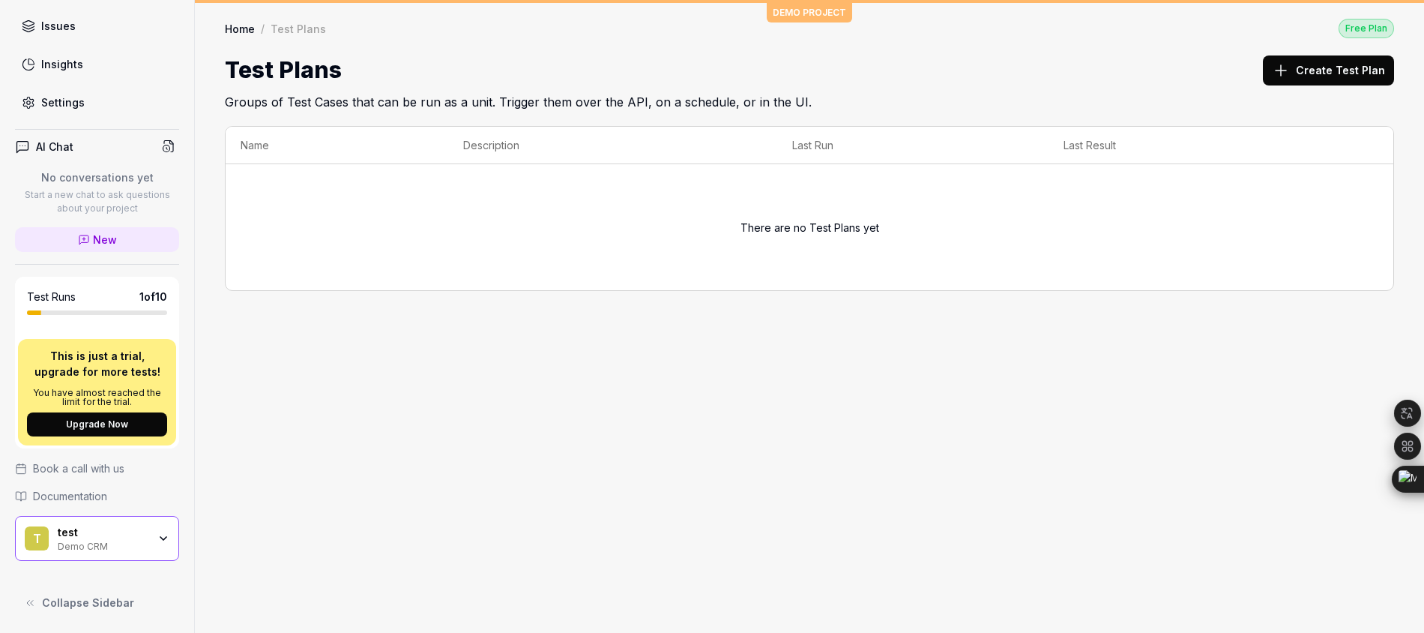
click at [157, 534] on icon "button" at bounding box center [163, 538] width 12 height 12
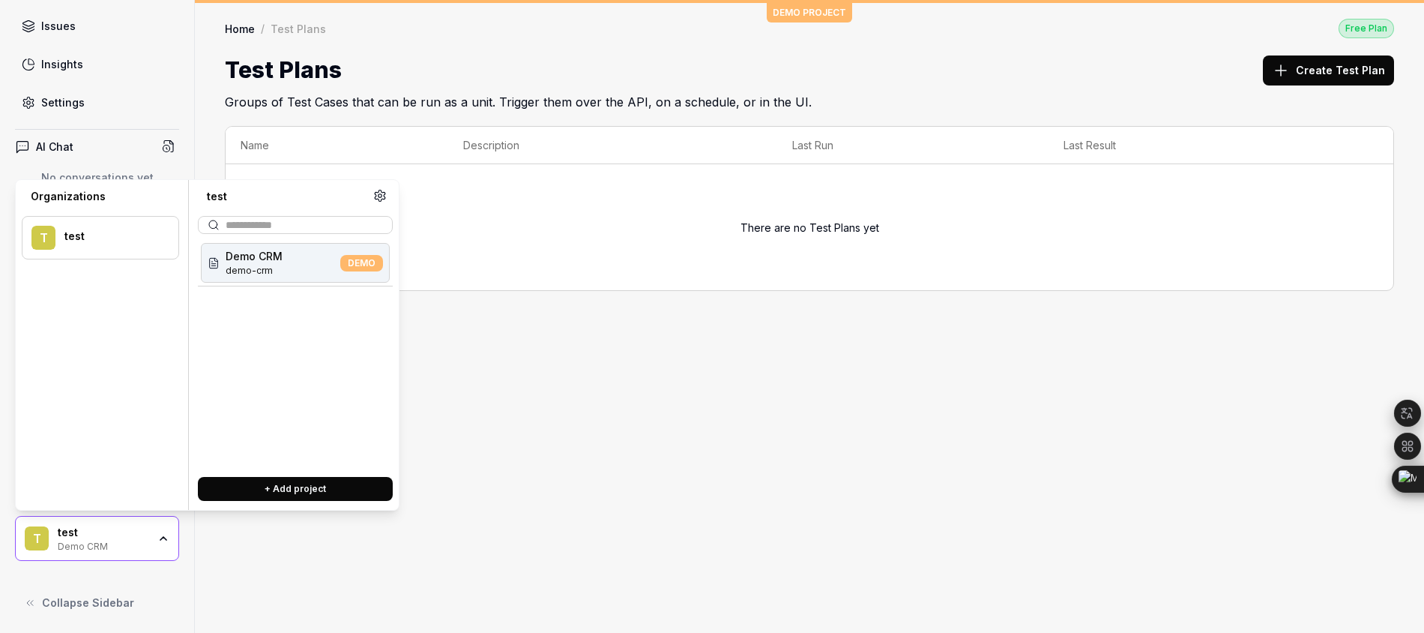
click at [265, 492] on button "+ Add project" at bounding box center [295, 489] width 195 height 24
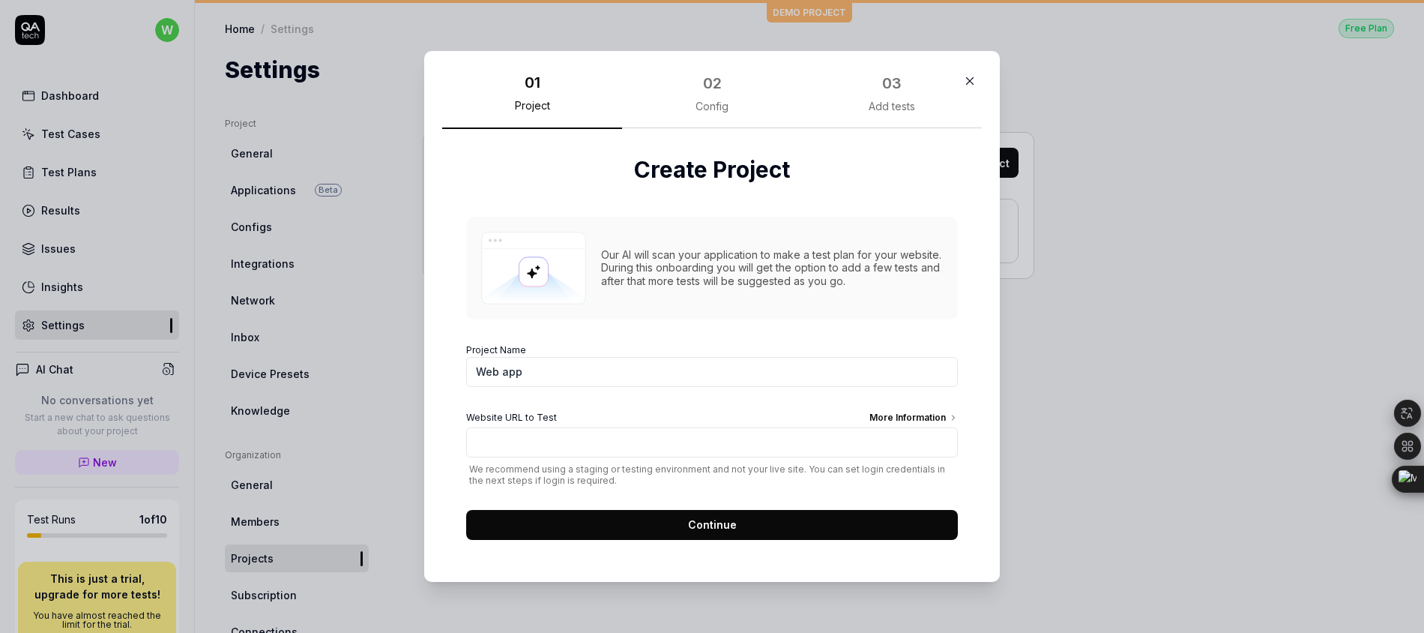
click at [606, 372] on input "Web app" at bounding box center [712, 372] width 492 height 30
drag, startPoint x: 748, startPoint y: 426, endPoint x: 748, endPoint y: 417, distance: 8.2
click at [749, 425] on div "Website URL to Test More Information" at bounding box center [712, 419] width 492 height 16
click at [749, 427] on input "Website URL to Test More Information" at bounding box center [712, 442] width 492 height 30
click at [748, 441] on input "Website URL to Test More Information" at bounding box center [712, 442] width 492 height 30
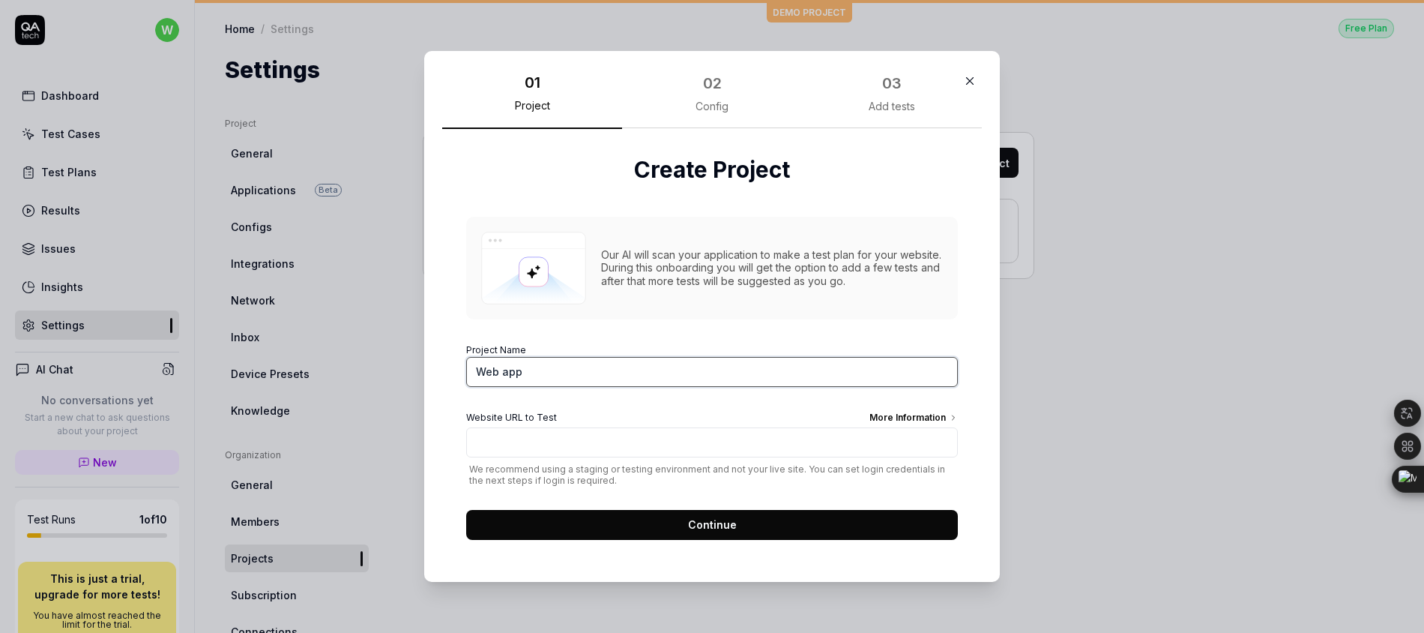
drag, startPoint x: 573, startPoint y: 376, endPoint x: 432, endPoint y: 359, distance: 142.0
click at [432, 359] on div "01 Project 02 Config 03 Add tests Create Project Our AI will scan your applicat…" at bounding box center [712, 316] width 576 height 530
click at [928, 422] on div "More Information" at bounding box center [913, 419] width 88 height 16
click at [928, 427] on input "Website URL to Test More Information" at bounding box center [712, 442] width 492 height 30
click at [648, 451] on input "Website URL to Test More Information" at bounding box center [712, 442] width 492 height 30
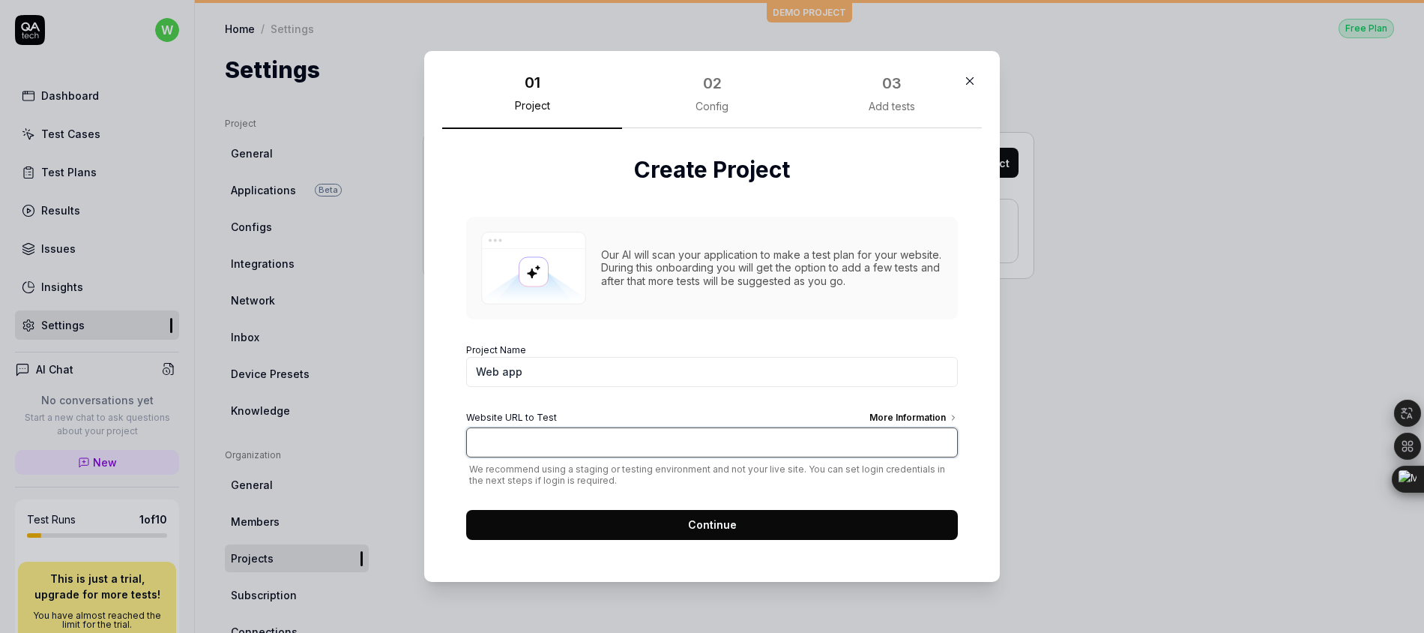
paste input "[DOMAIN_NAME][URL]"
click at [470, 444] on input "[DOMAIN_NAME][URL]" at bounding box center [712, 442] width 492 height 30
type input "[URL][DOMAIN_NAME]"
click at [582, 373] on input "Web app" at bounding box center [712, 372] width 492 height 30
drag, startPoint x: 494, startPoint y: 372, endPoint x: 426, endPoint y: 363, distance: 68.1
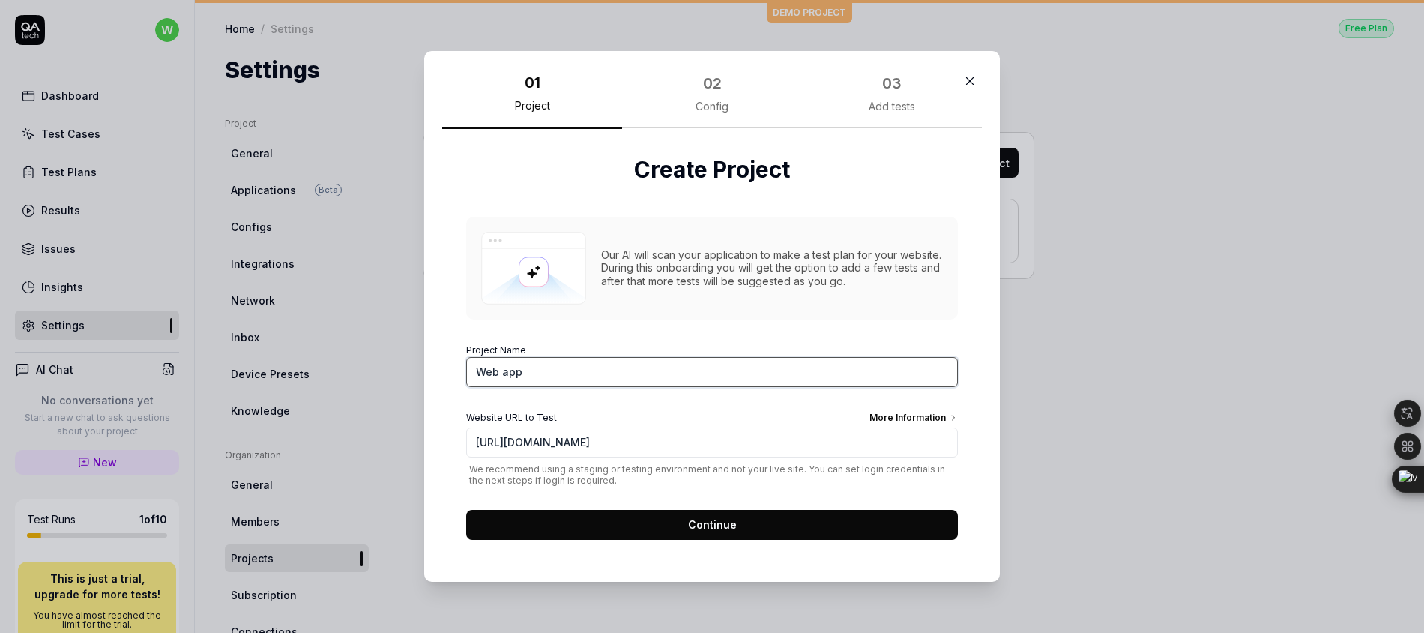
click at [426, 363] on div "01 Project 02 Config 03 Add tests Create Project Our AI will scan your applicat…" at bounding box center [712, 316] width 576 height 530
type input "Chat app"
click at [692, 438] on input "[URL][DOMAIN_NAME]" at bounding box center [712, 442] width 492 height 30
type input "[URL][DOMAIN_NAME]"
click at [682, 517] on button "Continue" at bounding box center [712, 525] width 492 height 30
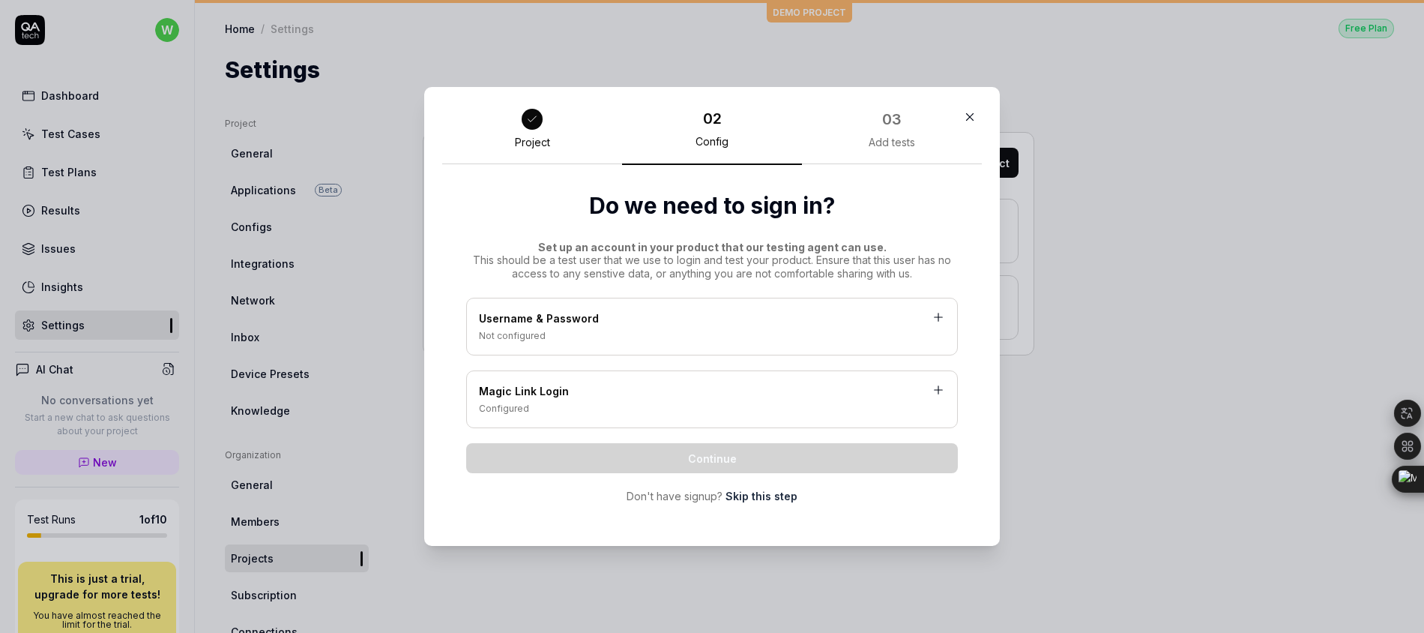
click at [935, 317] on icon at bounding box center [938, 316] width 13 height 13
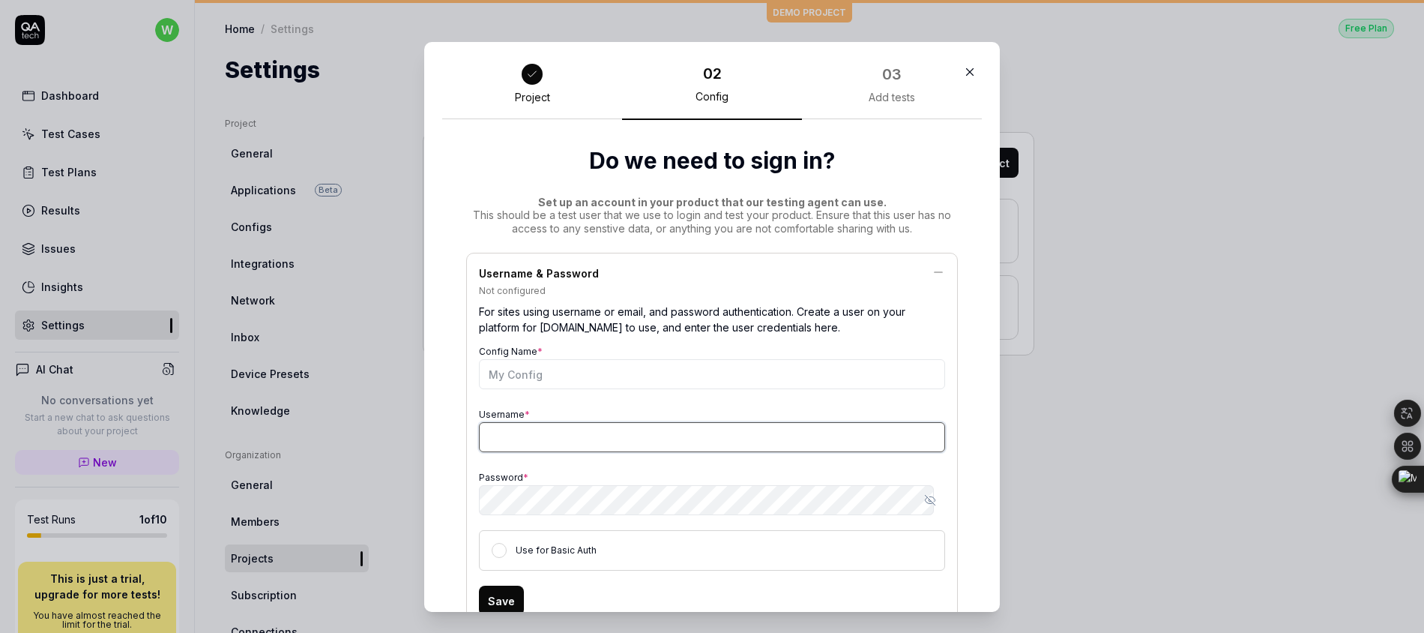
type input "[EMAIL_ADDRESS][DOMAIN_NAME]"
click at [932, 269] on icon at bounding box center [938, 271] width 13 height 13
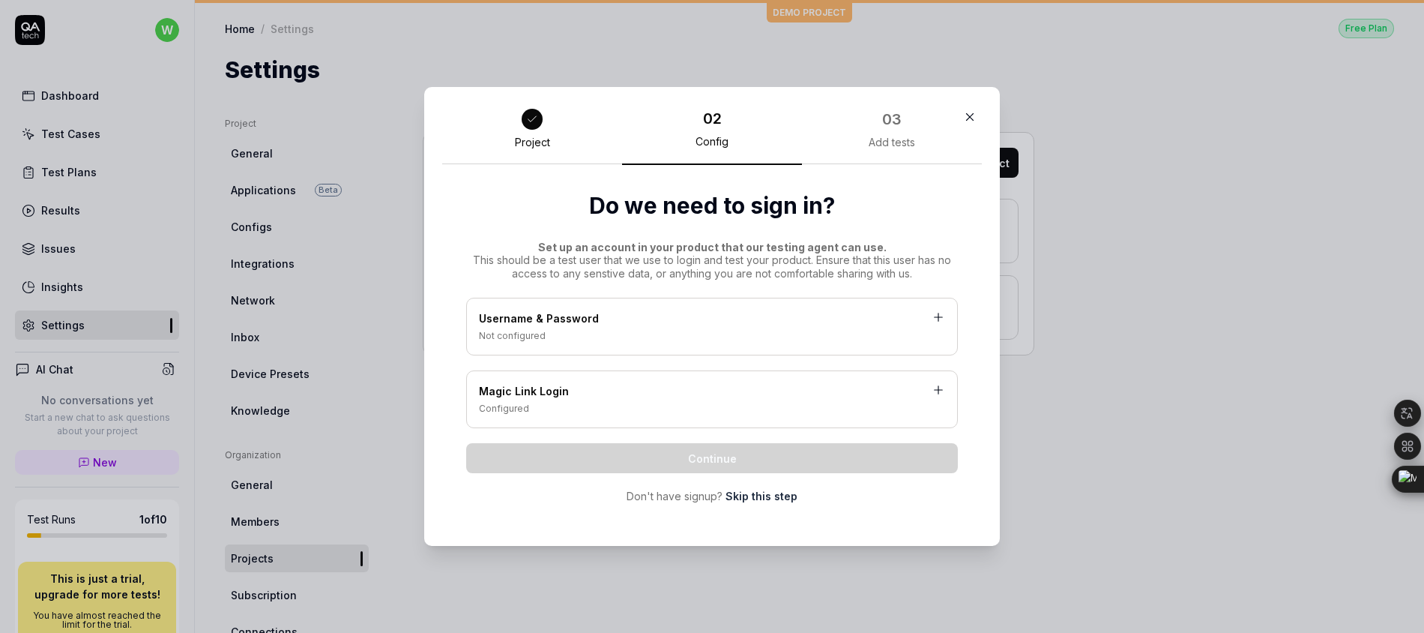
click at [935, 390] on icon at bounding box center [939, 390] width 8 height 0
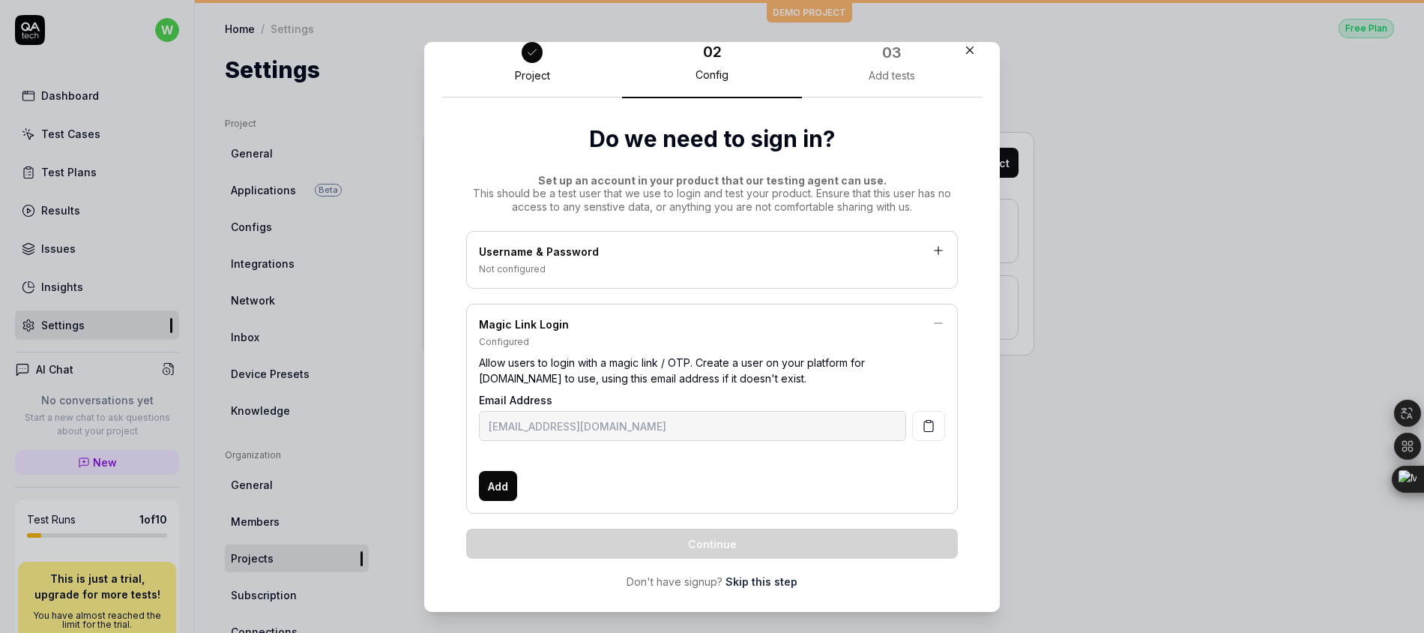
scroll to position [41, 0]
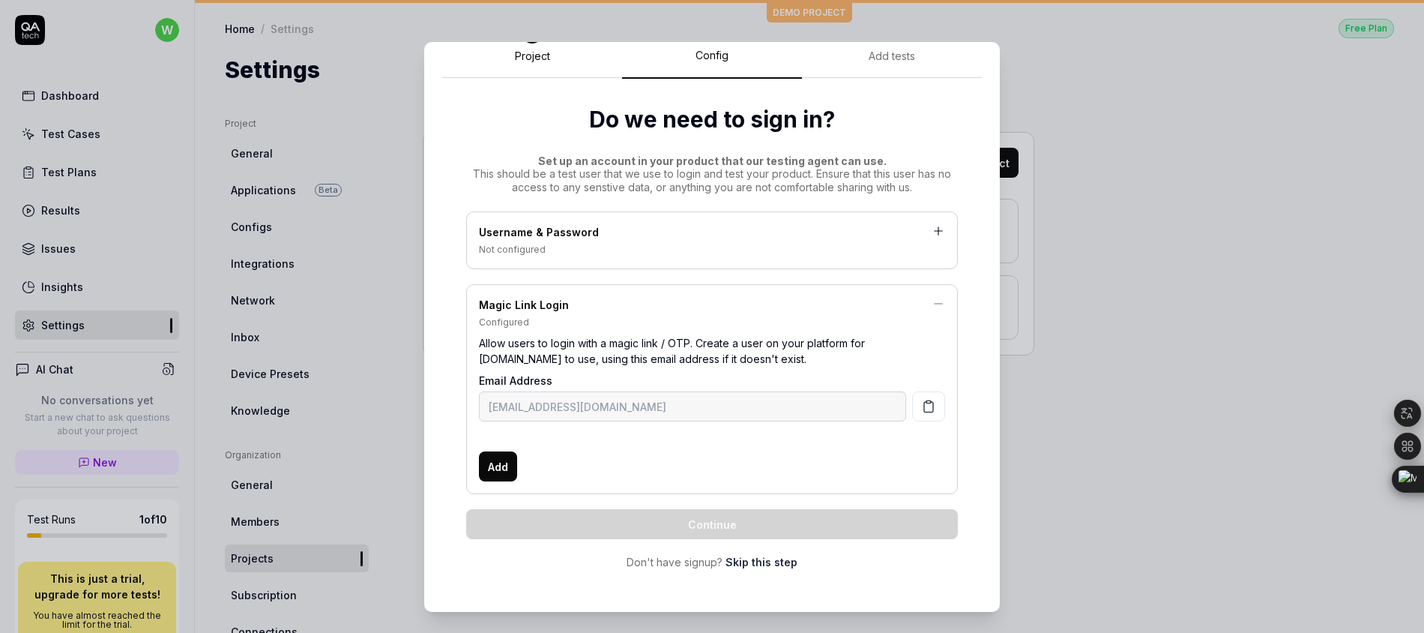
click at [750, 555] on link "Skip this step" at bounding box center [762, 562] width 72 height 16
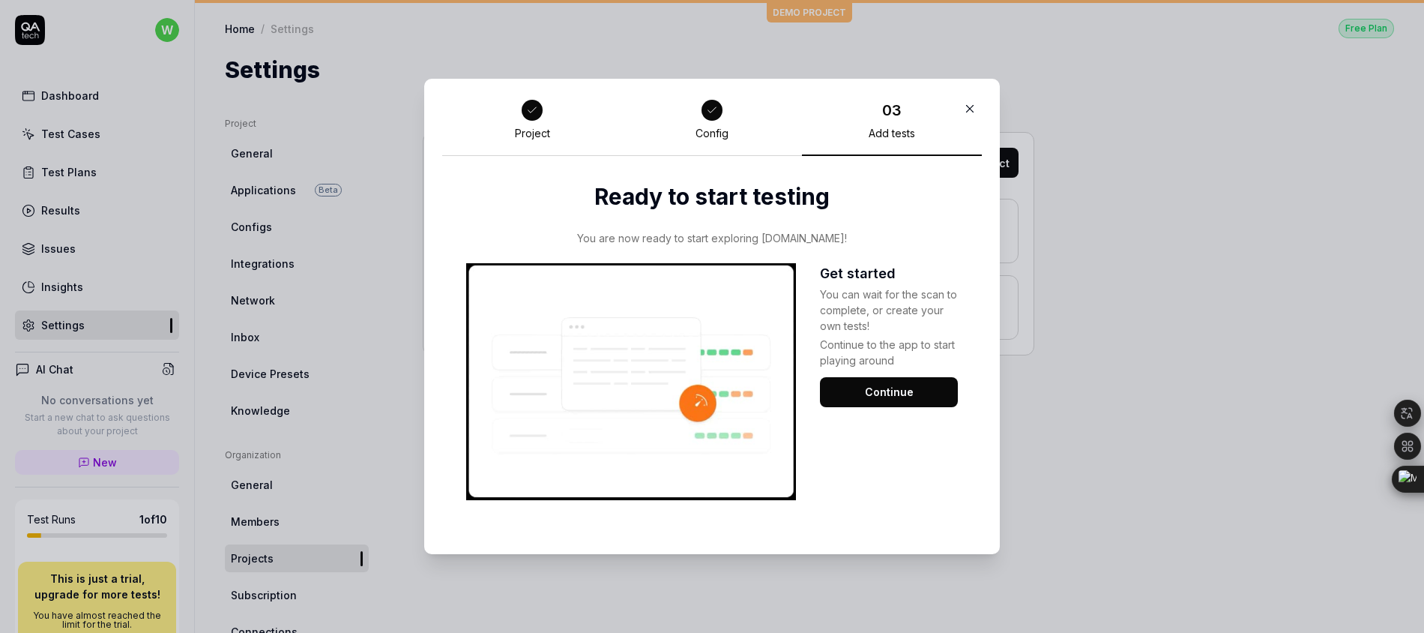
click at [890, 394] on button "Continue" at bounding box center [889, 392] width 138 height 30
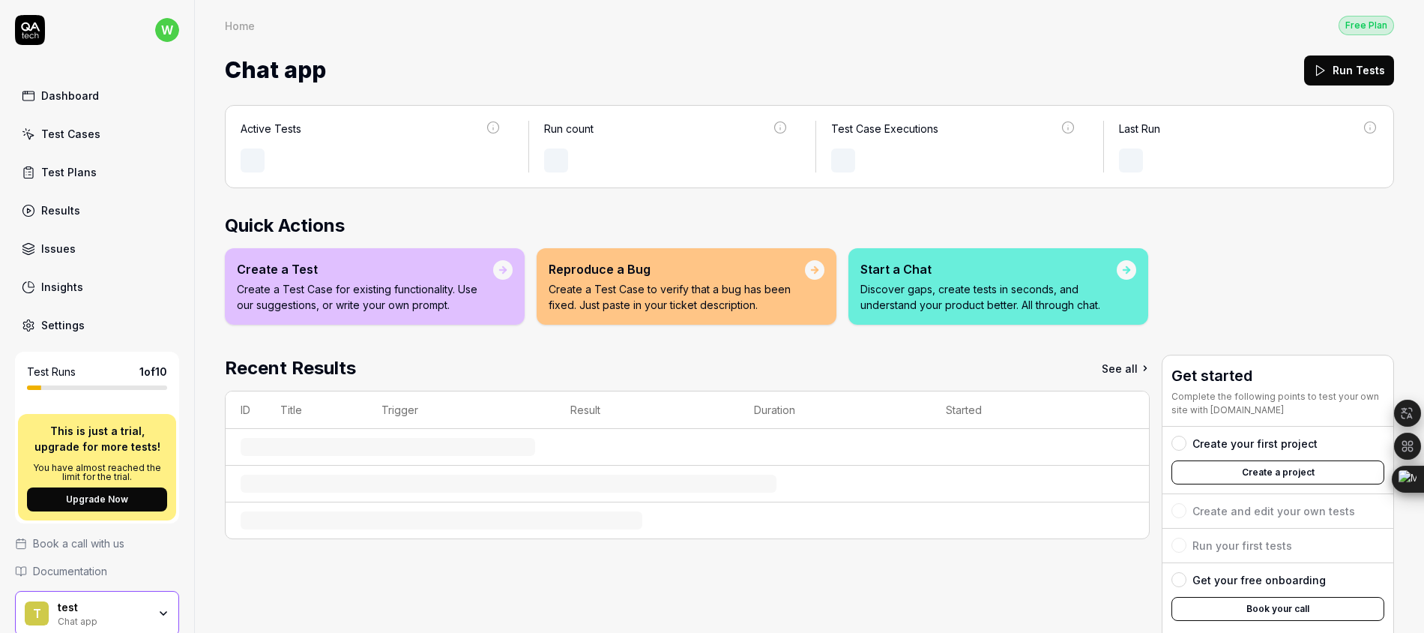
click at [727, 241] on div "Quick Actions Create a Test Create a Test Case for existing functionality. Use …" at bounding box center [809, 268] width 1169 height 112
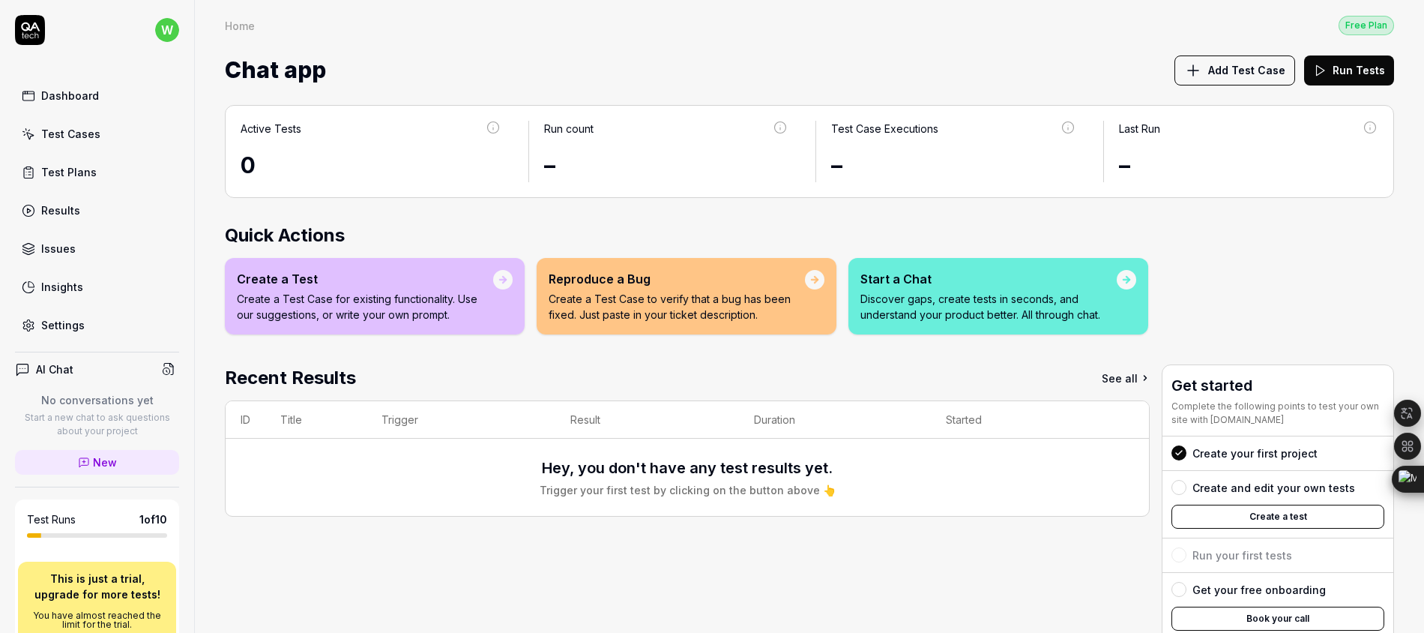
click at [118, 160] on link "Test Plans" at bounding box center [97, 171] width 164 height 29
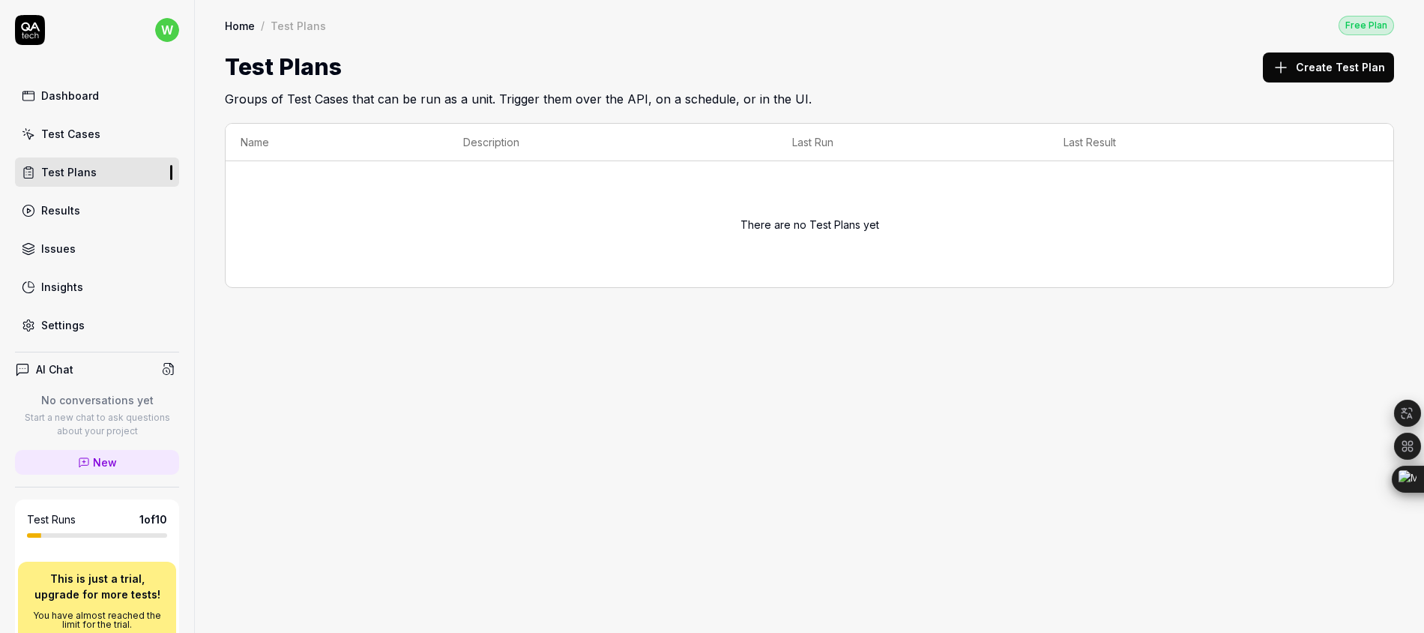
click at [1351, 70] on button "Create Test Plan" at bounding box center [1328, 67] width 131 height 30
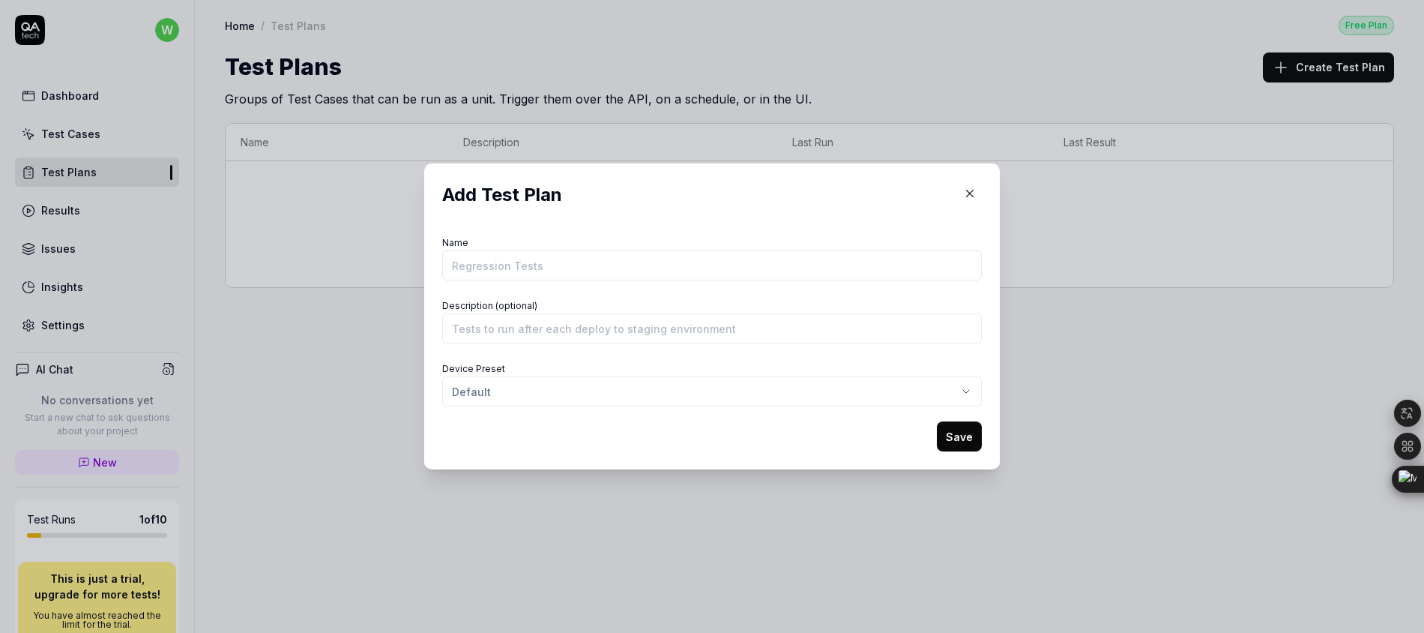
drag, startPoint x: 959, startPoint y: 194, endPoint x: 812, endPoint y: 310, distance: 186.8
click at [835, 304] on div "Add Test Plan Name Description (optional) Device Preset Default Save" at bounding box center [712, 316] width 540 height 270
click at [633, 393] on div "​ Add Test Plan Name Description (optional) Device Preset Default Save" at bounding box center [712, 316] width 1424 height 633
click at [527, 462] on span "Create new preset" at bounding box center [514, 461] width 97 height 16
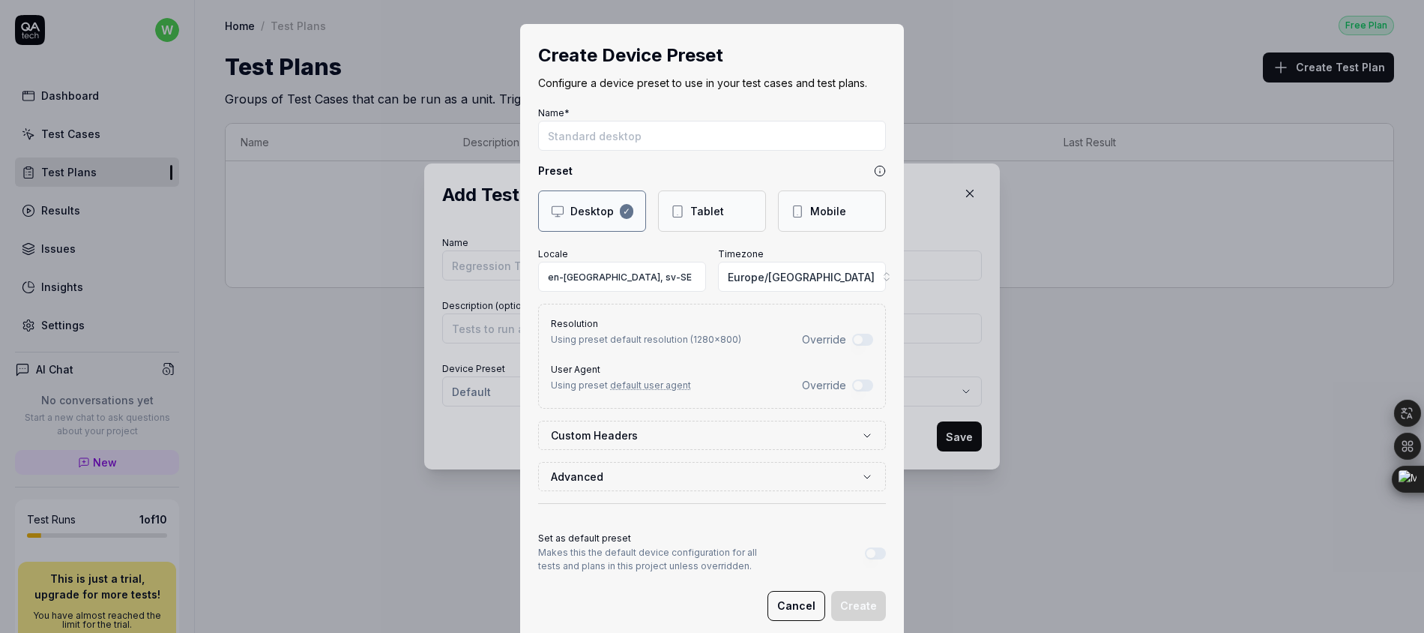
click at [815, 212] on div "Mobile" at bounding box center [828, 211] width 36 height 16
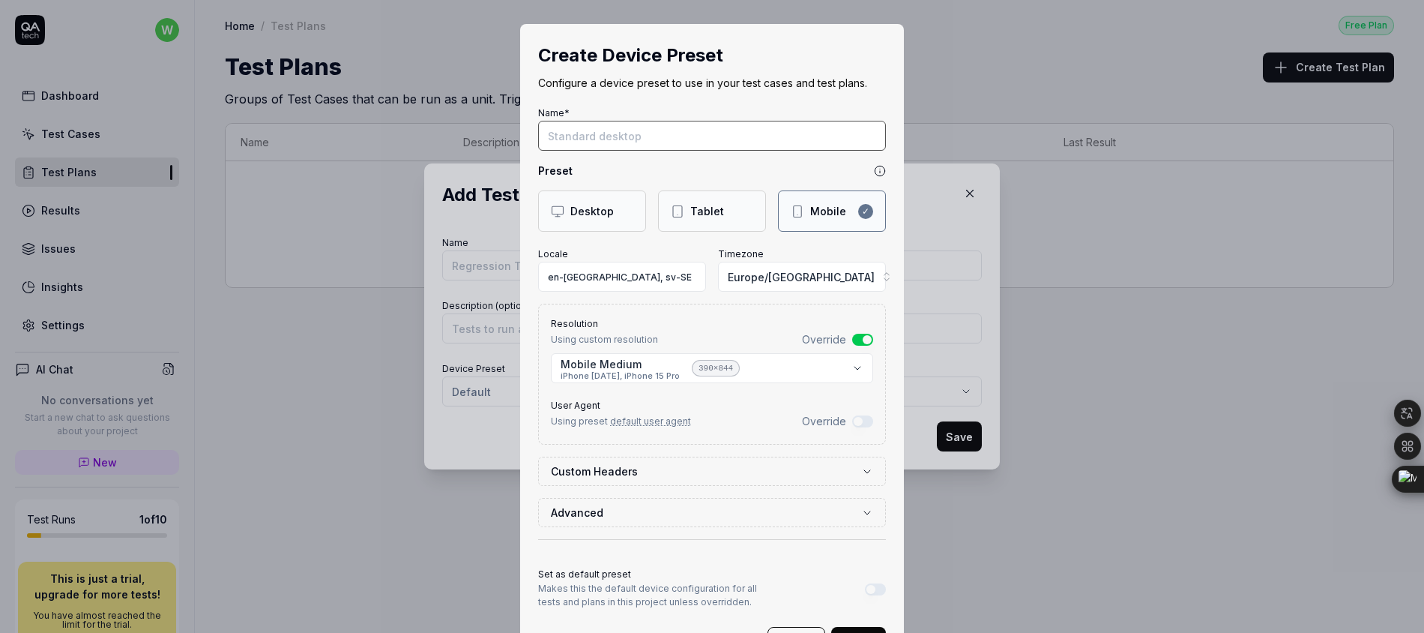
click at [609, 133] on input "Name*" at bounding box center [712, 136] width 348 height 30
type input "mobile"
click at [809, 271] on span "Europe/[GEOGRAPHIC_DATA]" at bounding box center [801, 277] width 147 height 16
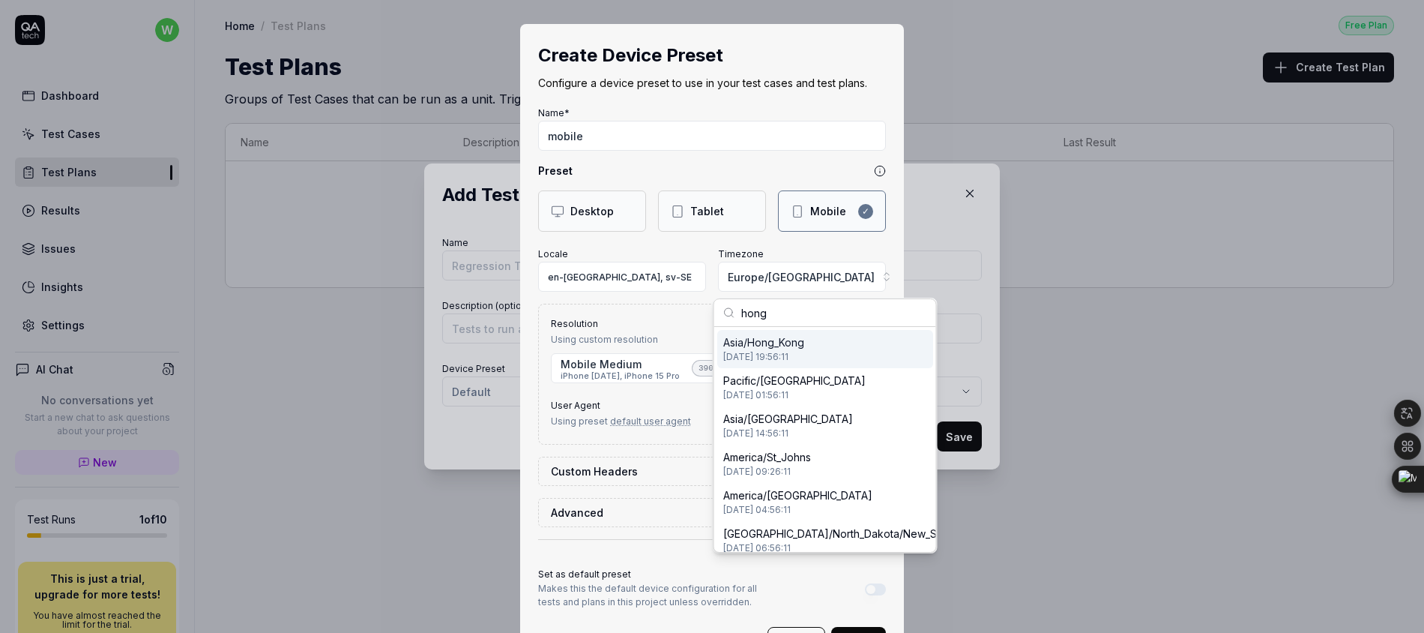
type input "hongk"
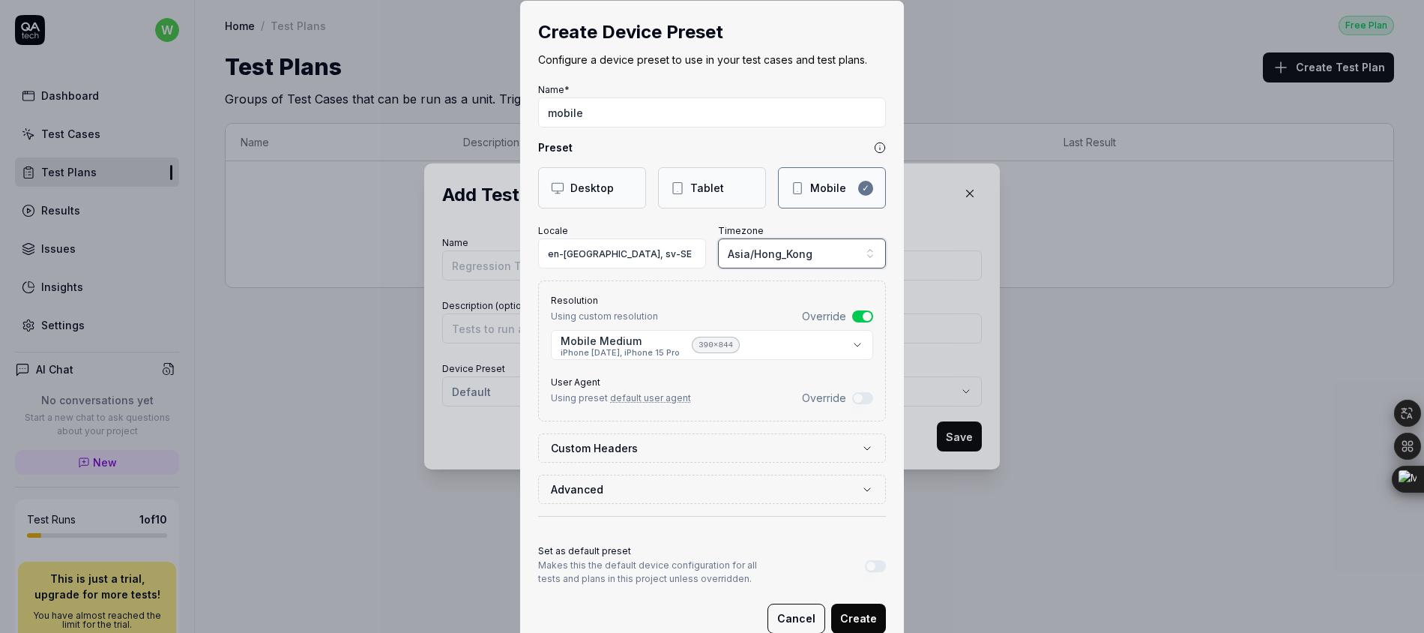
scroll to position [65, 0]
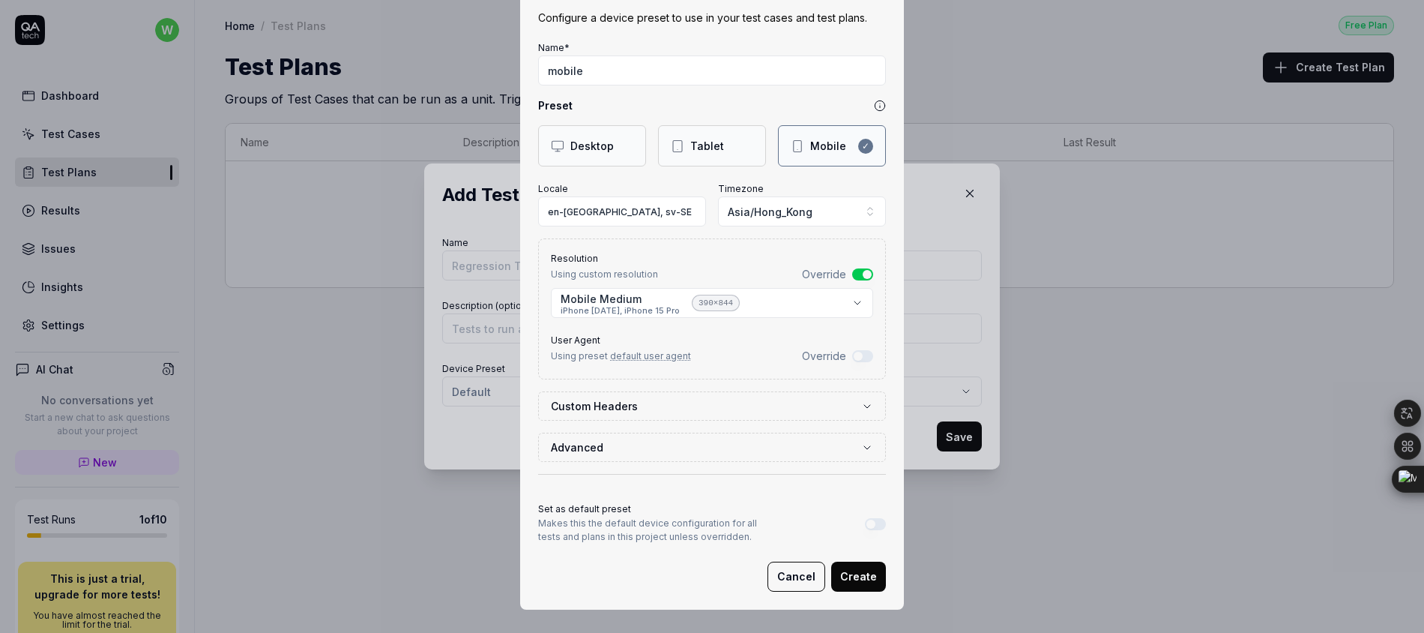
click at [860, 584] on button "Create" at bounding box center [858, 576] width 55 height 30
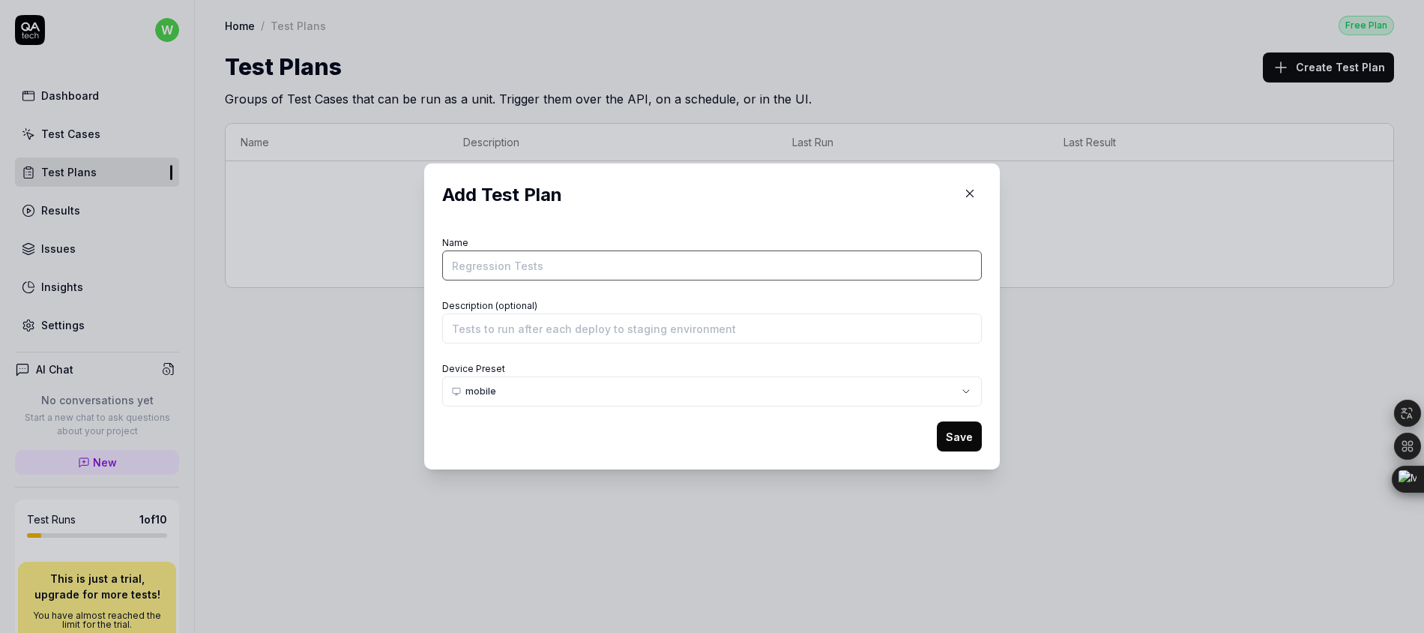
click at [535, 270] on input "Name" at bounding box center [712, 265] width 540 height 30
type input "test-chat"
click at [495, 334] on input "Description (optional)" at bounding box center [712, 328] width 540 height 30
type input "test"
click at [960, 427] on button "Save" at bounding box center [959, 436] width 45 height 30
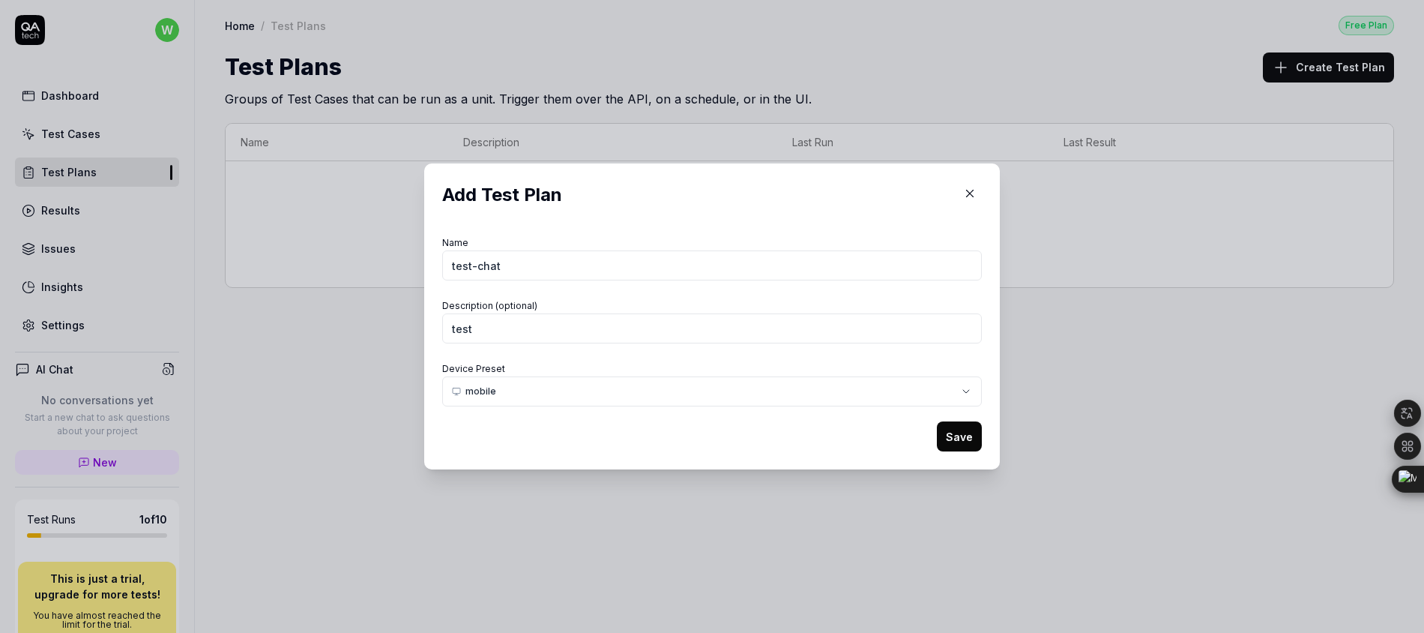
click at [966, 189] on icon "button" at bounding box center [969, 193] width 13 height 13
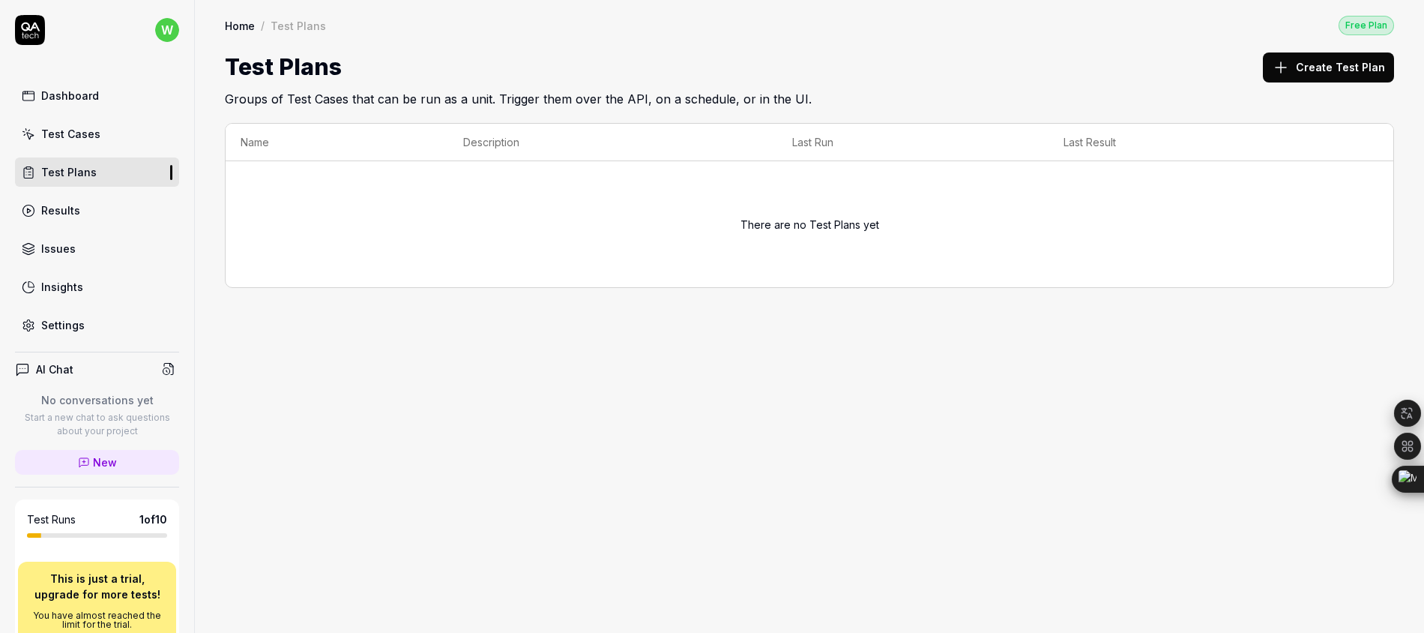
click at [103, 135] on link "Test Cases" at bounding box center [97, 133] width 164 height 29
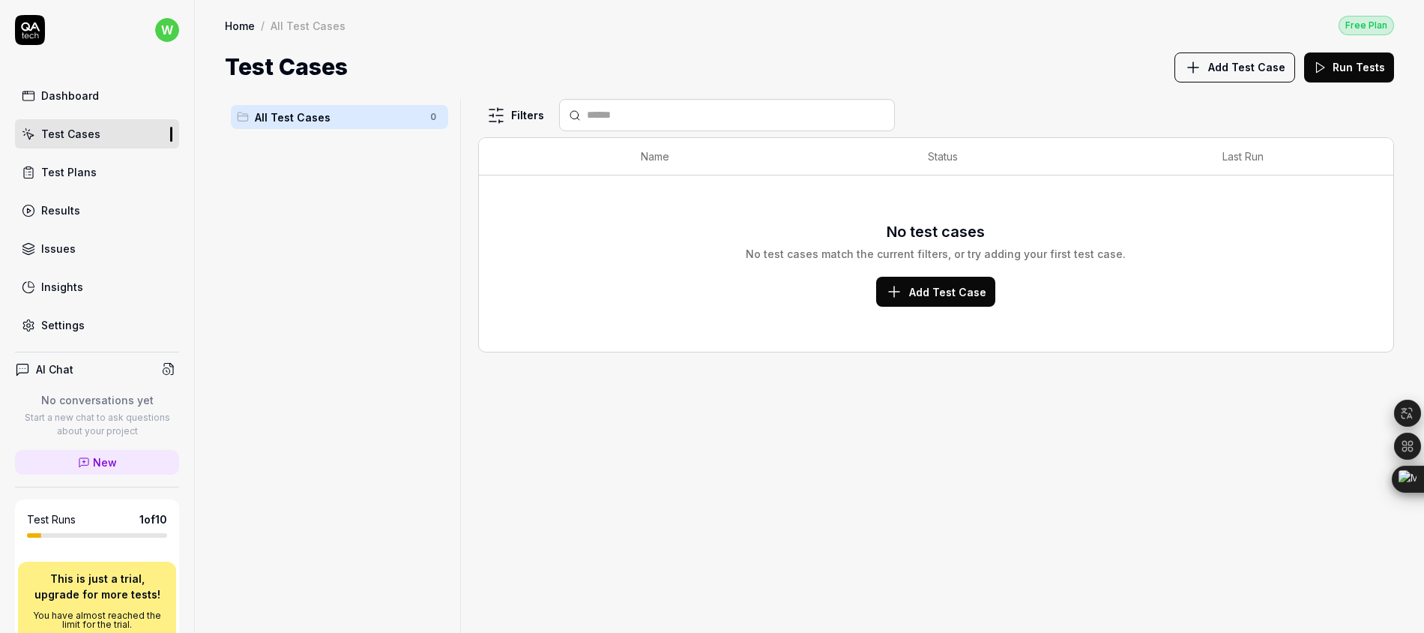
click at [1246, 74] on button "Add Test Case" at bounding box center [1234, 67] width 121 height 30
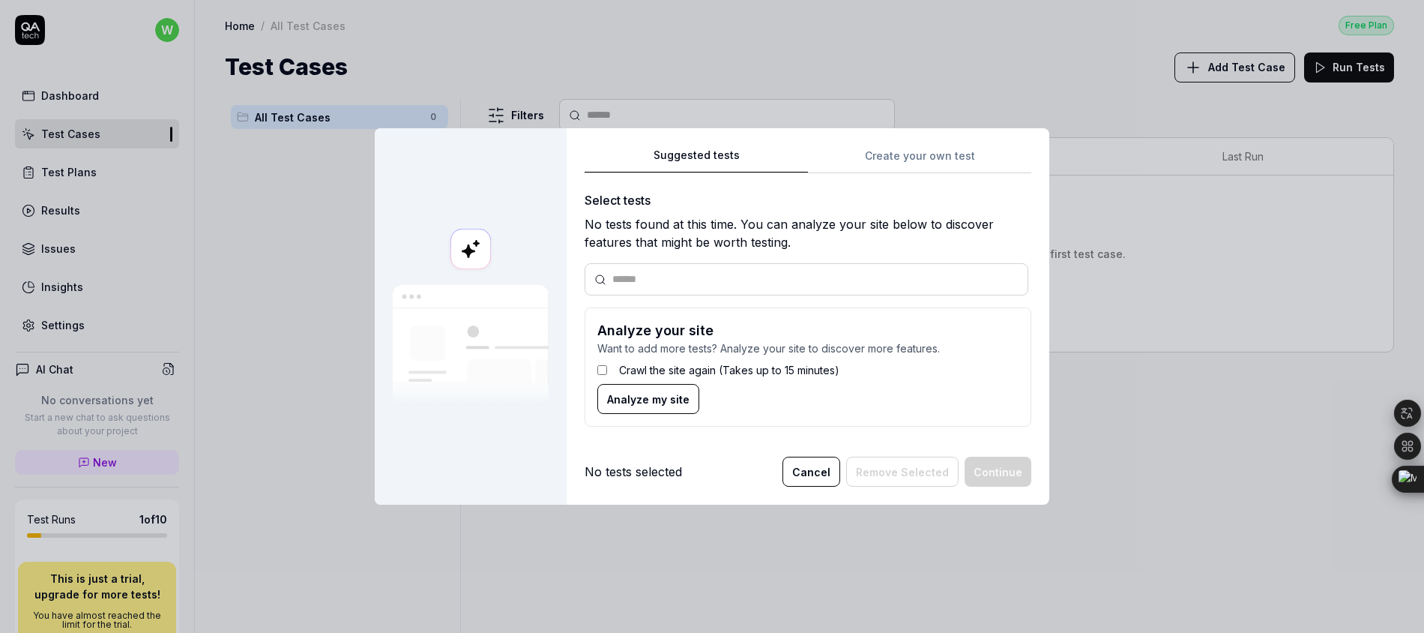
click at [918, 160] on div "Suggested tests Create your own test Select tests No tests found at this time. …" at bounding box center [808, 292] width 447 height 293
